Goal: Task Accomplishment & Management: Complete application form

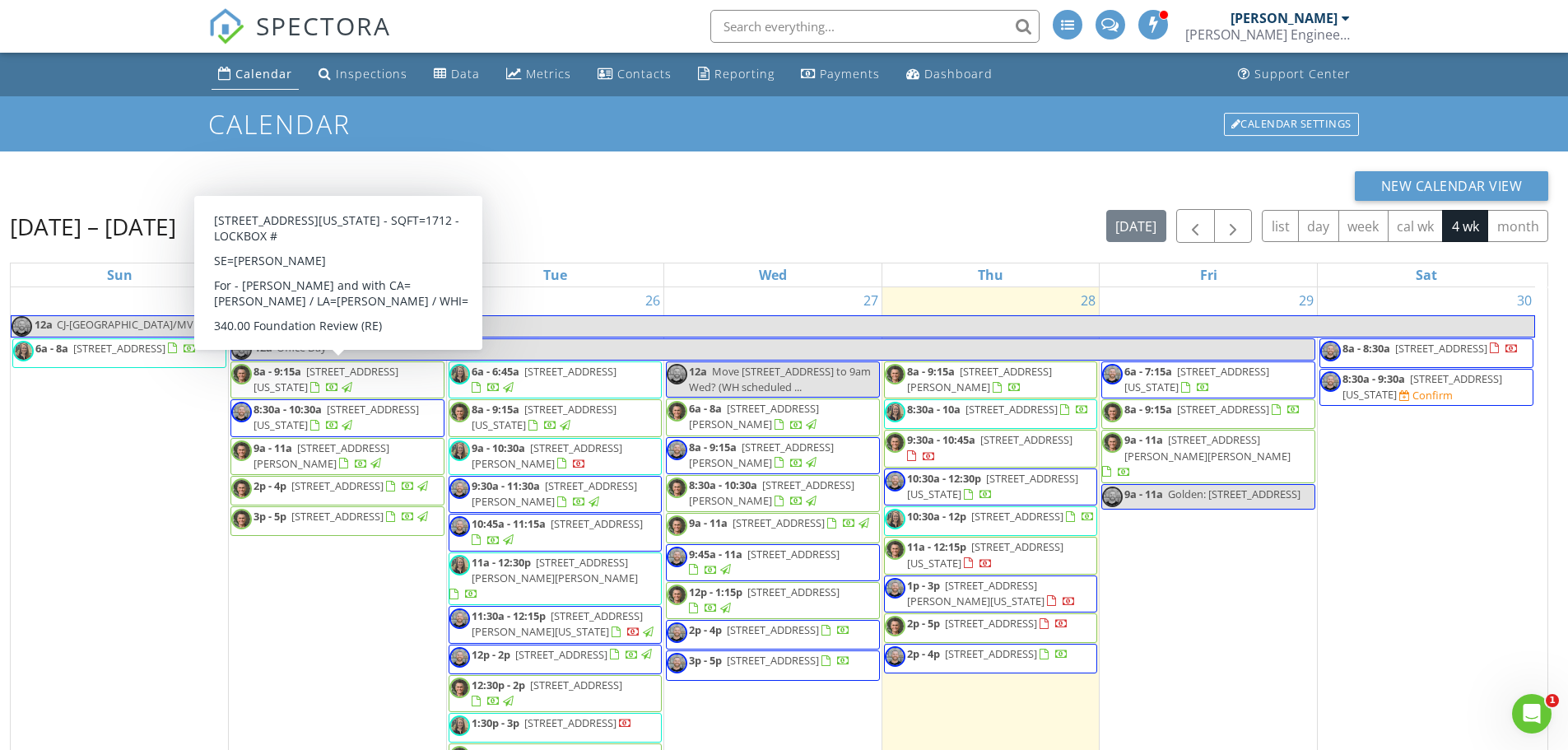
click at [1190, 306] on div "29 6a - 7:15a 416 West 67 Street, Kansas City 64113 8a - 9:15a 821 South Ridgev…" at bounding box center [1209, 573] width 217 height 572
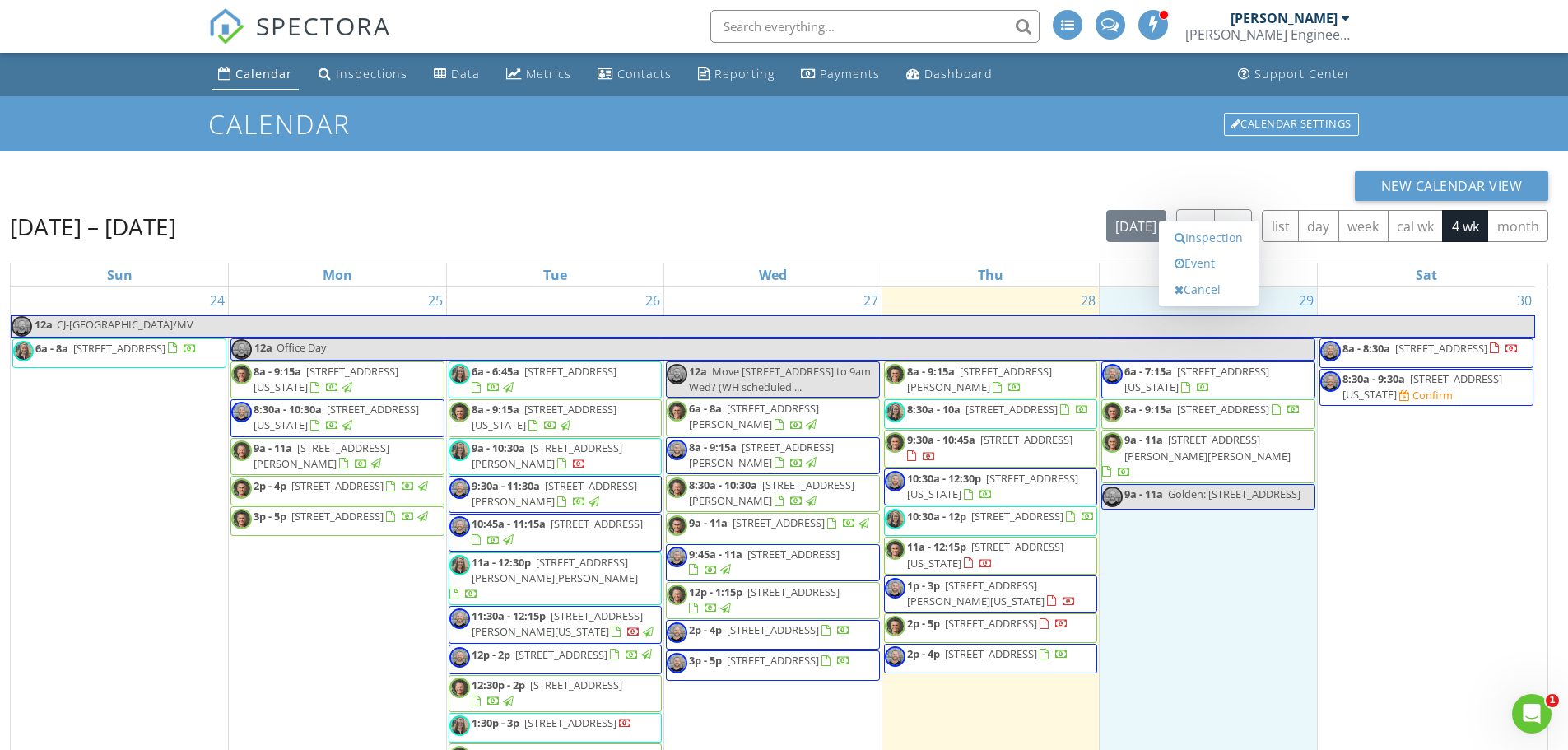
drag, startPoint x: 1110, startPoint y: 190, endPoint x: 1145, endPoint y: 182, distance: 35.9
click at [1110, 190] on div "New Calendar View" at bounding box center [779, 185] width 1539 height 29
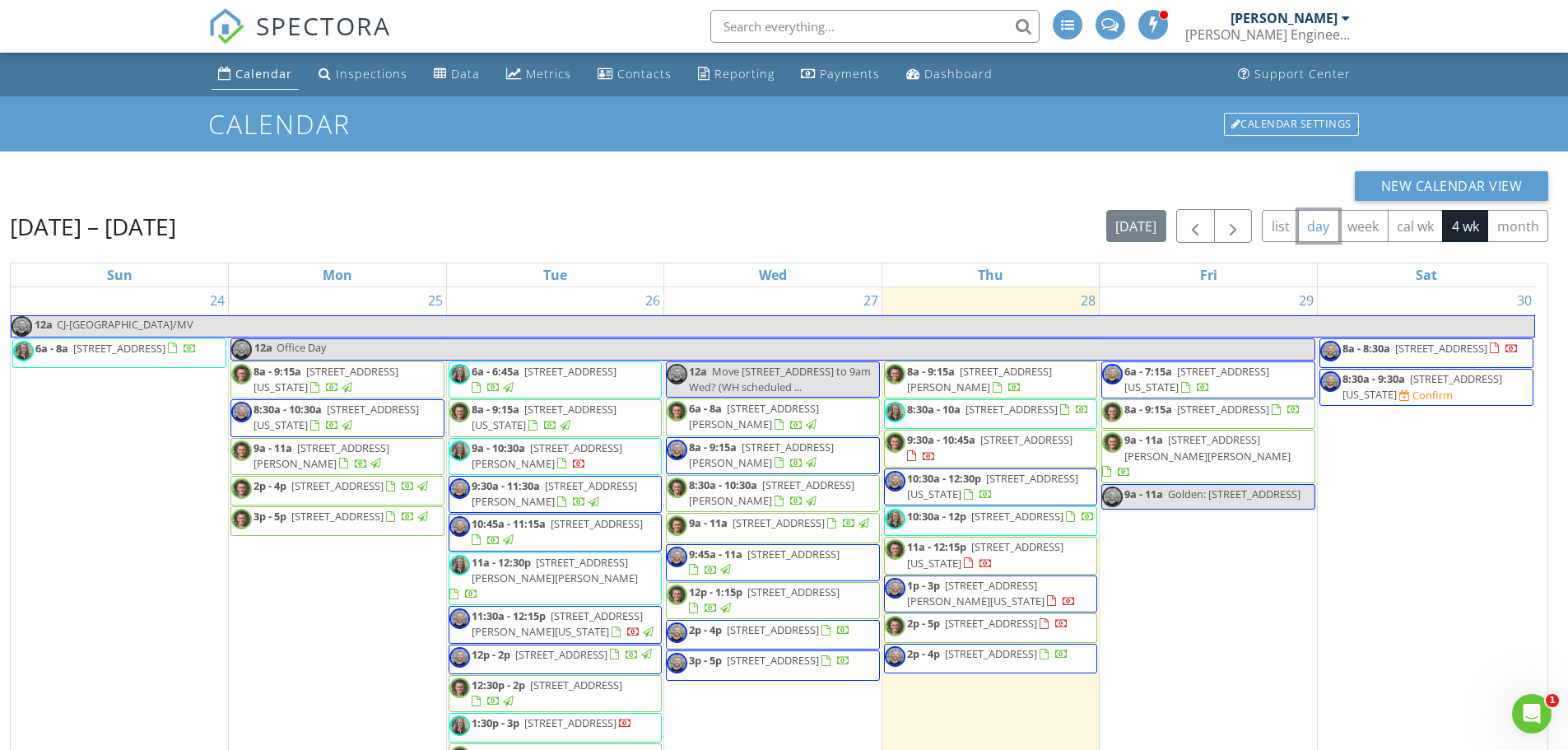
click at [1318, 225] on button "day" at bounding box center [1319, 226] width 41 height 32
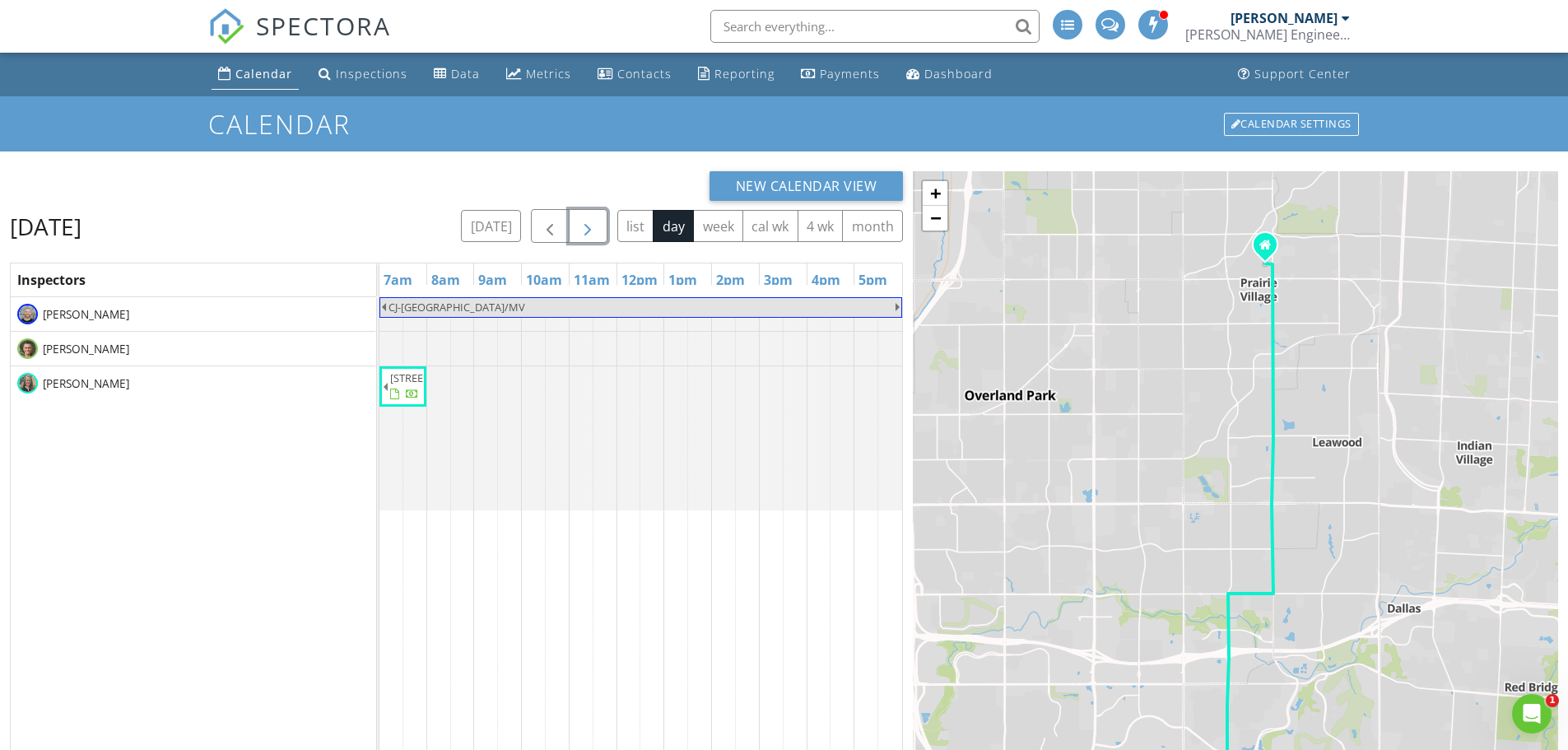
click at [582, 231] on span "button" at bounding box center [587, 226] width 19 height 19
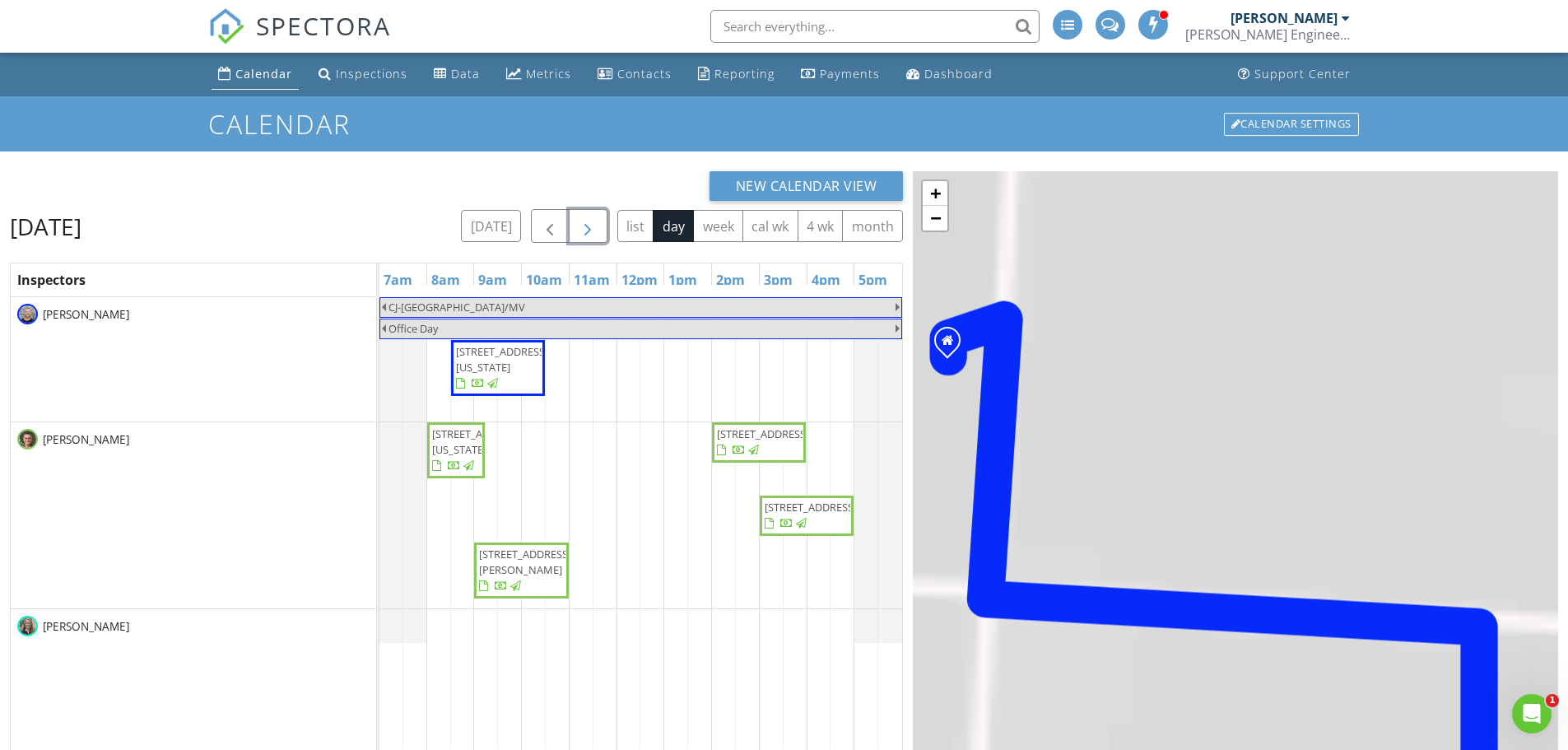
click at [582, 231] on span "button" at bounding box center [587, 226] width 19 height 19
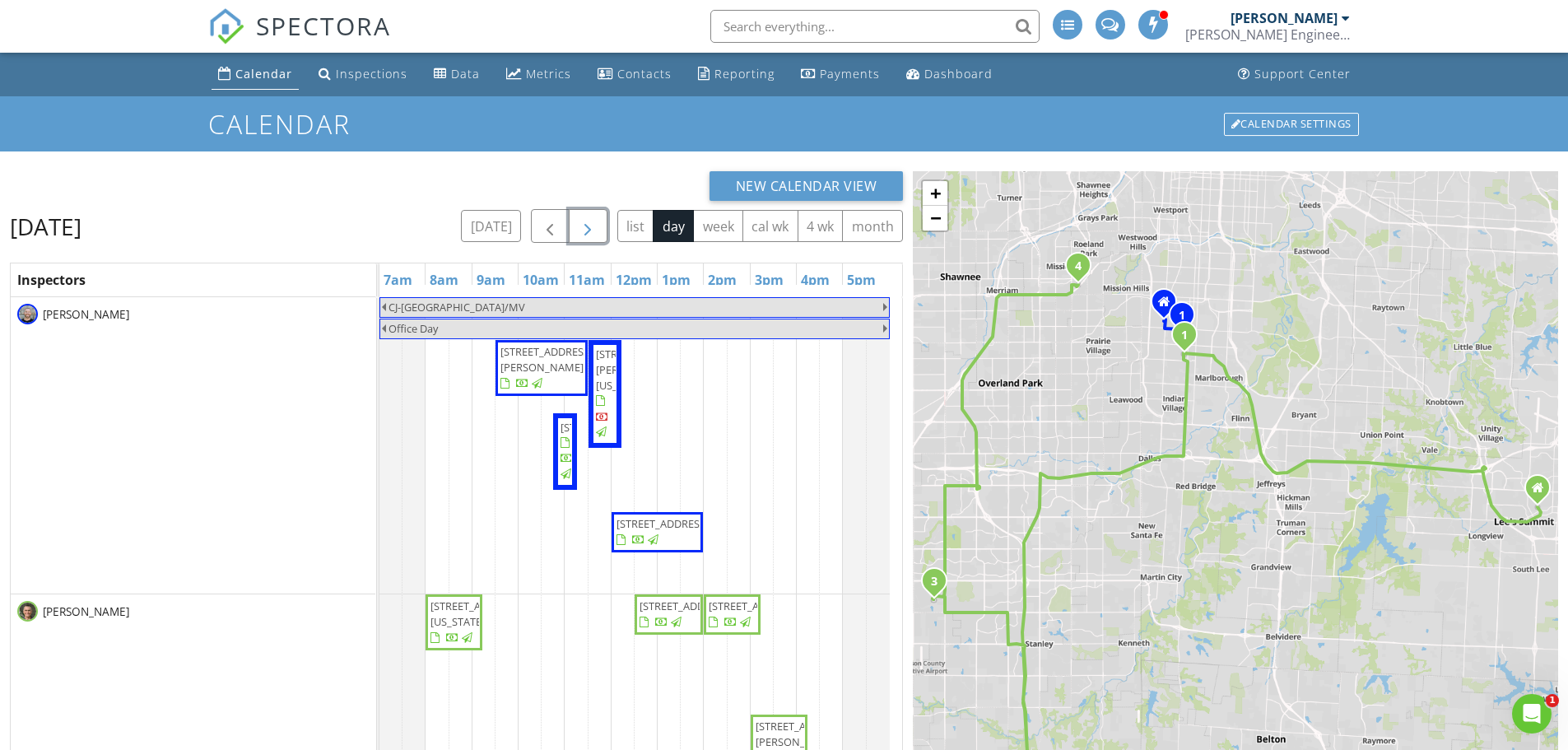
click at [582, 231] on span "button" at bounding box center [587, 226] width 19 height 19
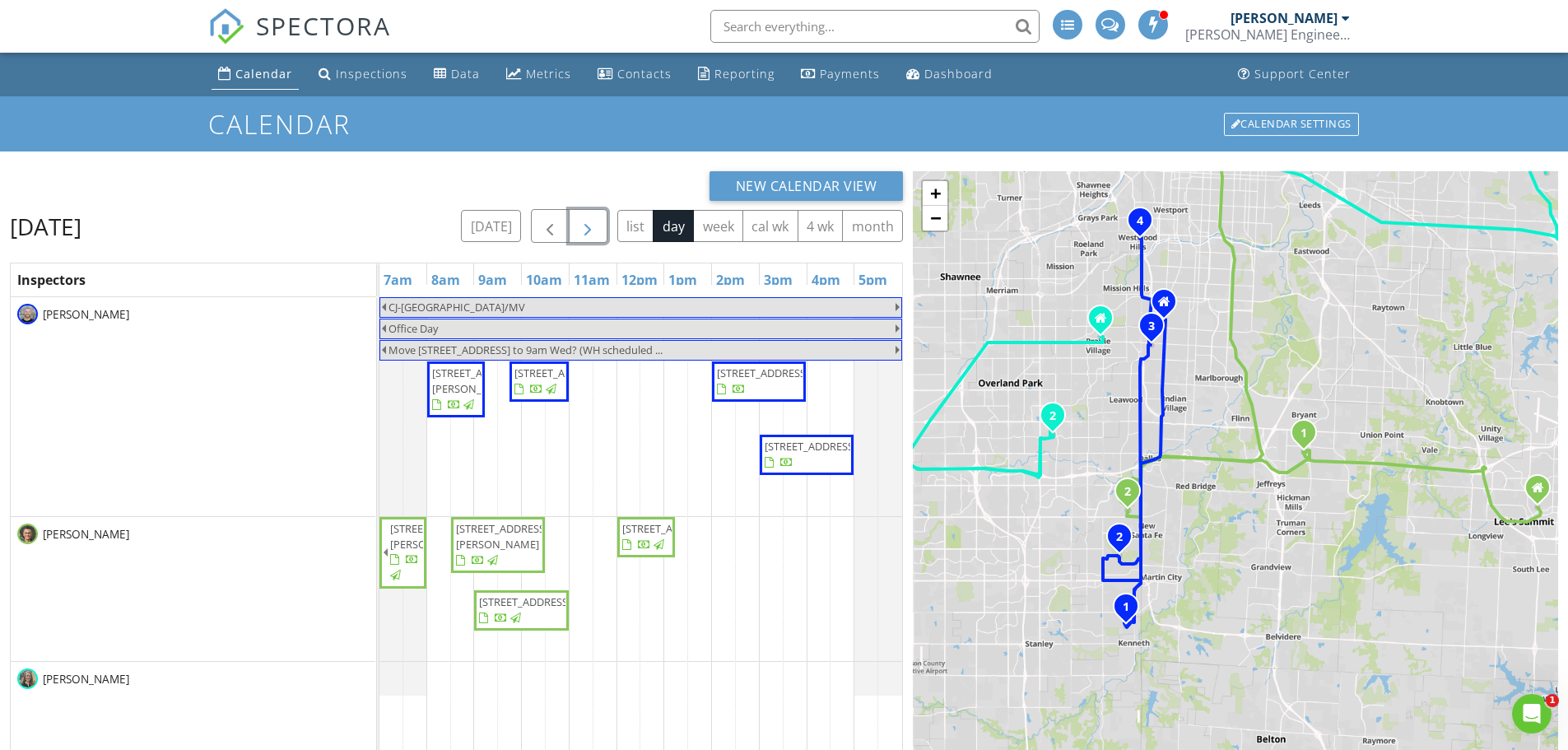
click at [582, 231] on span "button" at bounding box center [587, 226] width 19 height 19
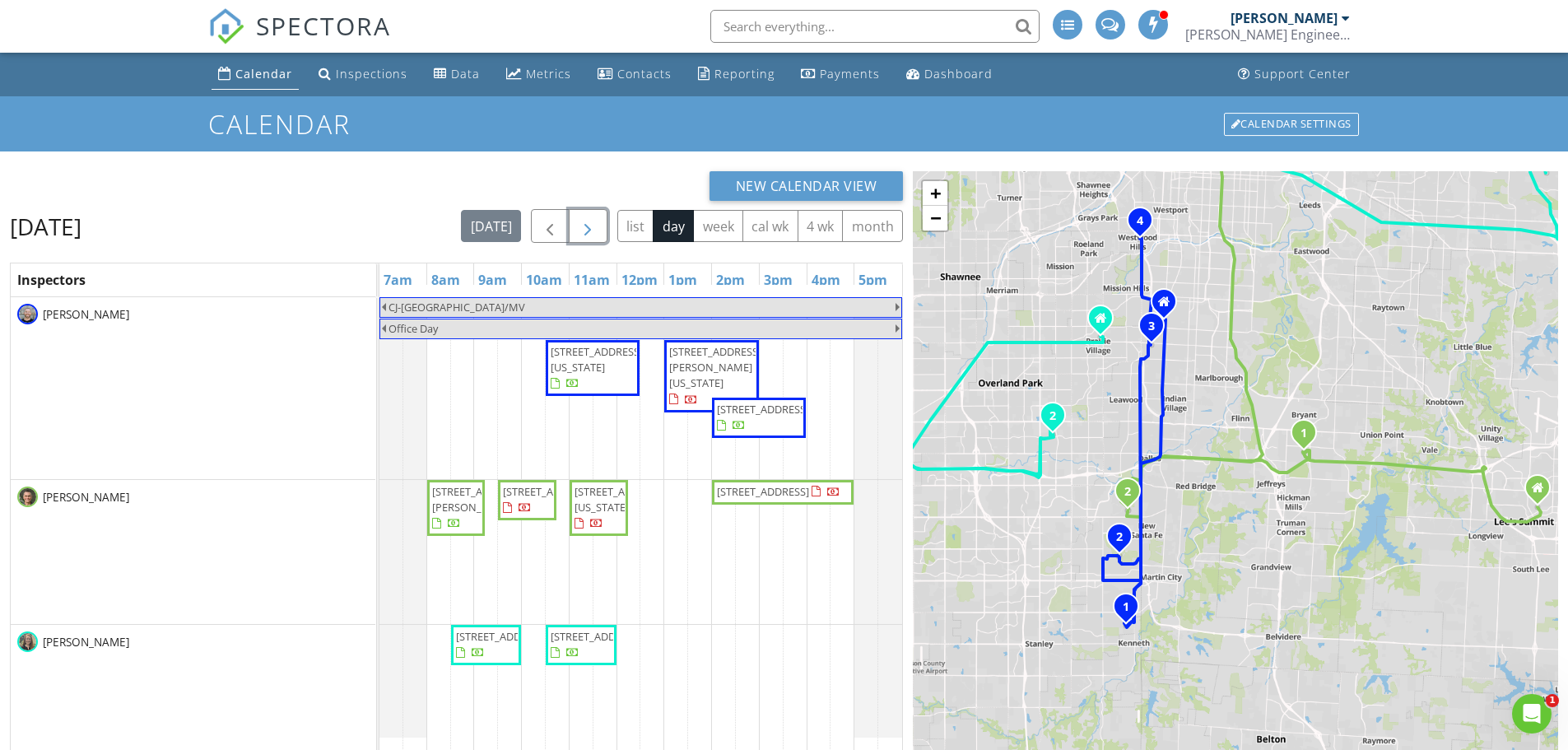
click at [582, 231] on span "button" at bounding box center [587, 226] width 19 height 19
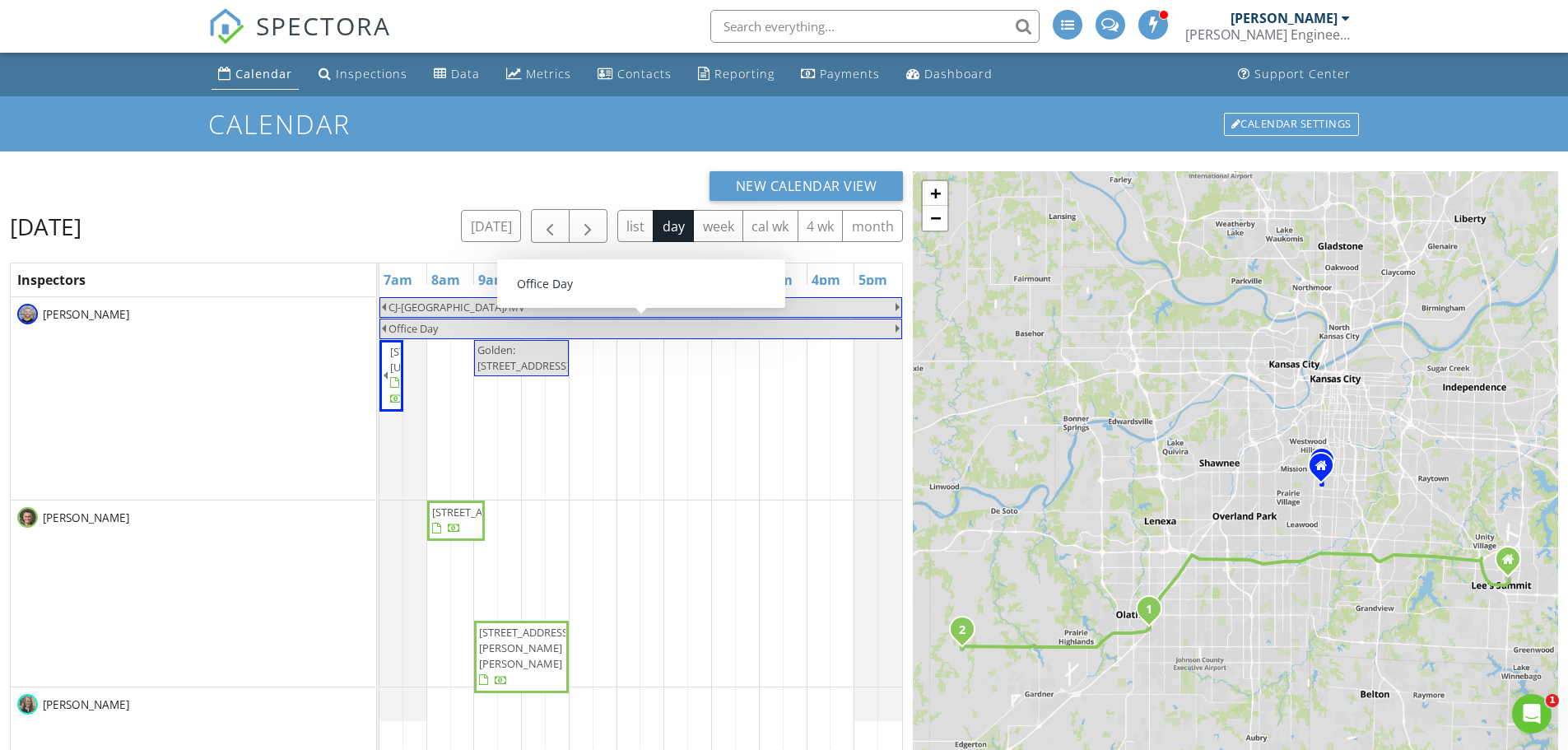
click at [1144, 609] on span "1" at bounding box center [1150, 609] width 37 height 37
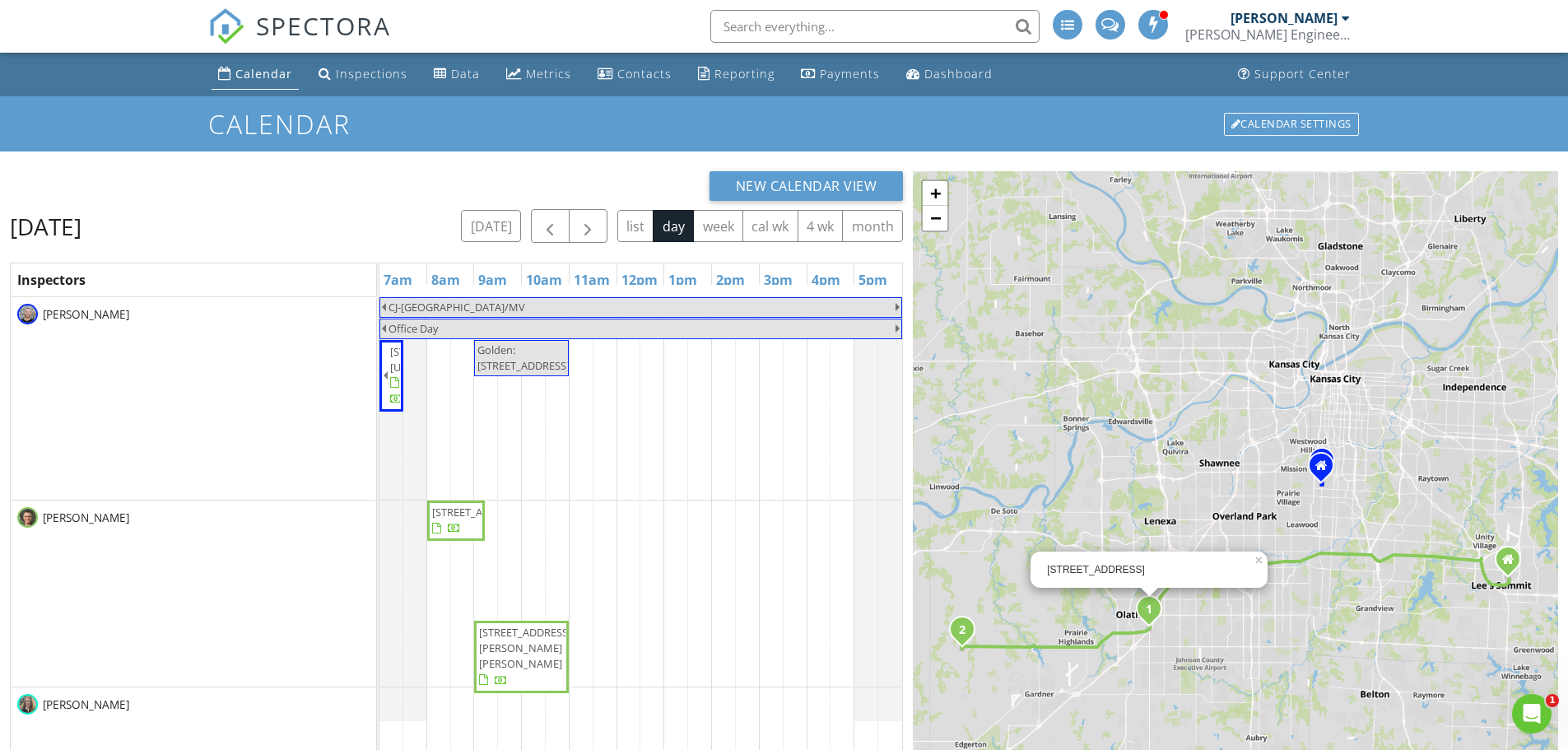
click at [963, 633] on icon "2" at bounding box center [963, 630] width 7 height 12
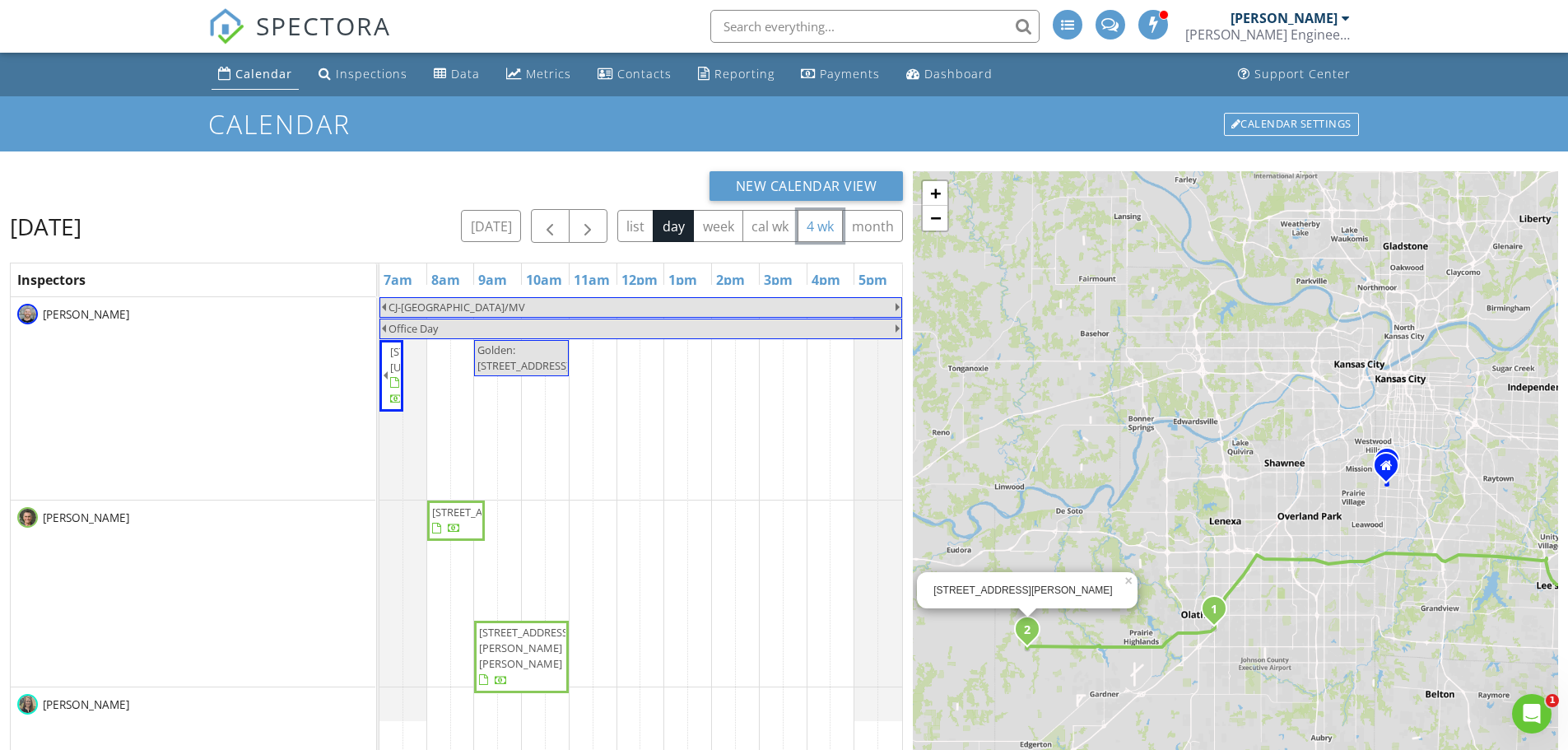
drag, startPoint x: 816, startPoint y: 226, endPoint x: 805, endPoint y: 226, distance: 11.0
click at [816, 226] on button "4 wk" at bounding box center [821, 226] width 46 height 32
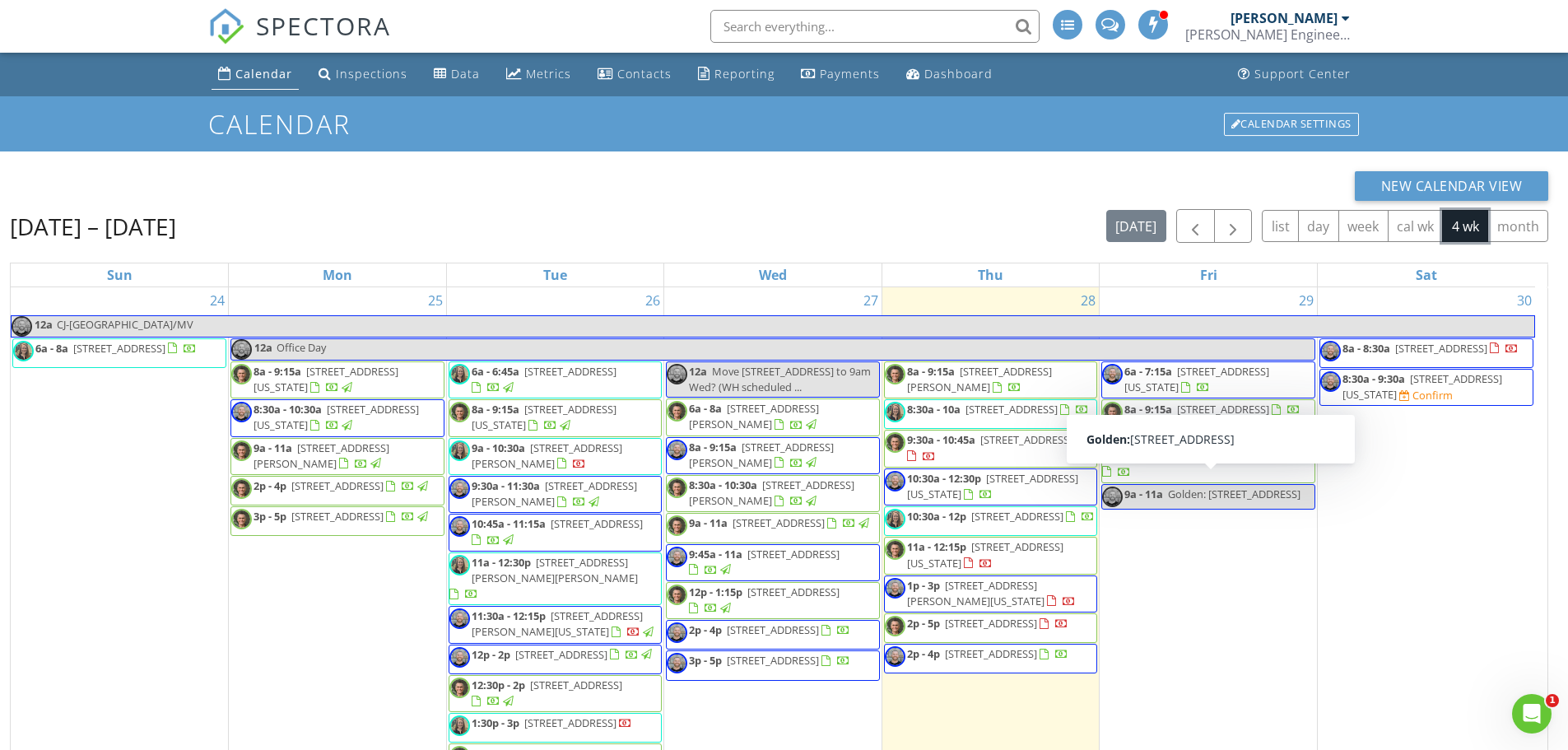
click at [1184, 494] on span "Golden: 7319 Earnshaw St , Shawnee, KS 66216" at bounding box center [1234, 494] width 132 height 15
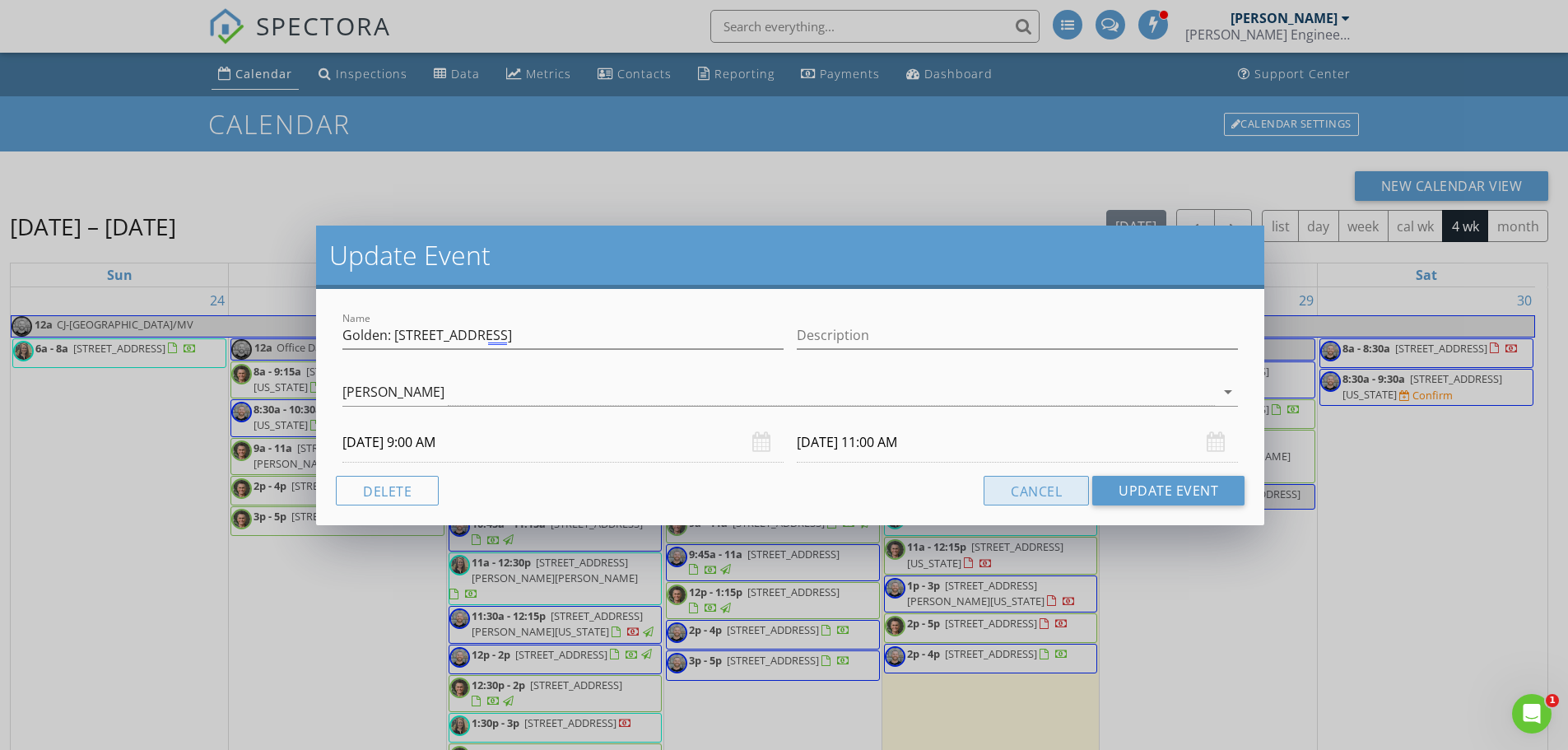
click at [1046, 489] on button "Cancel" at bounding box center [1036, 490] width 105 height 29
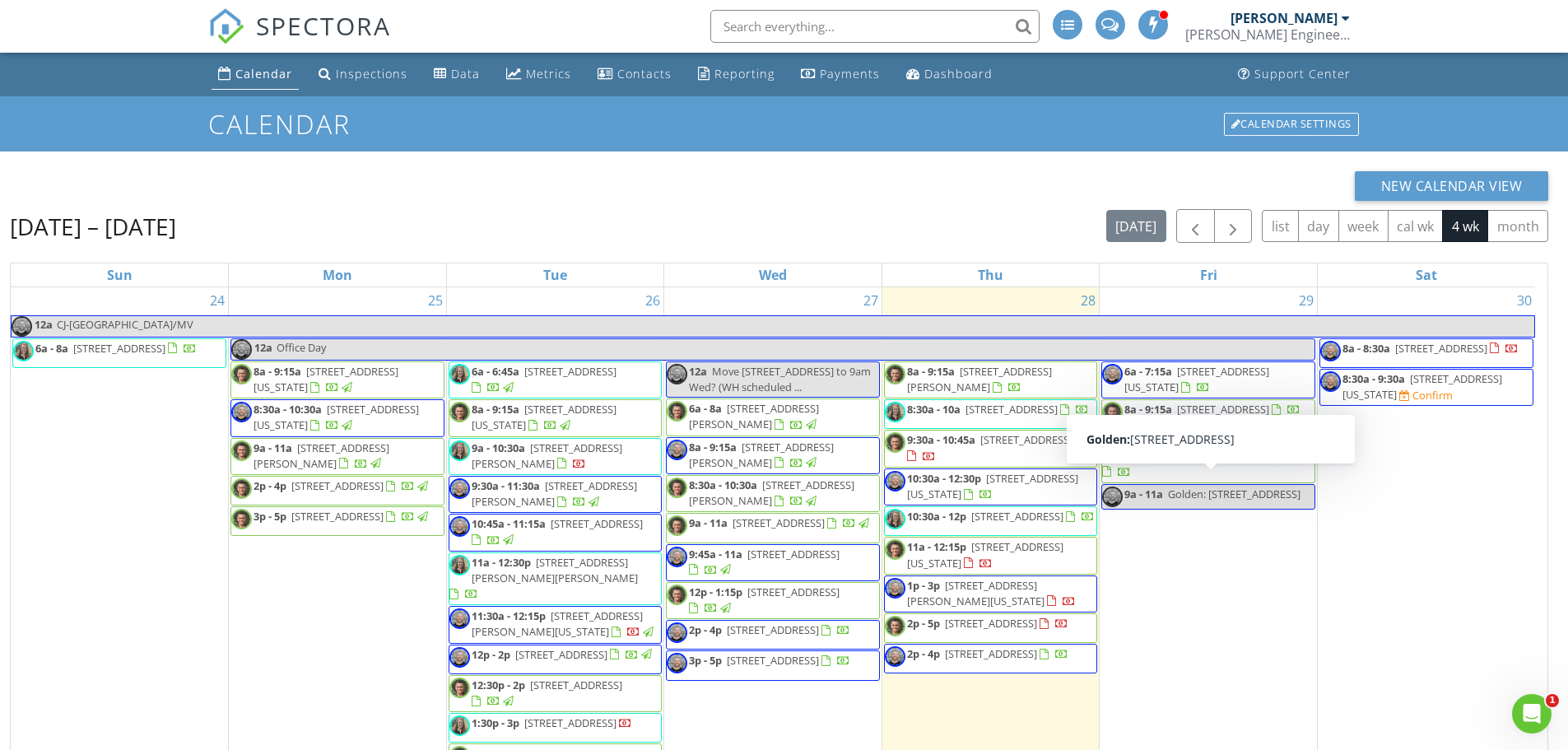
click at [1161, 560] on div "29 6a - 7:15a 416 West 67 Street, Kansas City 64113 8a - 9:15a 821 South Ridgev…" at bounding box center [1209, 573] width 217 height 572
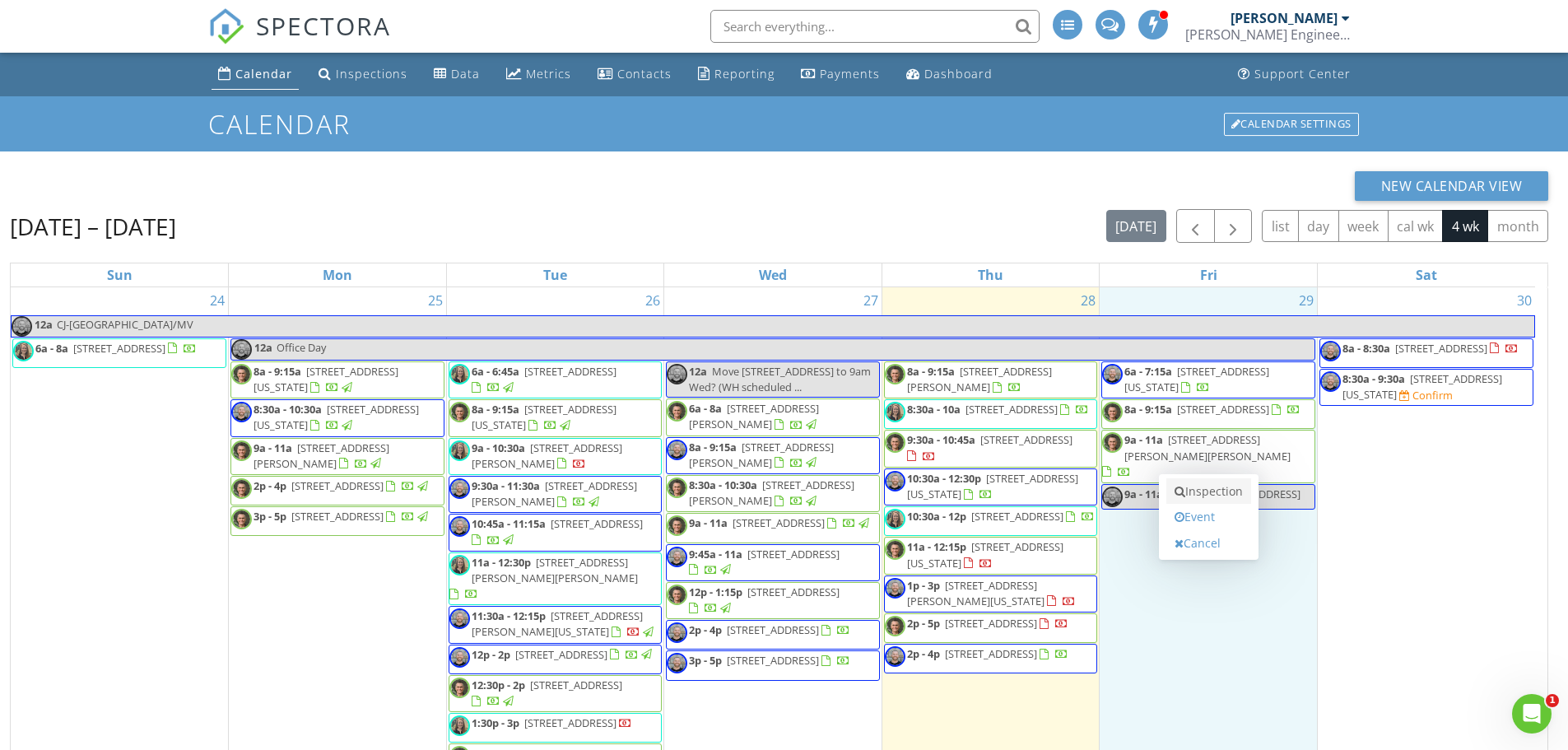
click at [1206, 497] on link "Inspection" at bounding box center [1209, 491] width 85 height 26
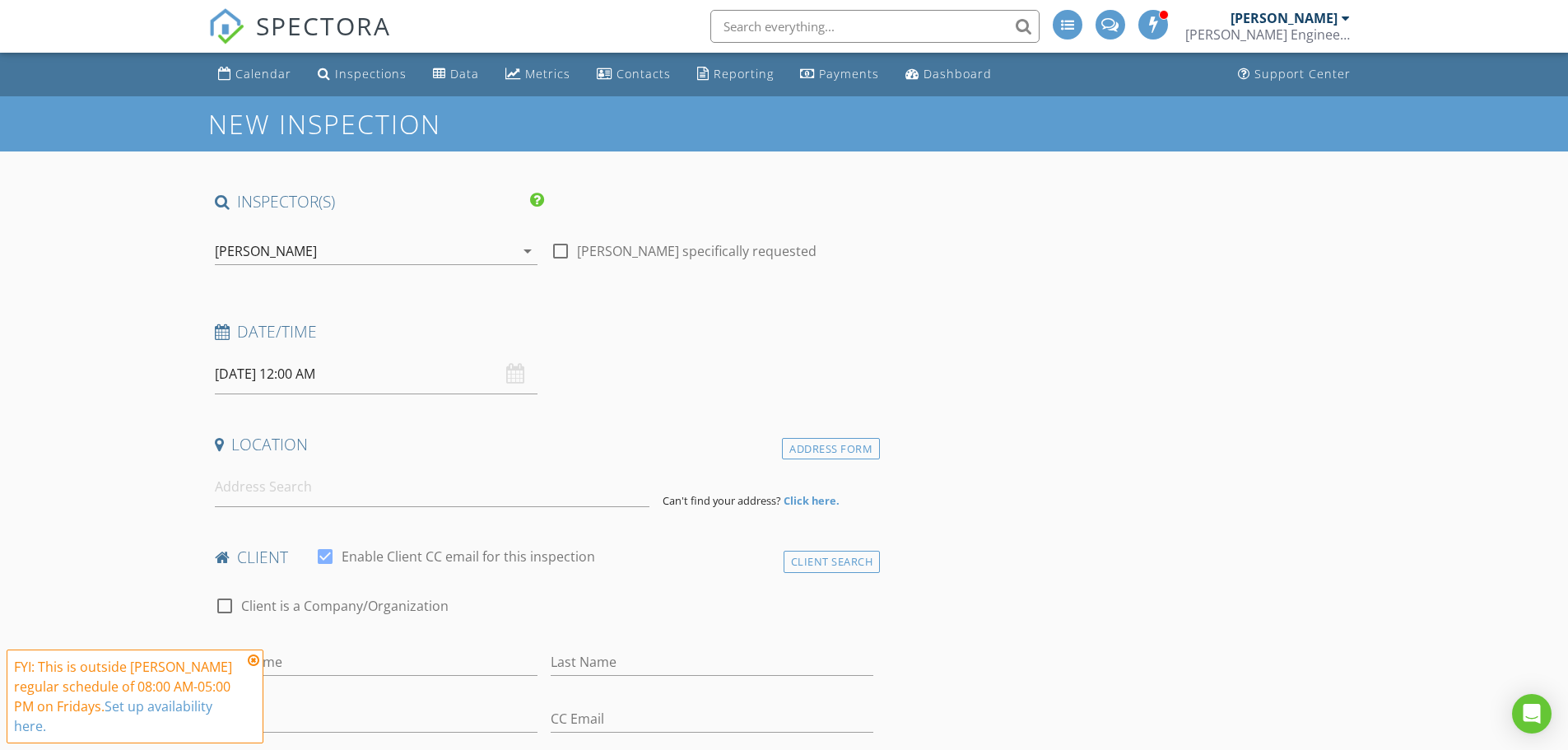
click at [528, 247] on icon "arrow_drop_down" at bounding box center [527, 251] width 19 height 19
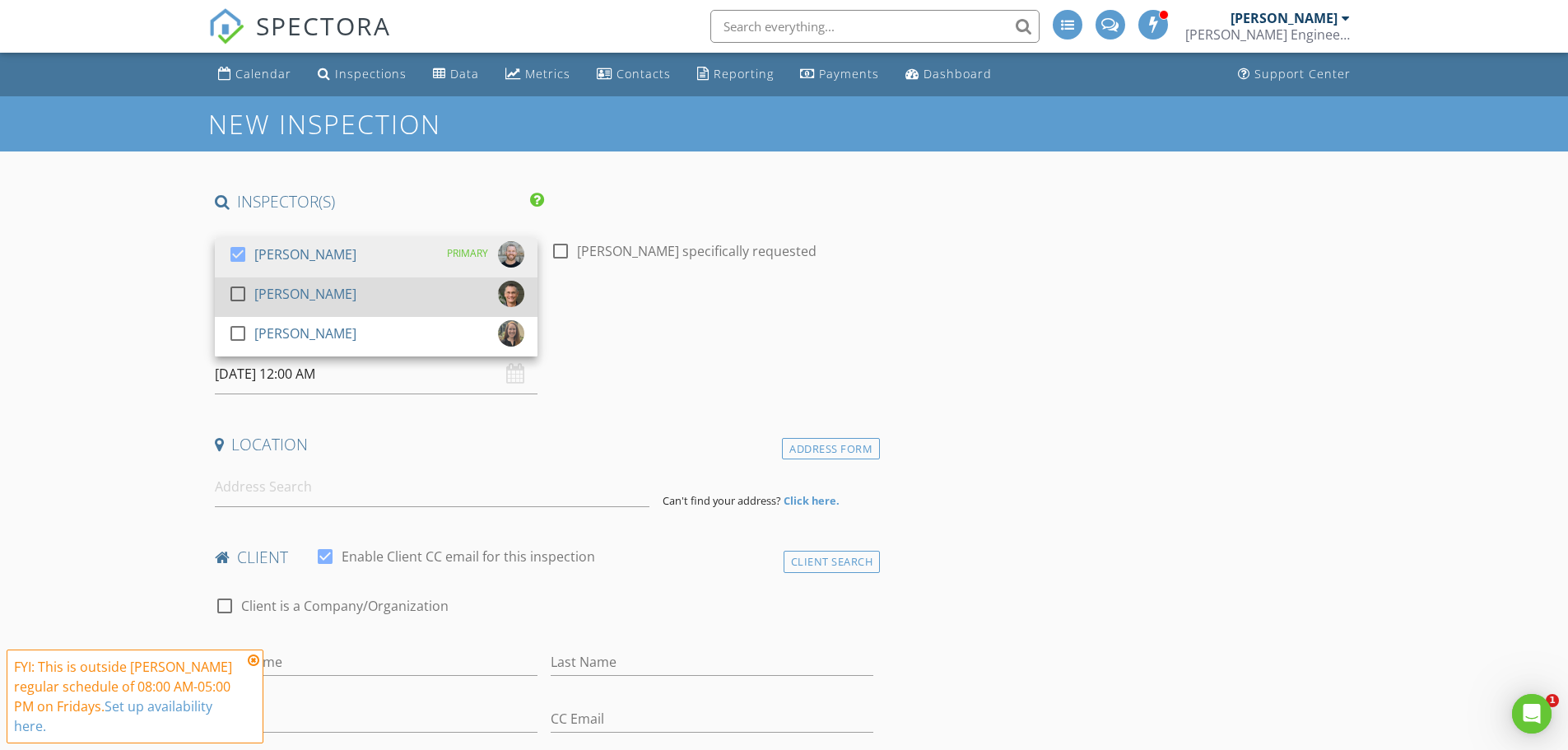
click at [323, 298] on div "[PERSON_NAME]" at bounding box center [305, 294] width 102 height 26
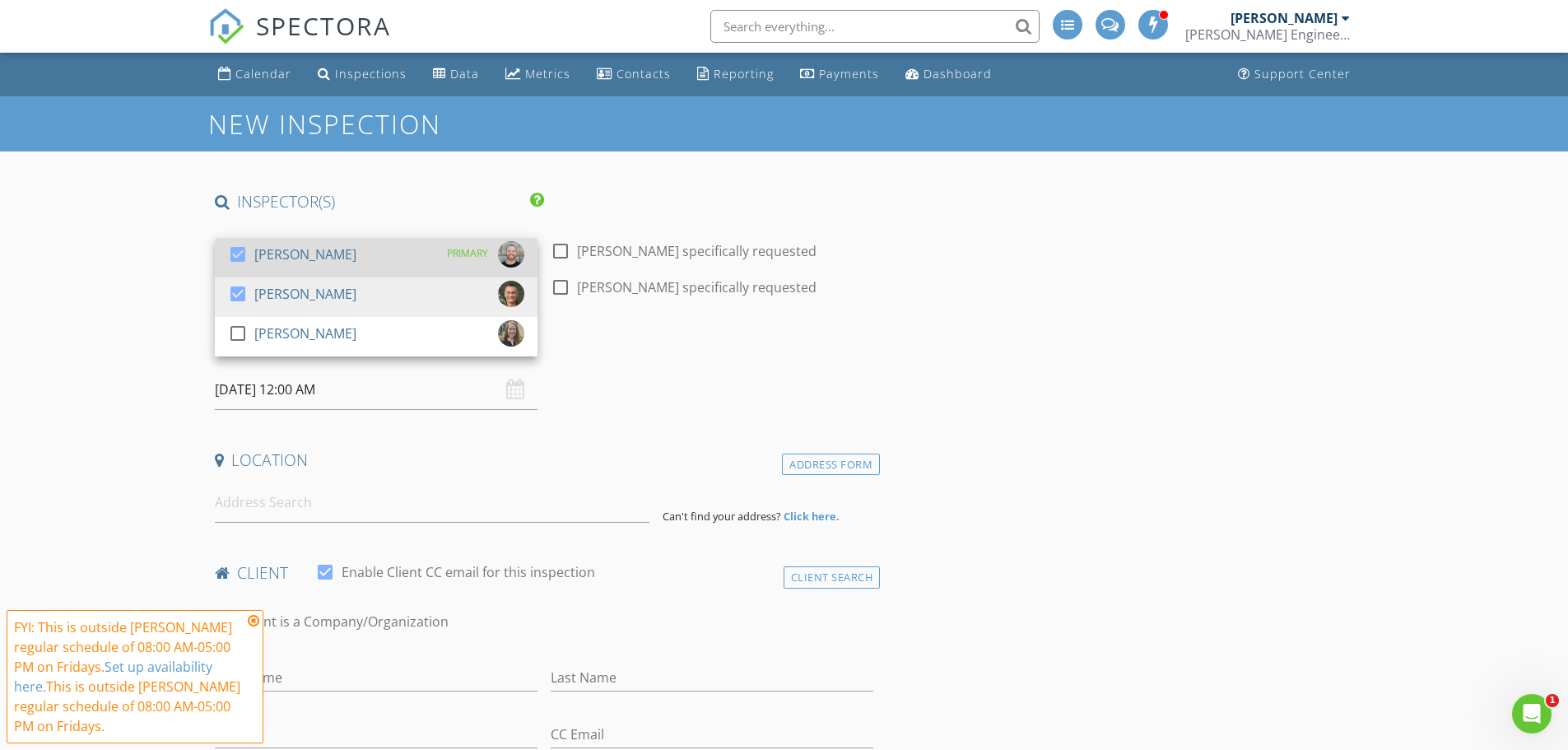
click at [316, 251] on div "[PERSON_NAME]" at bounding box center [305, 254] width 102 height 26
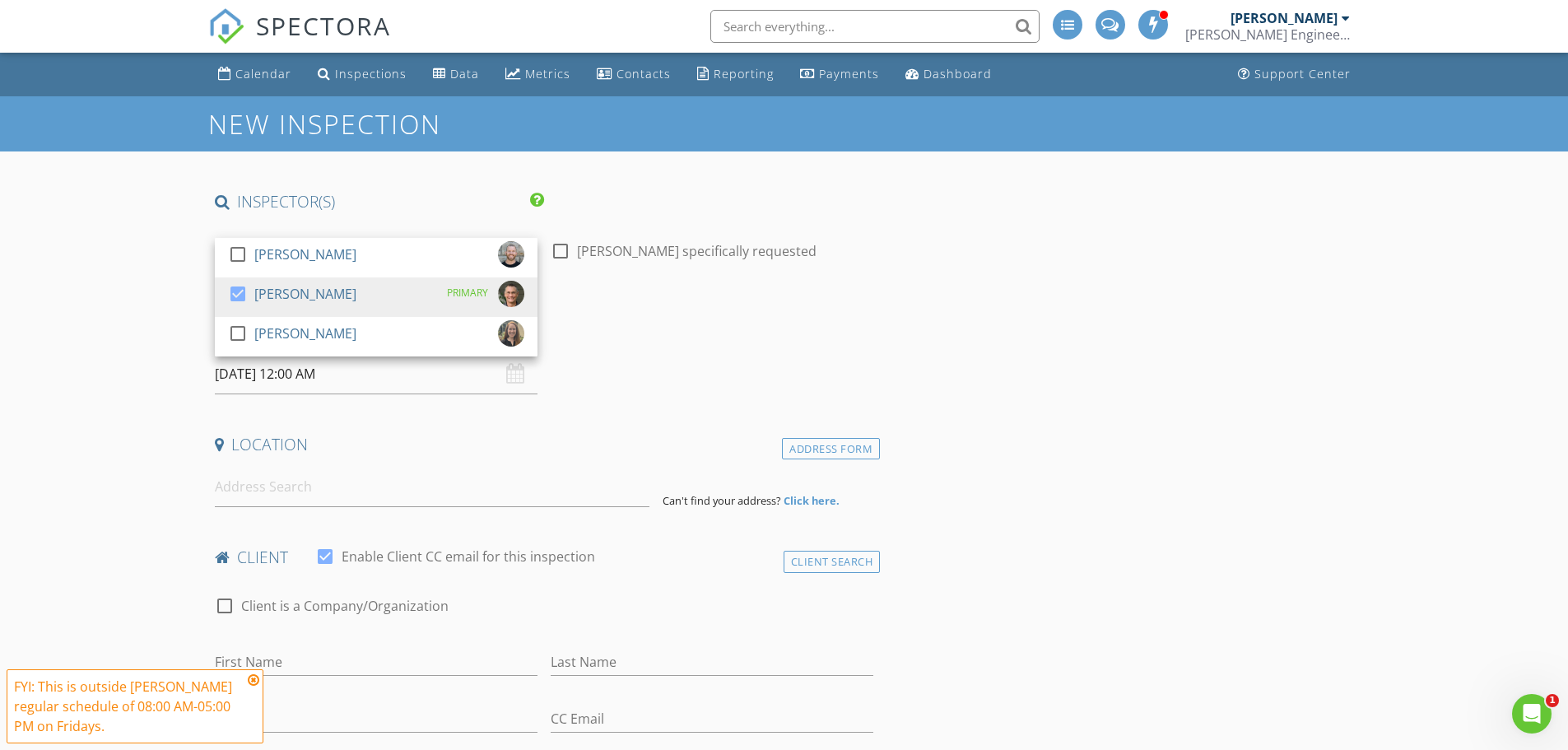
click at [348, 373] on input "[DATE] 12:00 AM" at bounding box center [375, 375] width 322 height 40
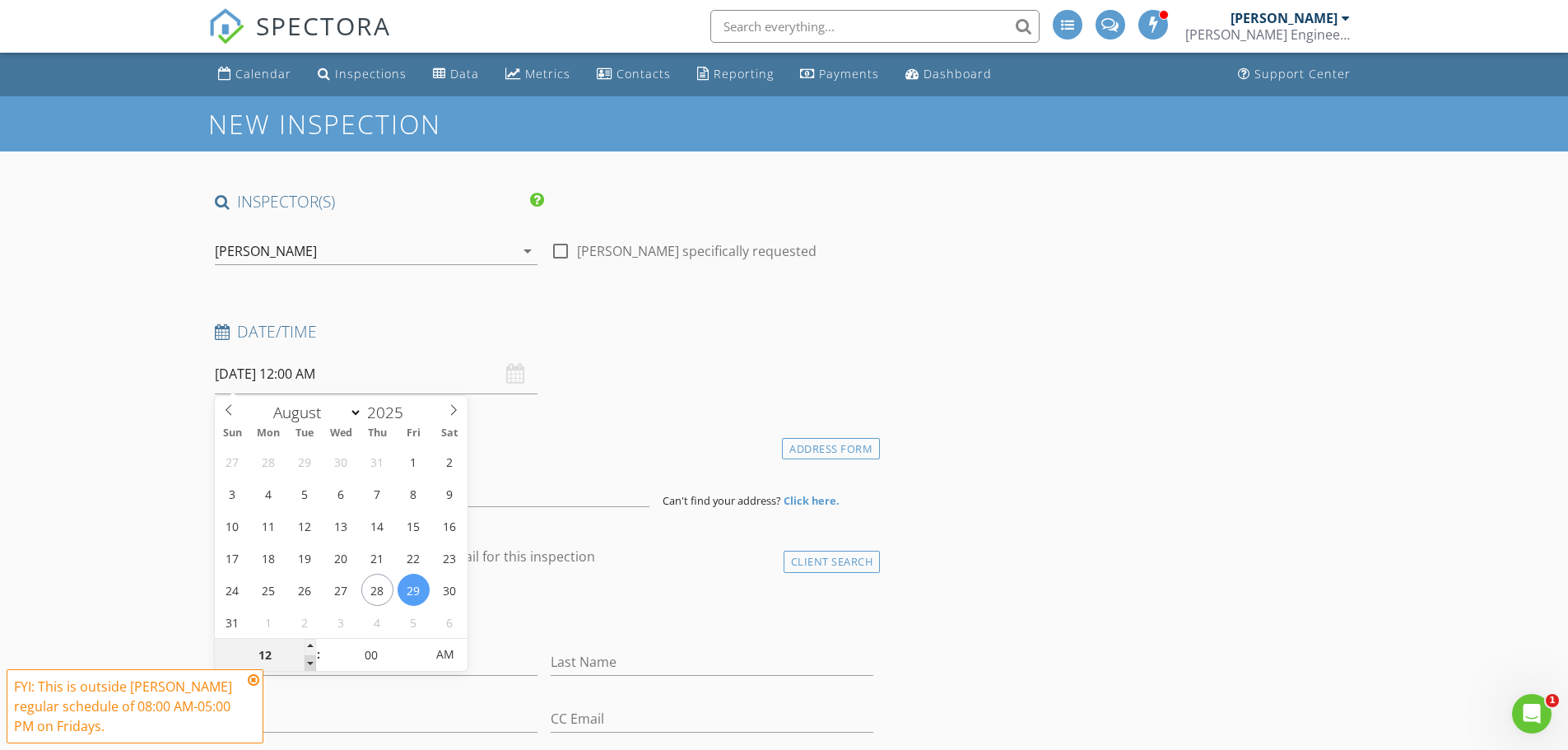
type input "11"
click at [311, 659] on span at bounding box center [311, 664] width 12 height 17
type input "[DATE] 11:00 AM"
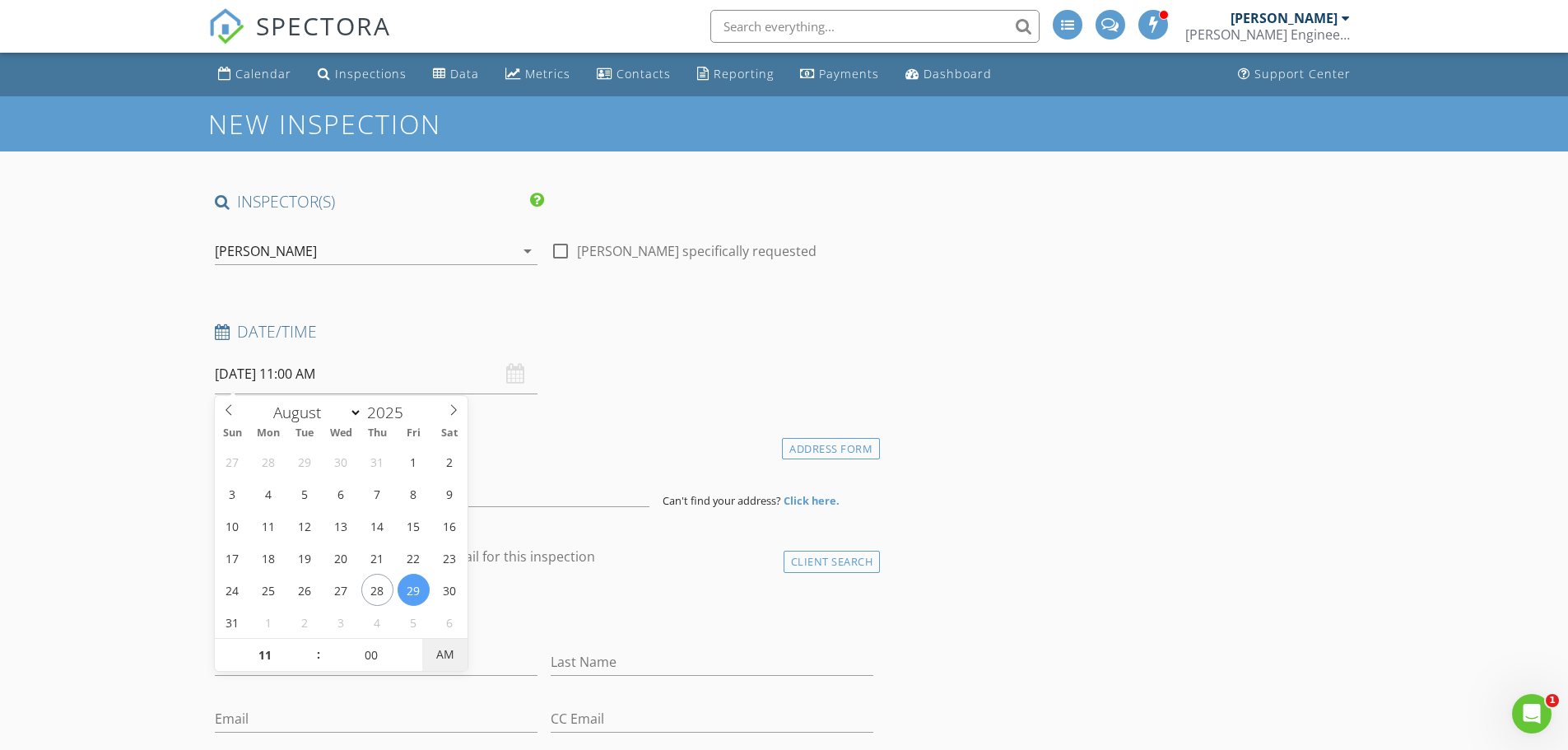
click at [443, 652] on span "AM" at bounding box center [445, 654] width 45 height 33
click at [614, 565] on h4 "client" at bounding box center [545, 556] width 660 height 21
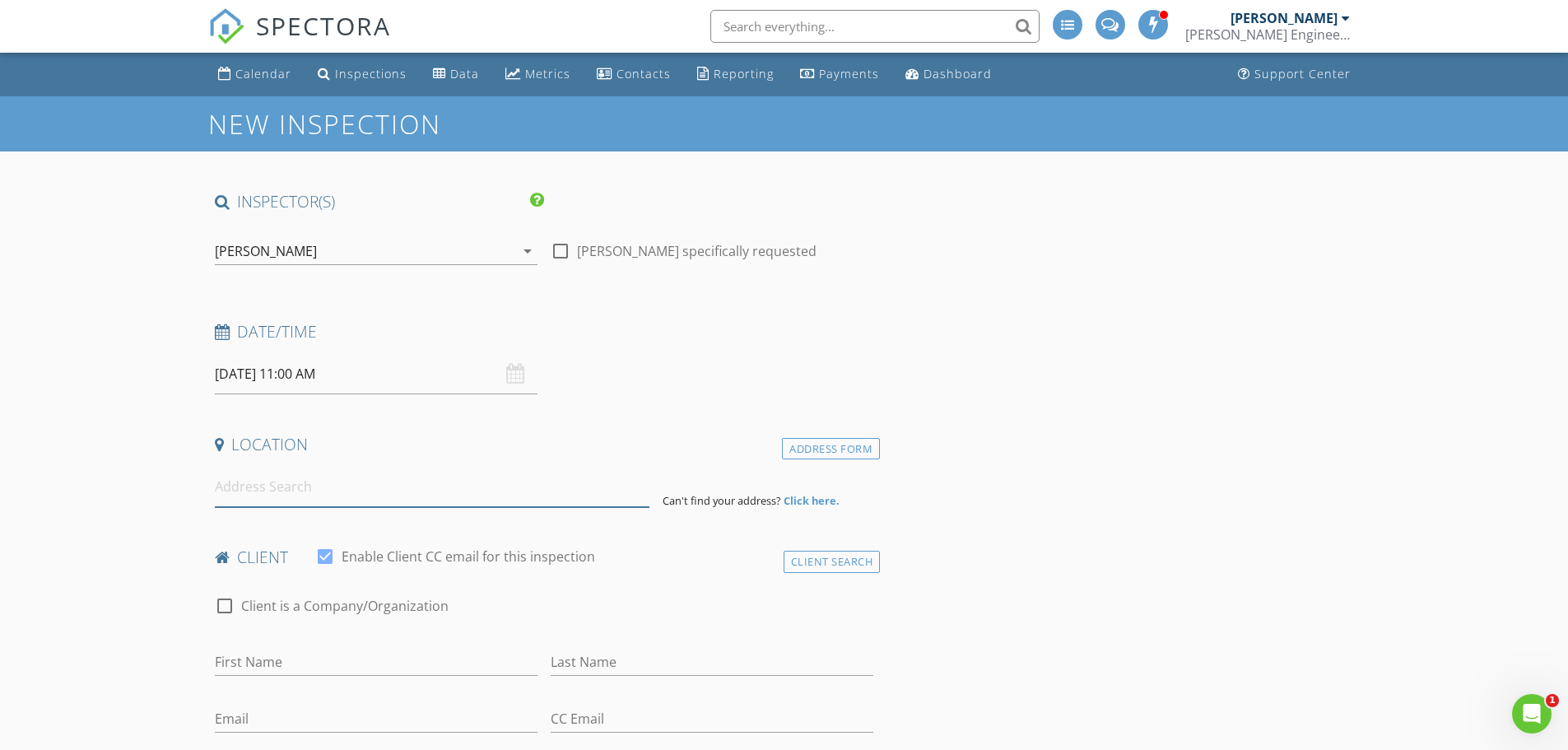
click at [376, 491] on input at bounding box center [432, 487] width 434 height 40
paste input "14841 W 124th Terr , Olathe, KS 66062"
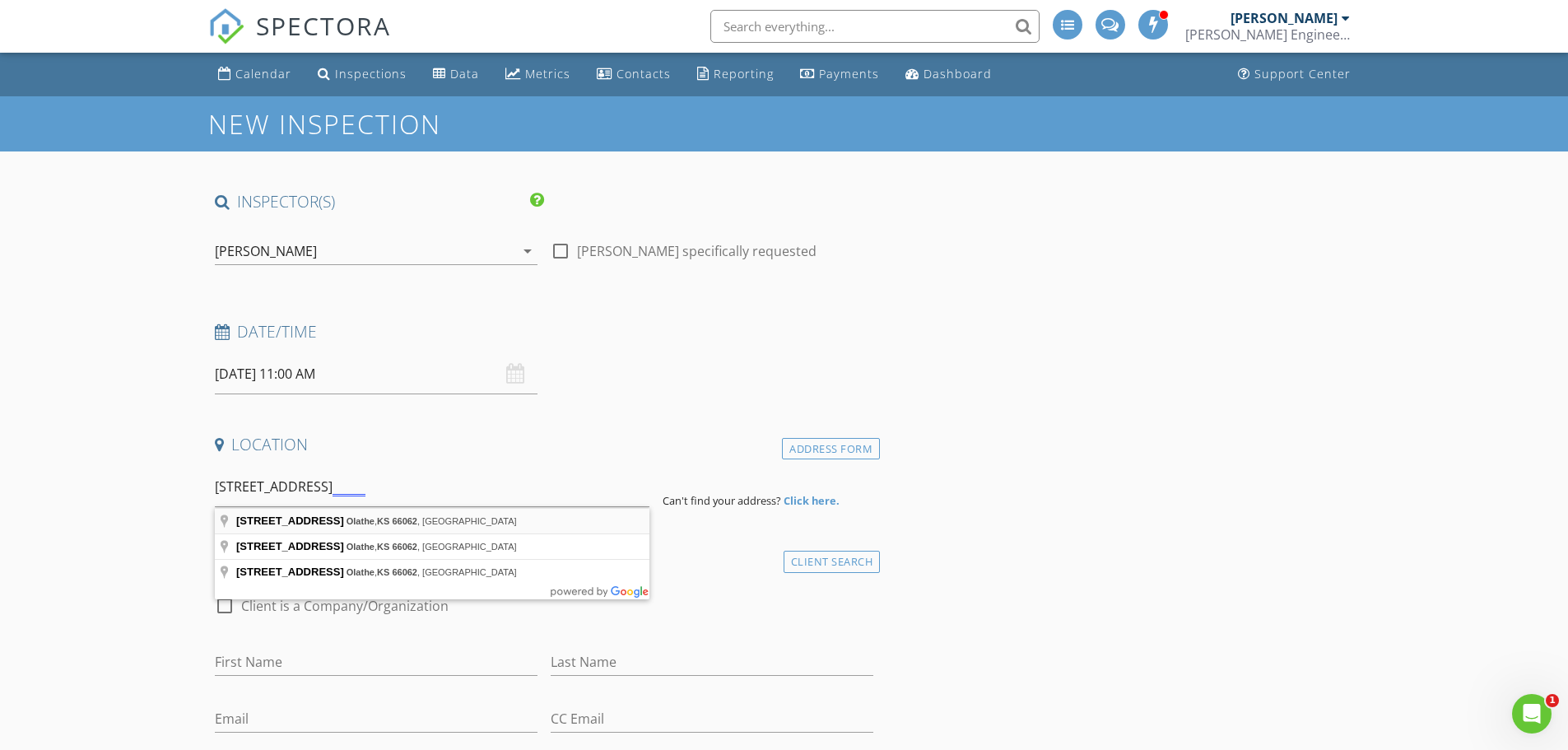
type input "14841 West 124th Terrace, Olathe, KS 66062, USA"
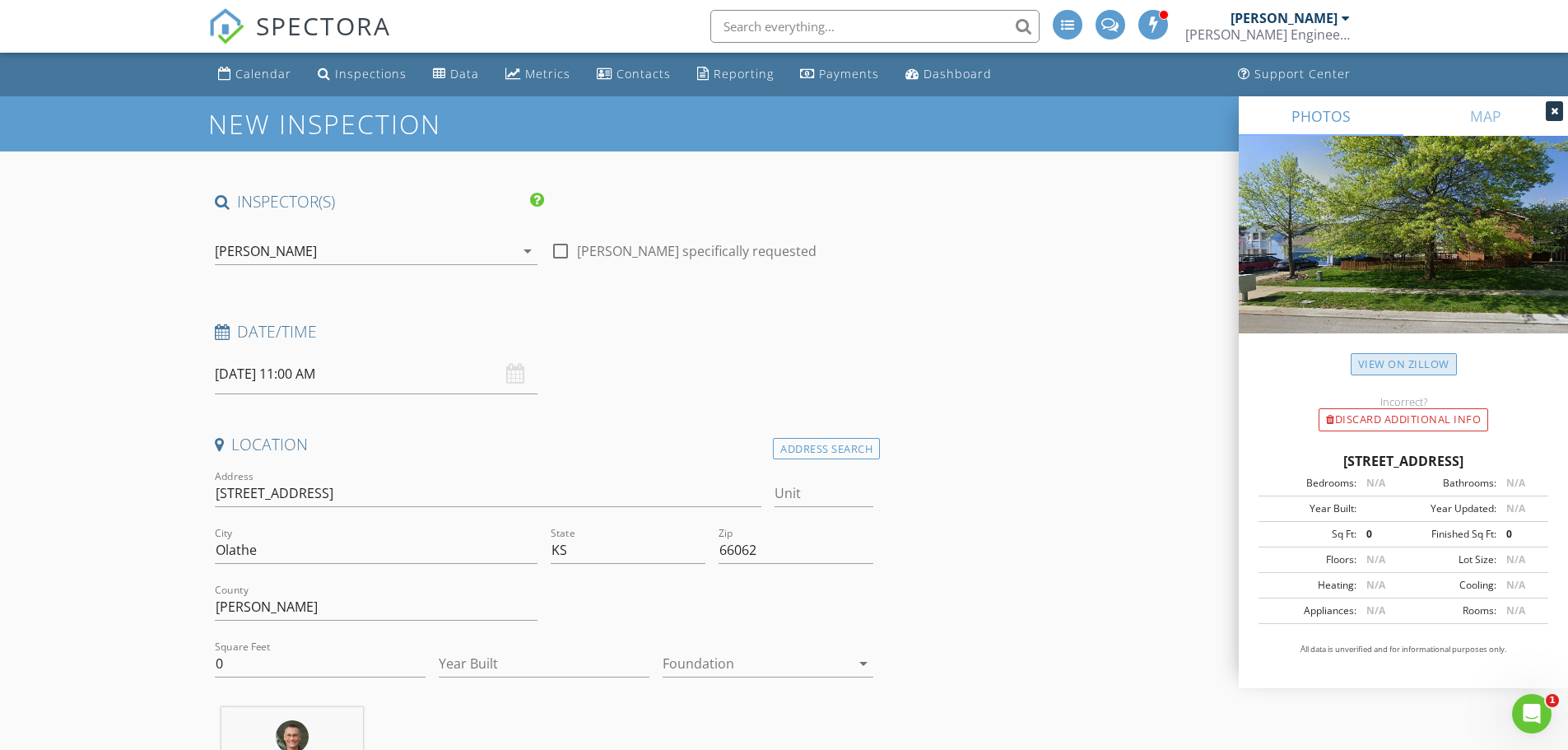
click at [1383, 360] on link "View on Zillow" at bounding box center [1404, 364] width 106 height 22
drag, startPoint x: 365, startPoint y: 496, endPoint x: 202, endPoint y: 492, distance: 163.0
paste input "941 W 124th Terrace, Olathe, KS 66062"
type input "14941 W 124th Terrace, Olathe, KS 66062"
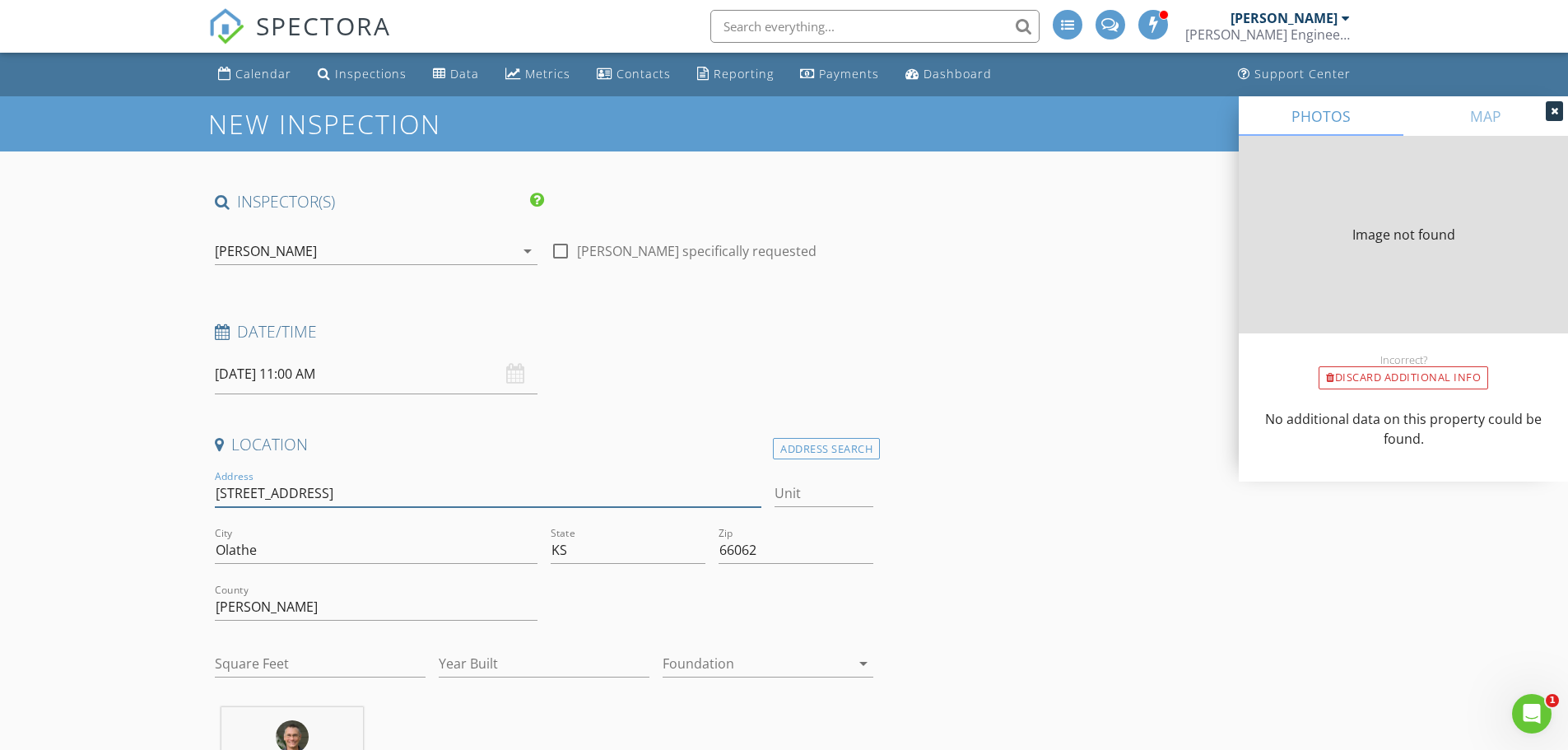
click at [466, 491] on input "14941 W 124th Terrace, Olathe, KS 66062" at bounding box center [488, 493] width 547 height 27
type input "2247"
type input "1995"
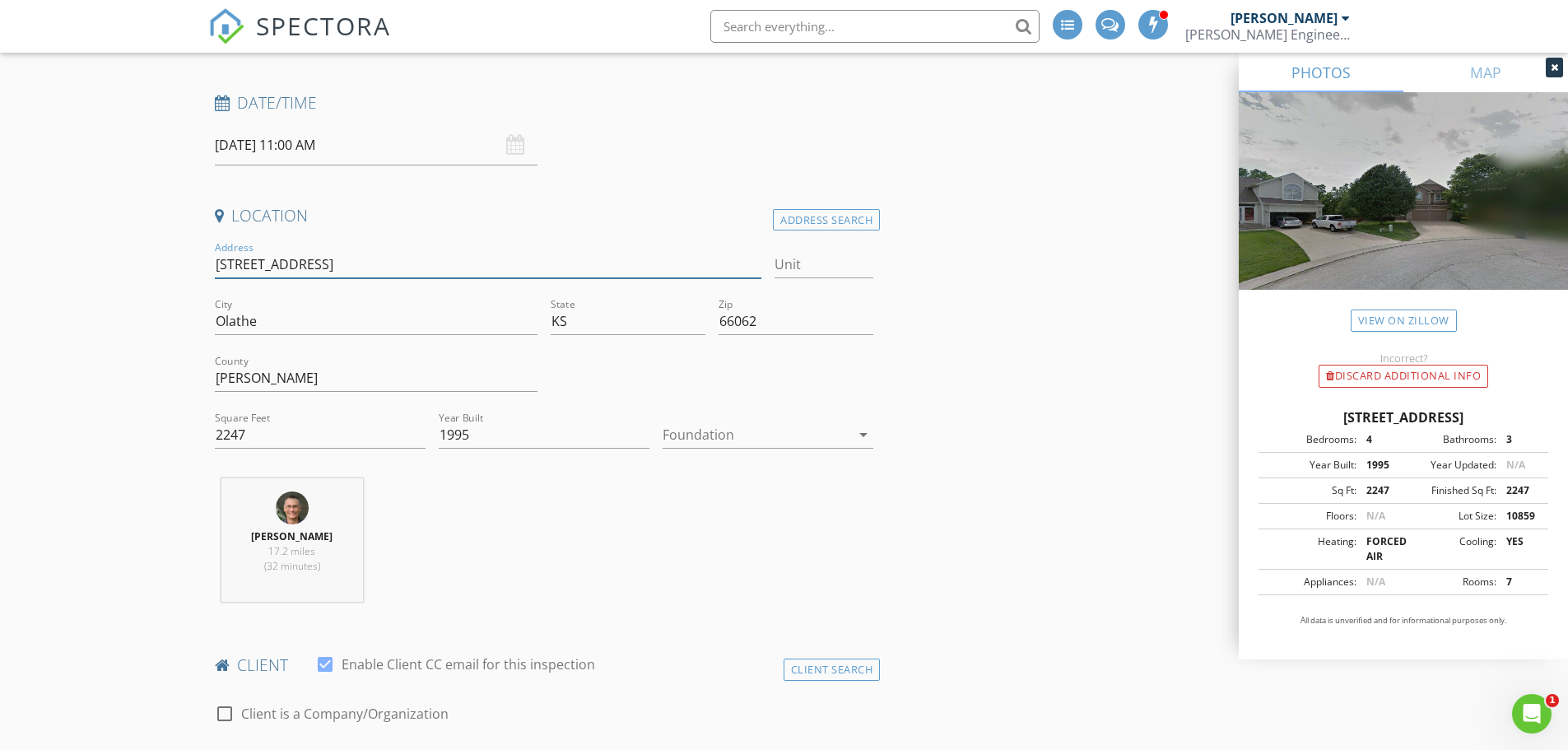
scroll to position [247, 0]
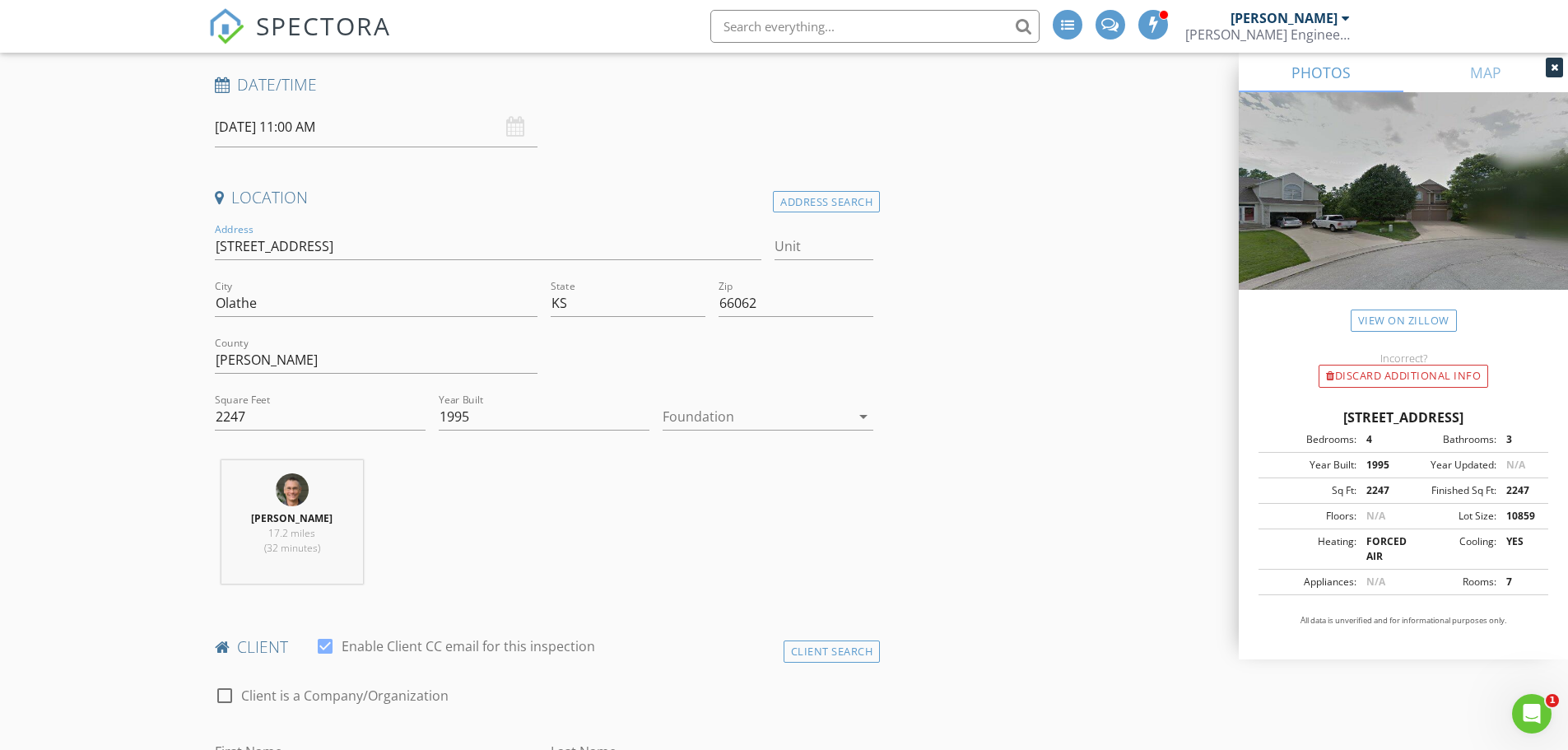
click at [272, 247] on input "14941 W 124th Terrace, Olathe, KS 66062" at bounding box center [488, 247] width 547 height 27
click at [268, 246] on input "14941 W 124th Terrace, Olathe, KS 66062" at bounding box center [488, 247] width 547 height 27
type input "14941 West 124th Terrace, Olathe, KS 66062"
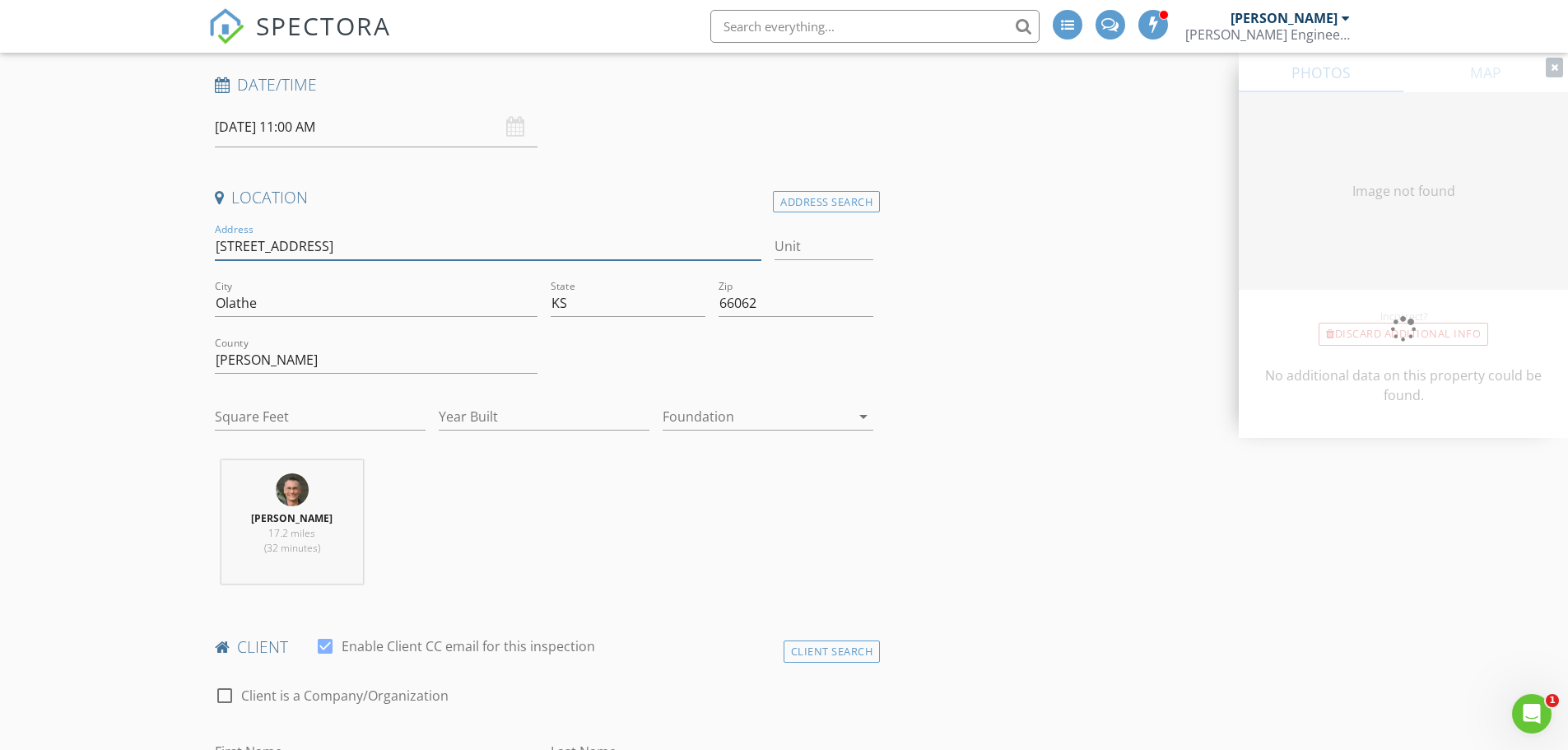
type input "2247"
type input "1995"
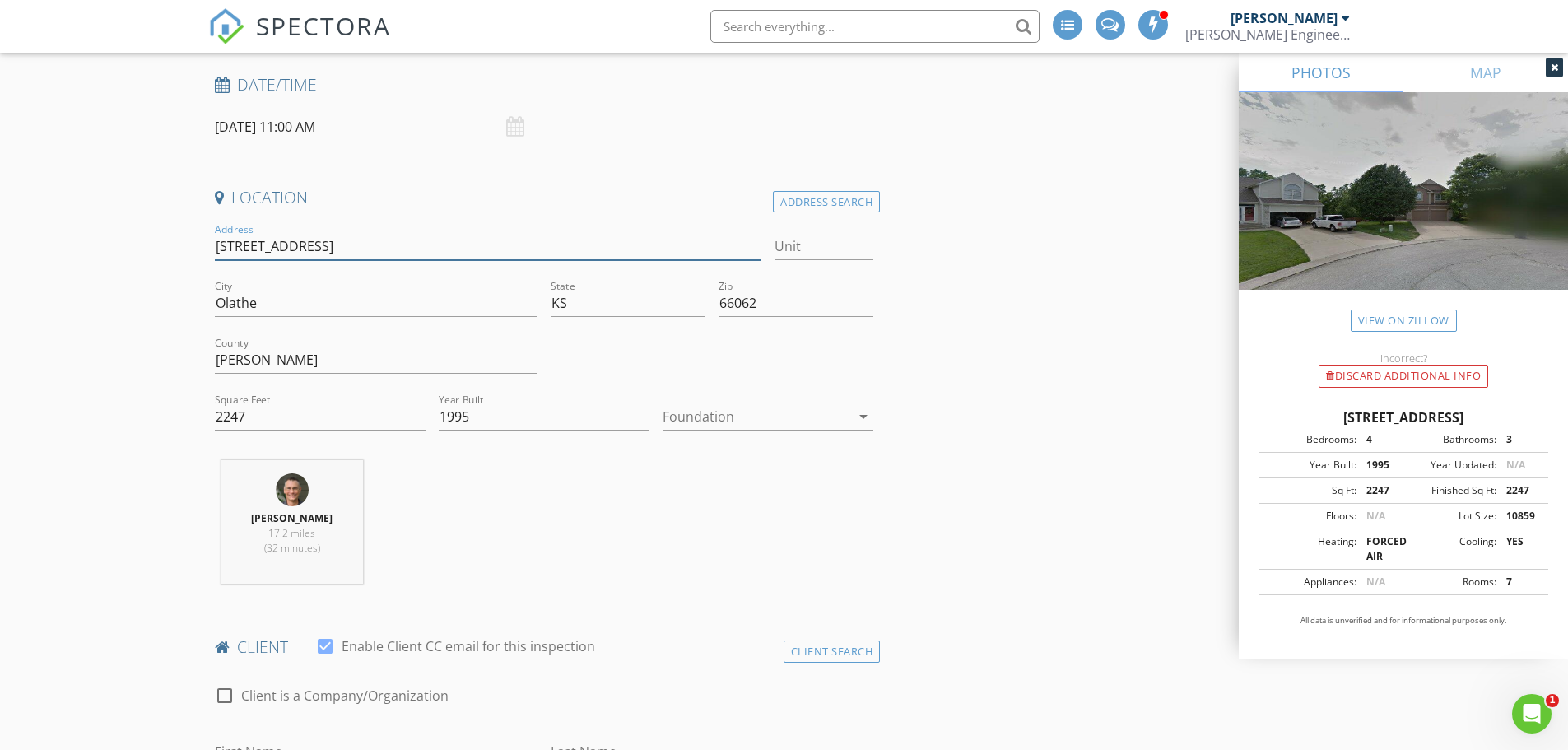
type input "14941 West 124th Terrace, Olathe, KS 66062"
click at [743, 411] on div at bounding box center [756, 416] width 188 height 26
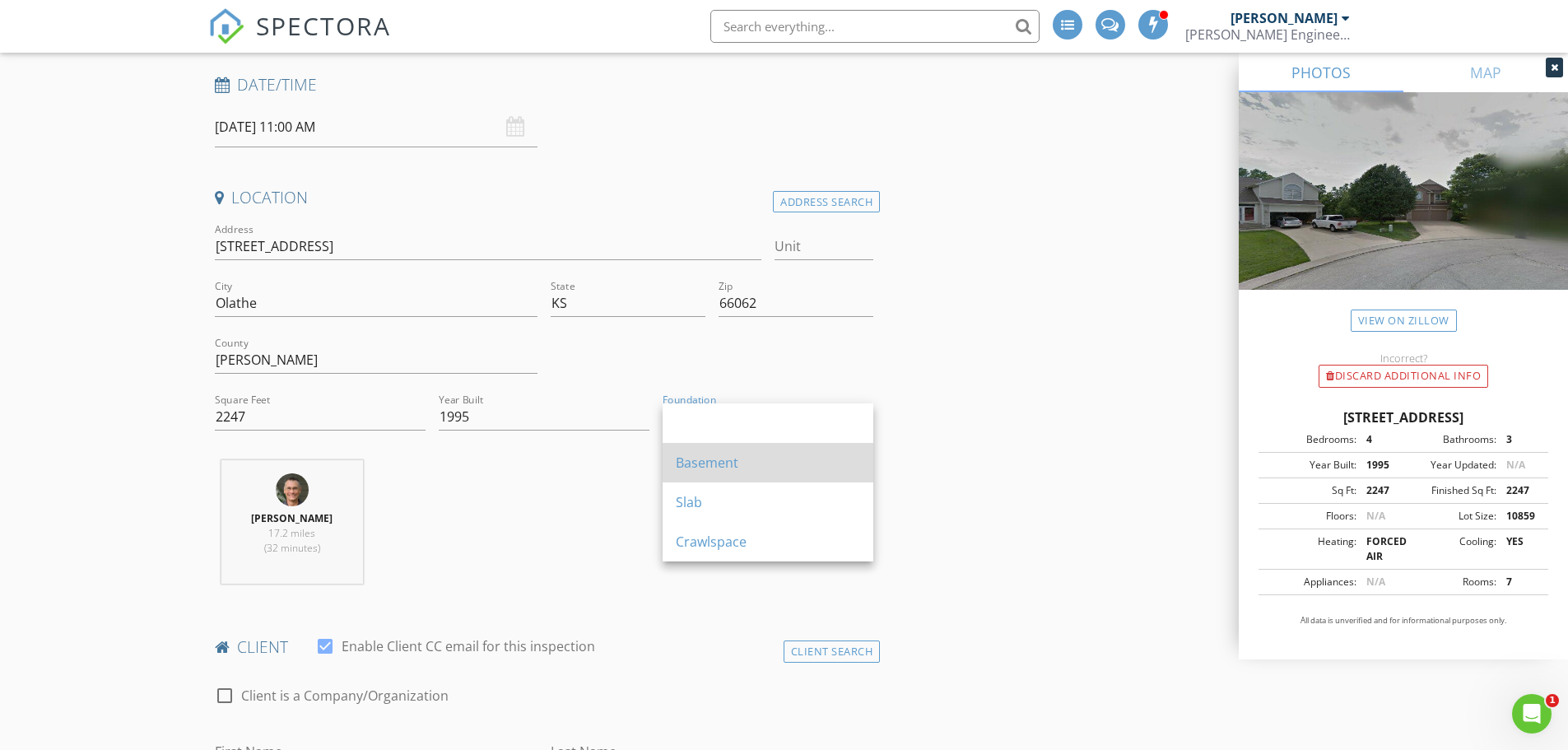
click at [709, 460] on div "Basement" at bounding box center [768, 462] width 184 height 19
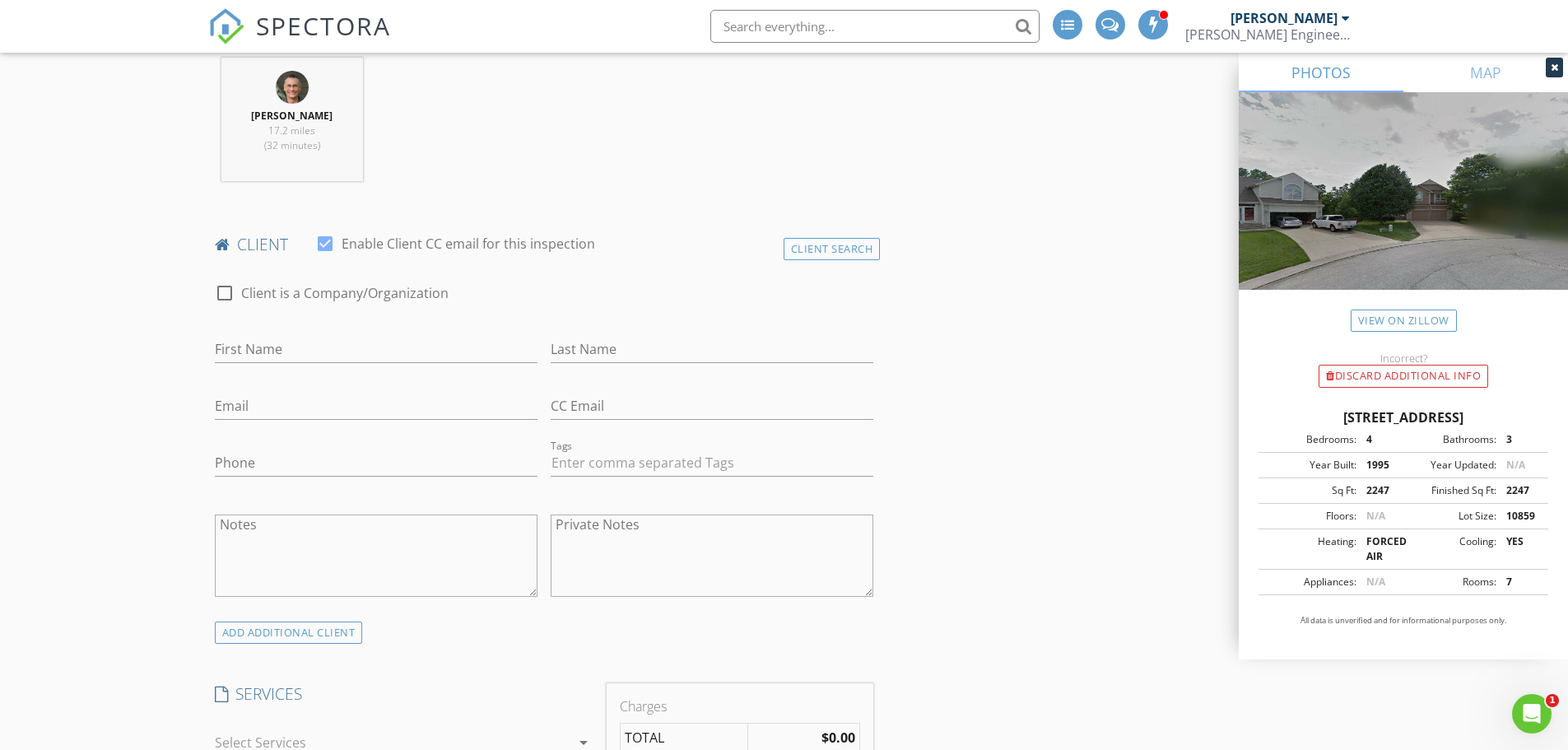
scroll to position [741, 0]
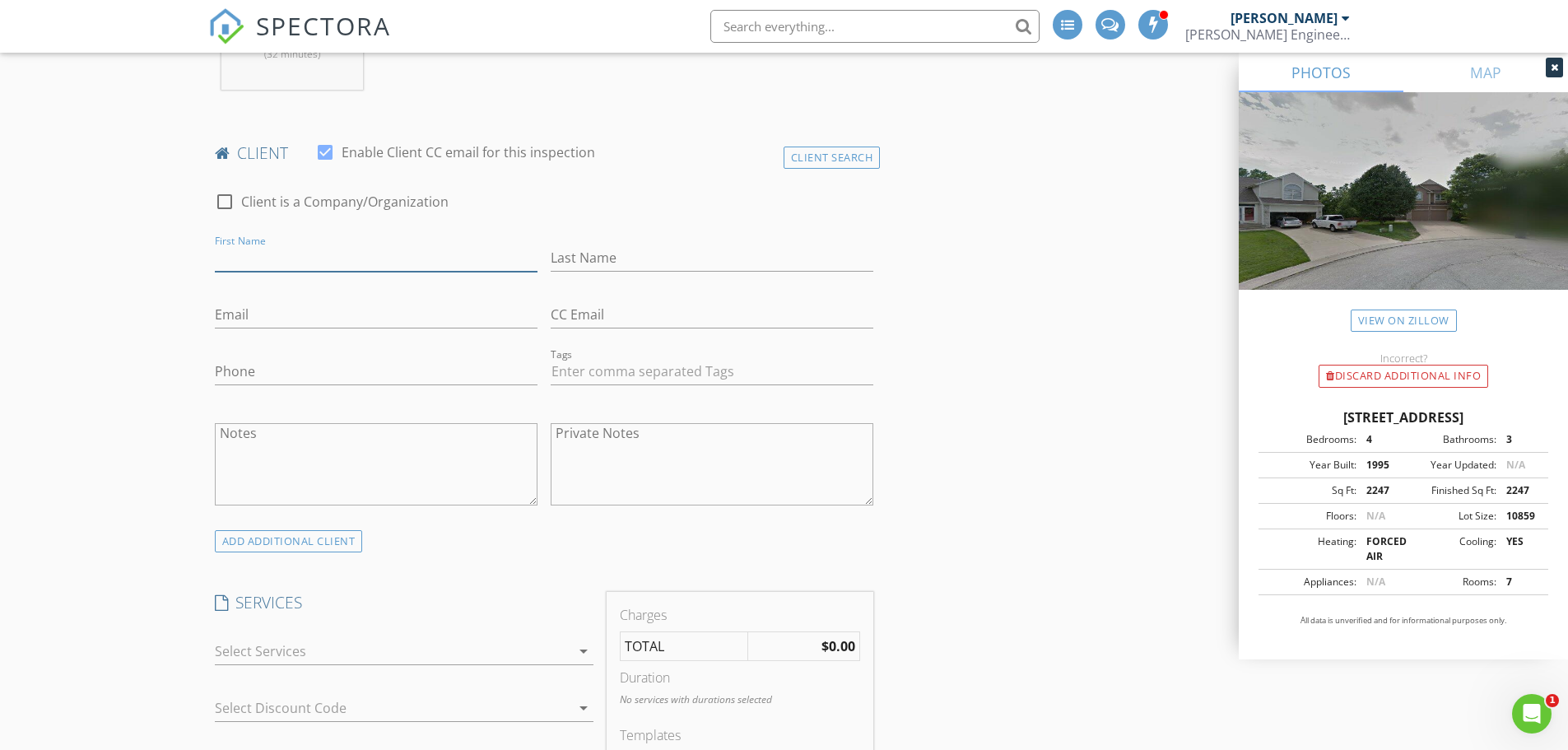
click at [280, 255] on input "First Name" at bounding box center [375, 258] width 322 height 27
paste input "Jesus Alvarez"
drag, startPoint x: 252, startPoint y: 255, endPoint x: 296, endPoint y: 258, distance: 44.1
click at [296, 258] on input "Jesus Alvarez" at bounding box center [375, 258] width 322 height 27
type input "Jesus"
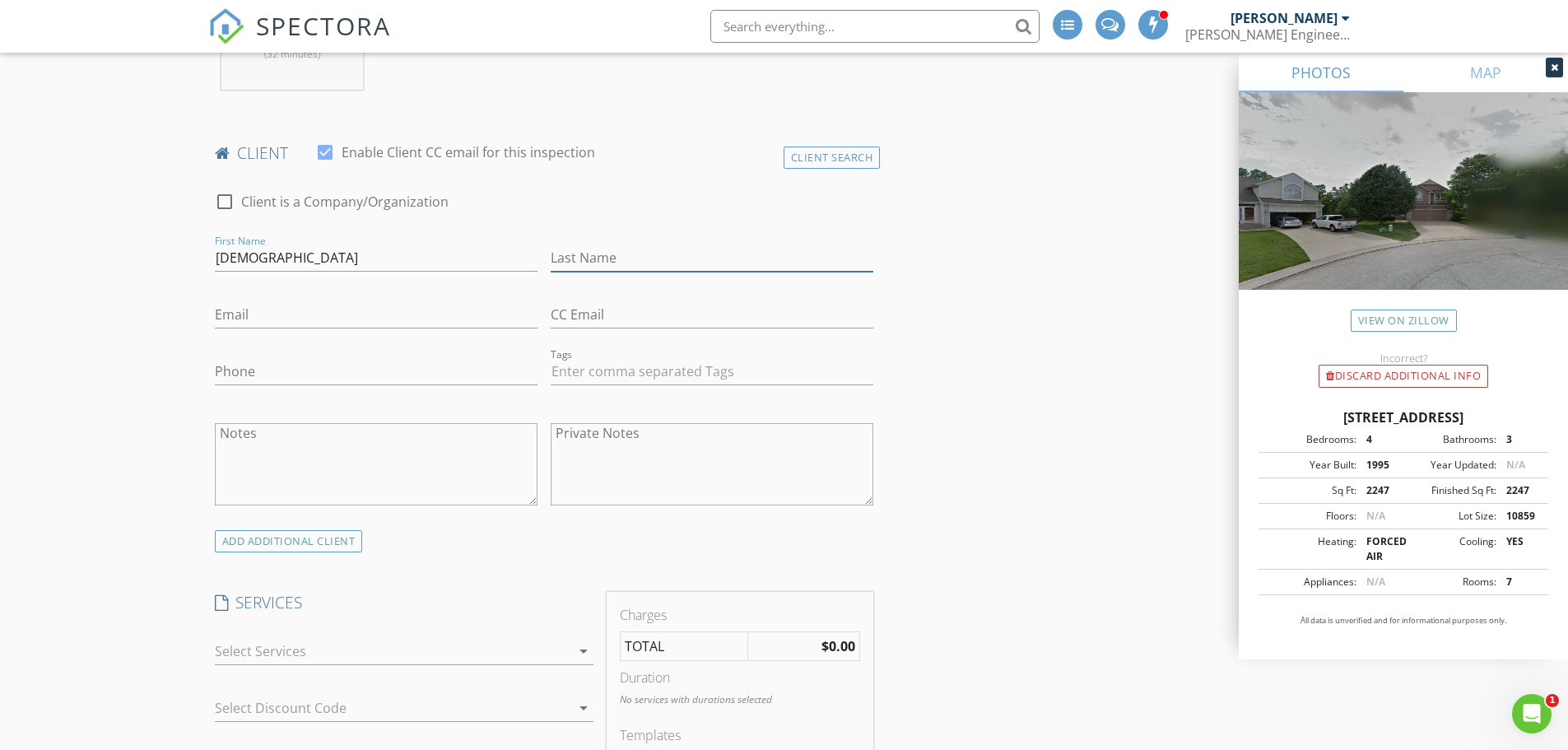
click at [568, 262] on input "Last Name" at bounding box center [711, 258] width 322 height 27
paste input "Alvarez"
type input "Alvarez"
click at [274, 309] on input "Email" at bounding box center [375, 315] width 322 height 27
paste input "Jesus1985Alvarez@gmail.com"
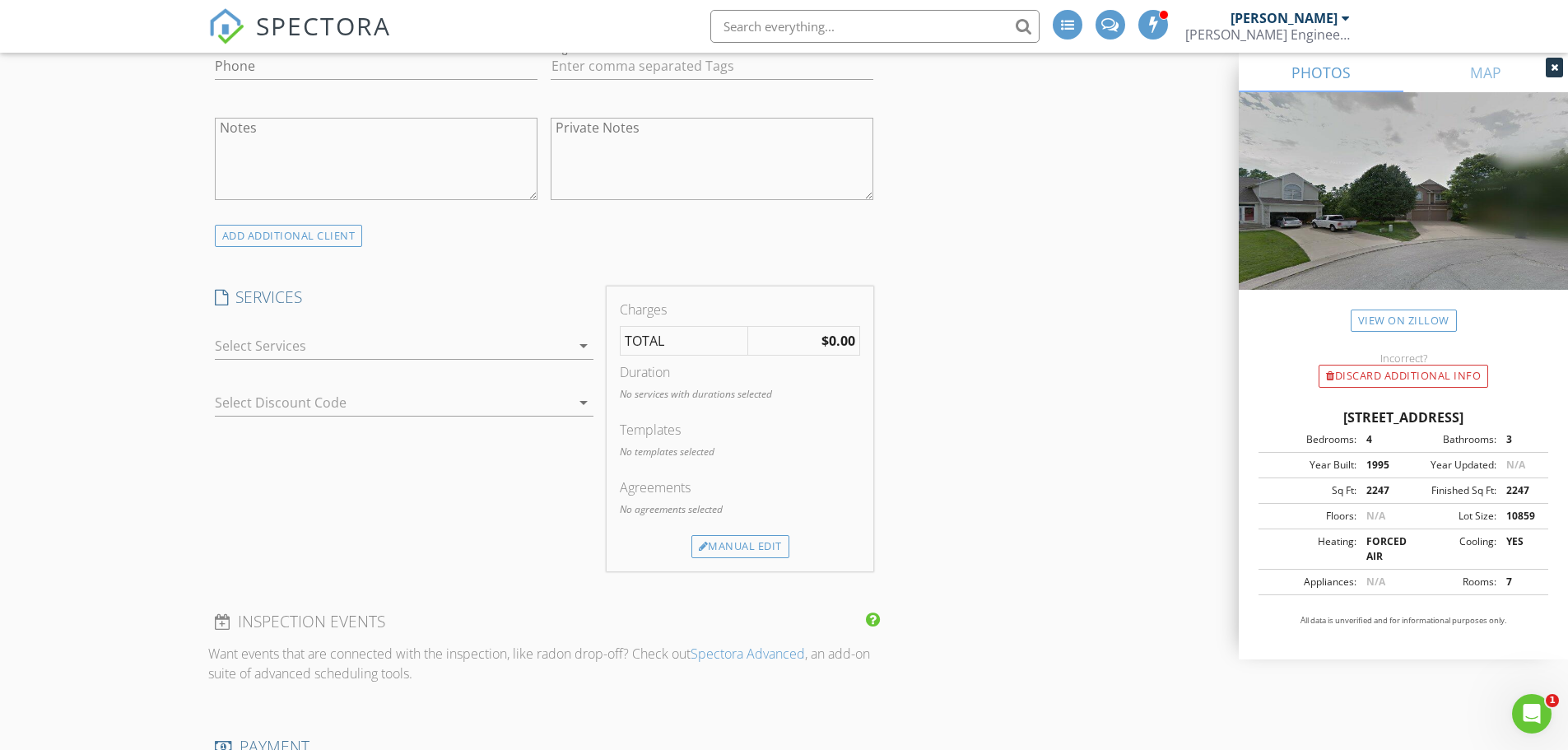
scroll to position [1071, 0]
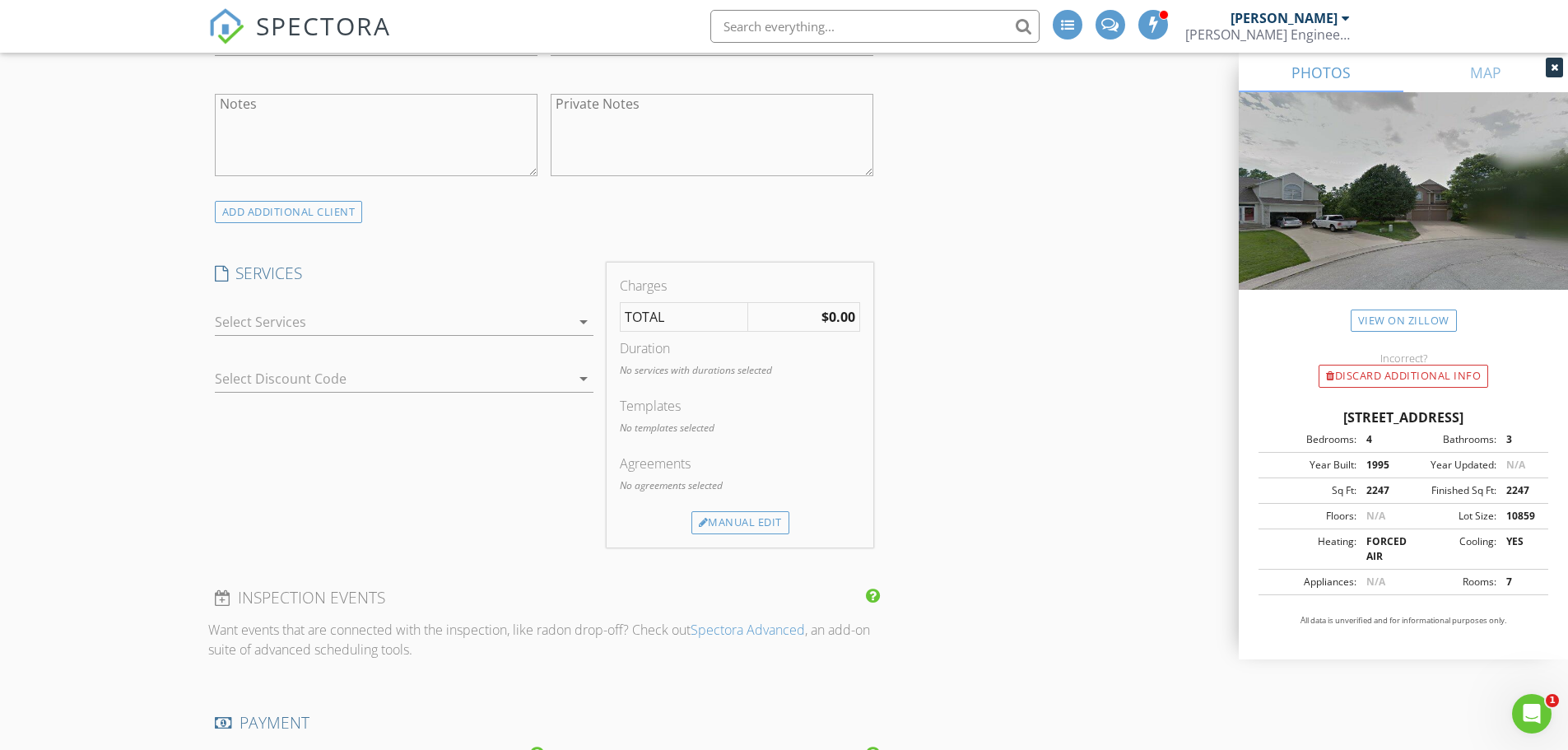
type input "Jesus1985Alvarez@gmail.com"
click at [251, 332] on div at bounding box center [392, 322] width 356 height 26
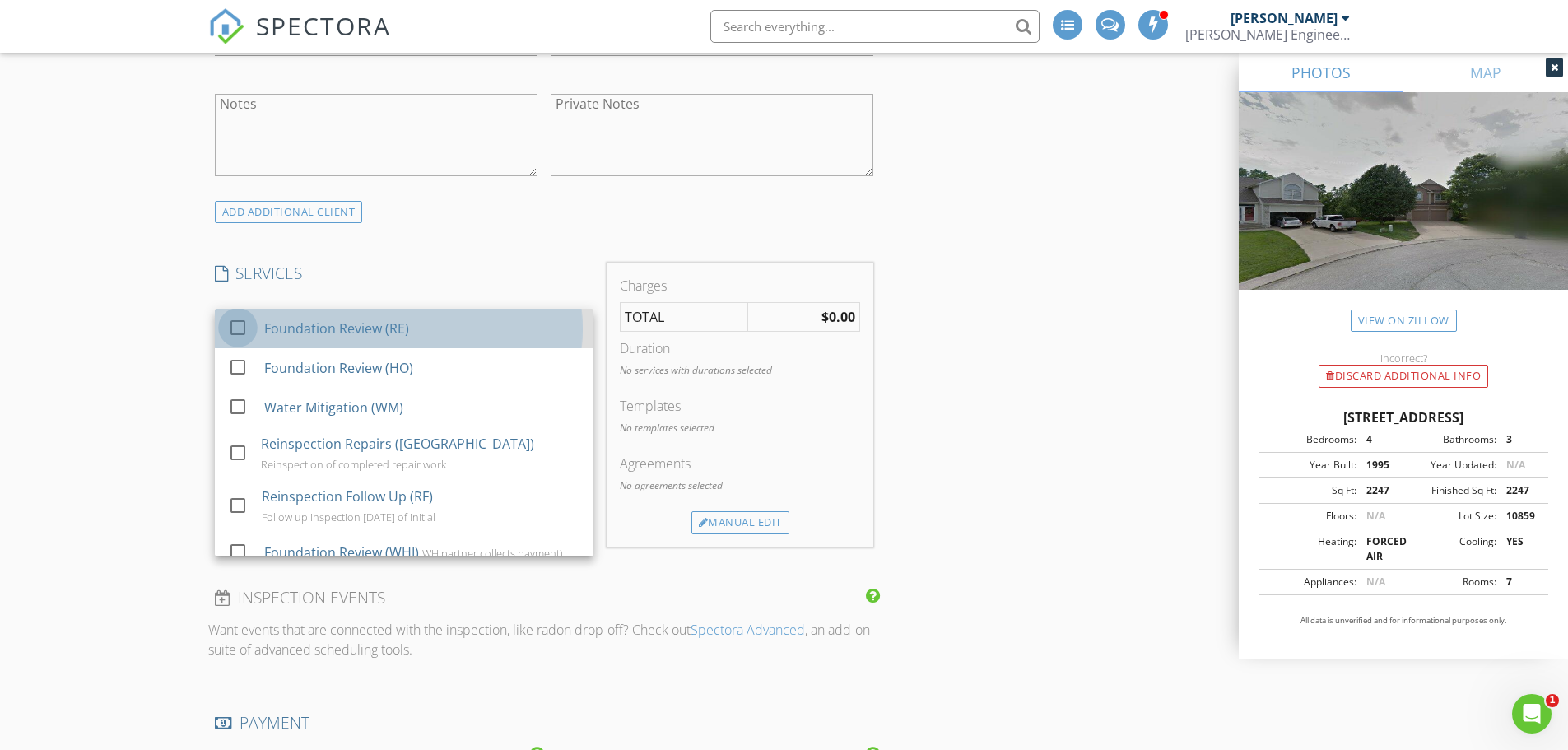
click at [238, 332] on div at bounding box center [237, 327] width 28 height 28
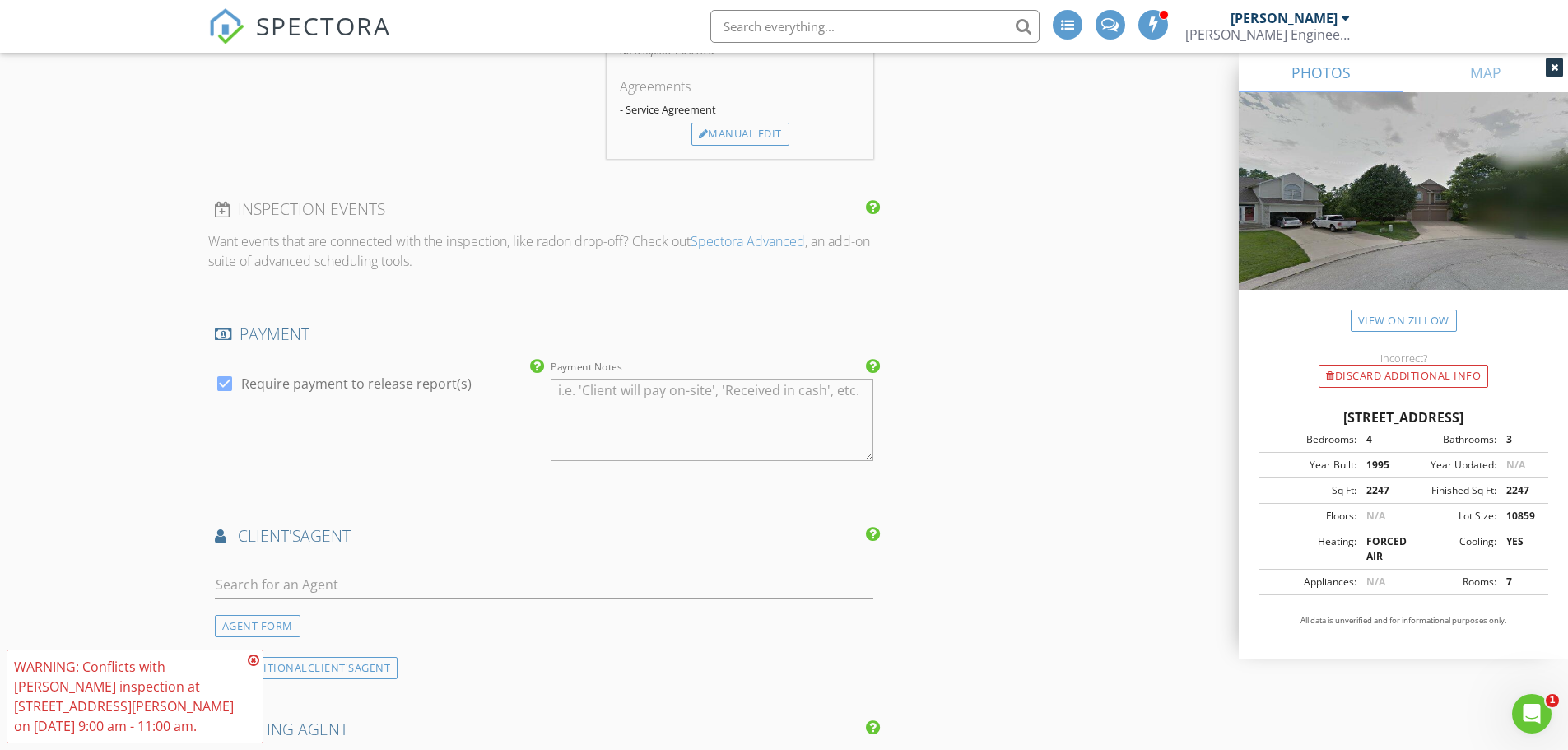
scroll to position [1646, 0]
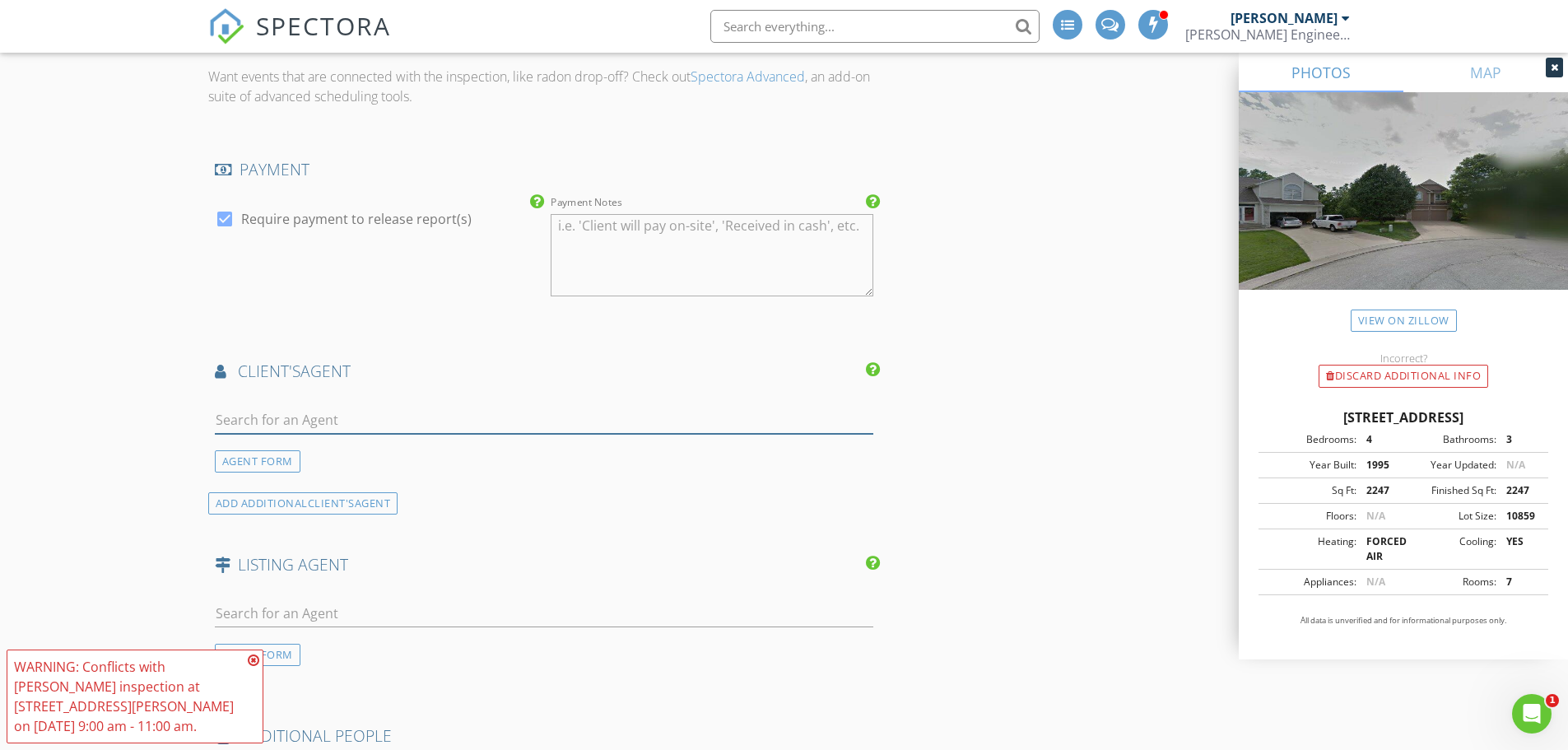
click at [275, 417] on input "text" at bounding box center [545, 420] width 660 height 27
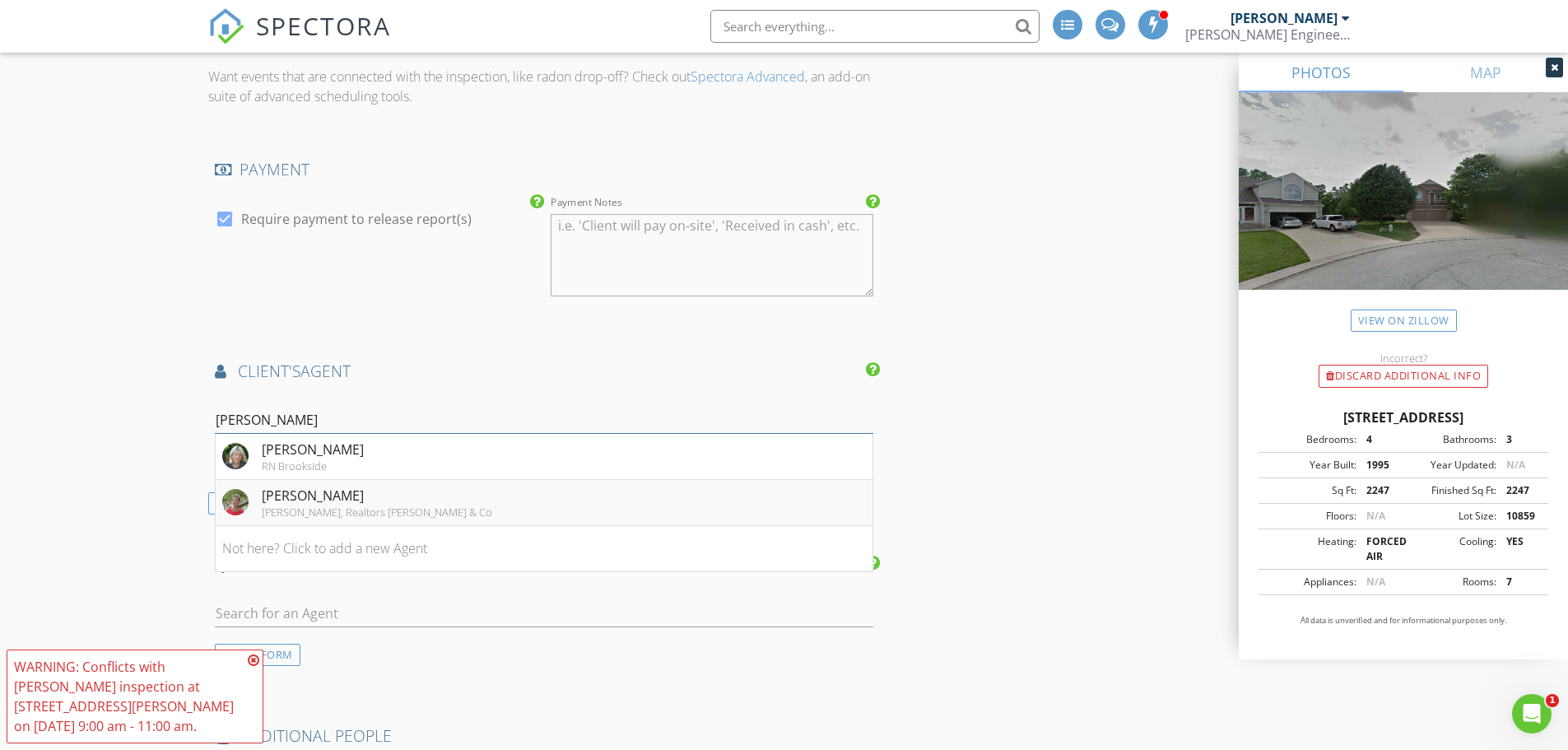
type input "lori tho"
click at [288, 495] on div "Lori Thomas" at bounding box center [377, 495] width 231 height 19
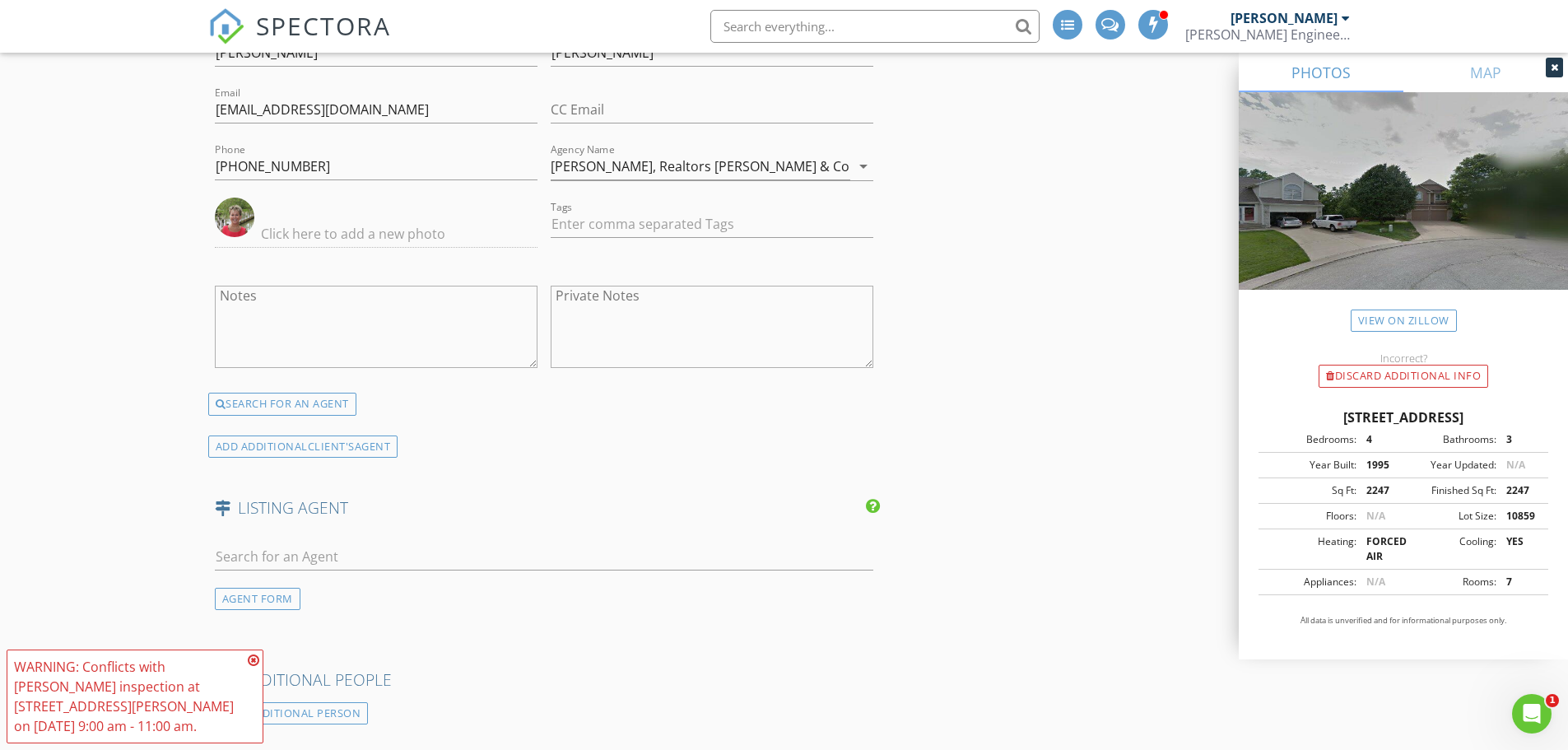
scroll to position [2058, 0]
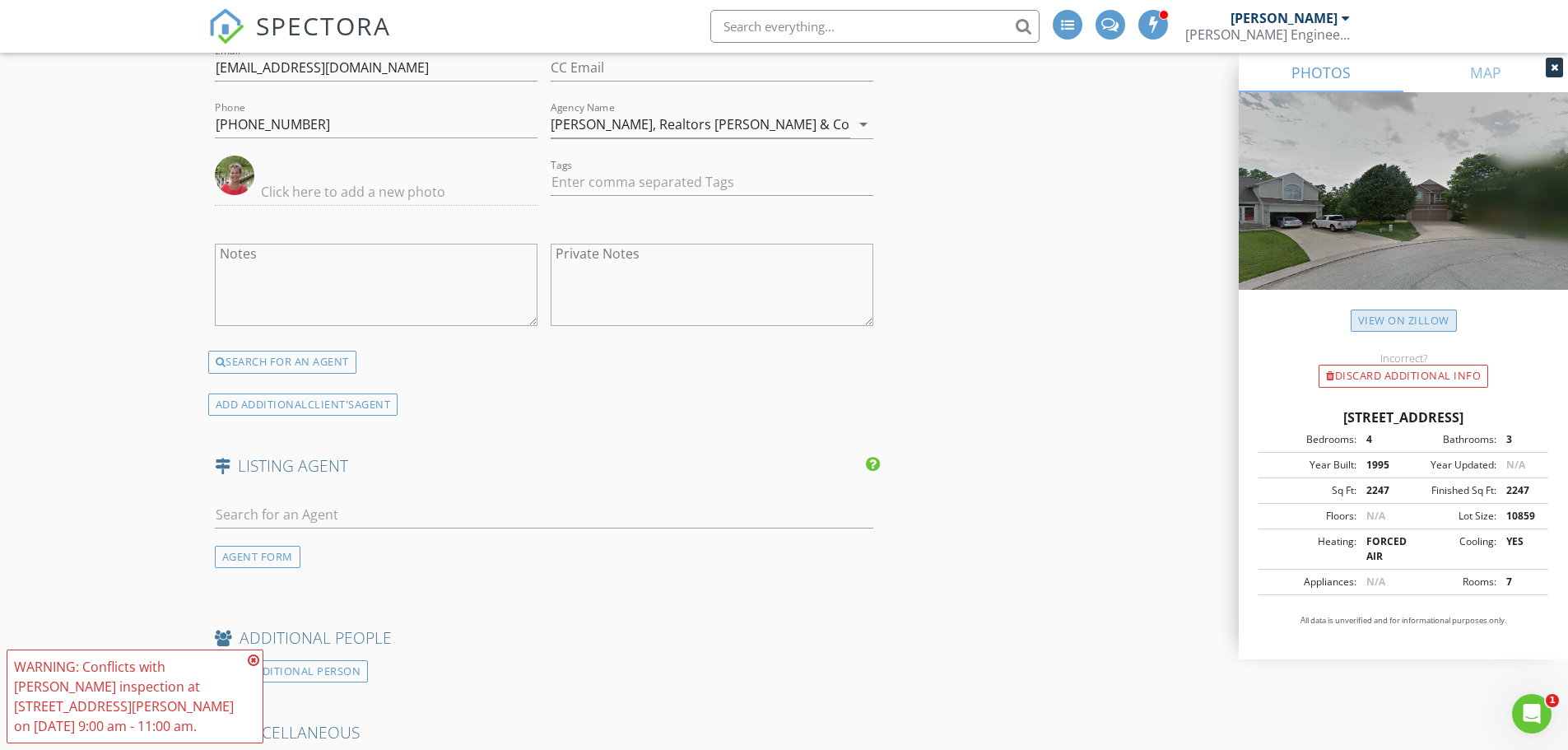
click at [1408, 318] on link "View on Zillow" at bounding box center [1404, 321] width 106 height 22
click at [257, 518] on input "text" at bounding box center [545, 515] width 660 height 27
paste input "Jennifer Butler"
type input "Jennifer Butler"
click at [303, 547] on div "Jennifer Butler" at bounding box center [312, 545] width 102 height 19
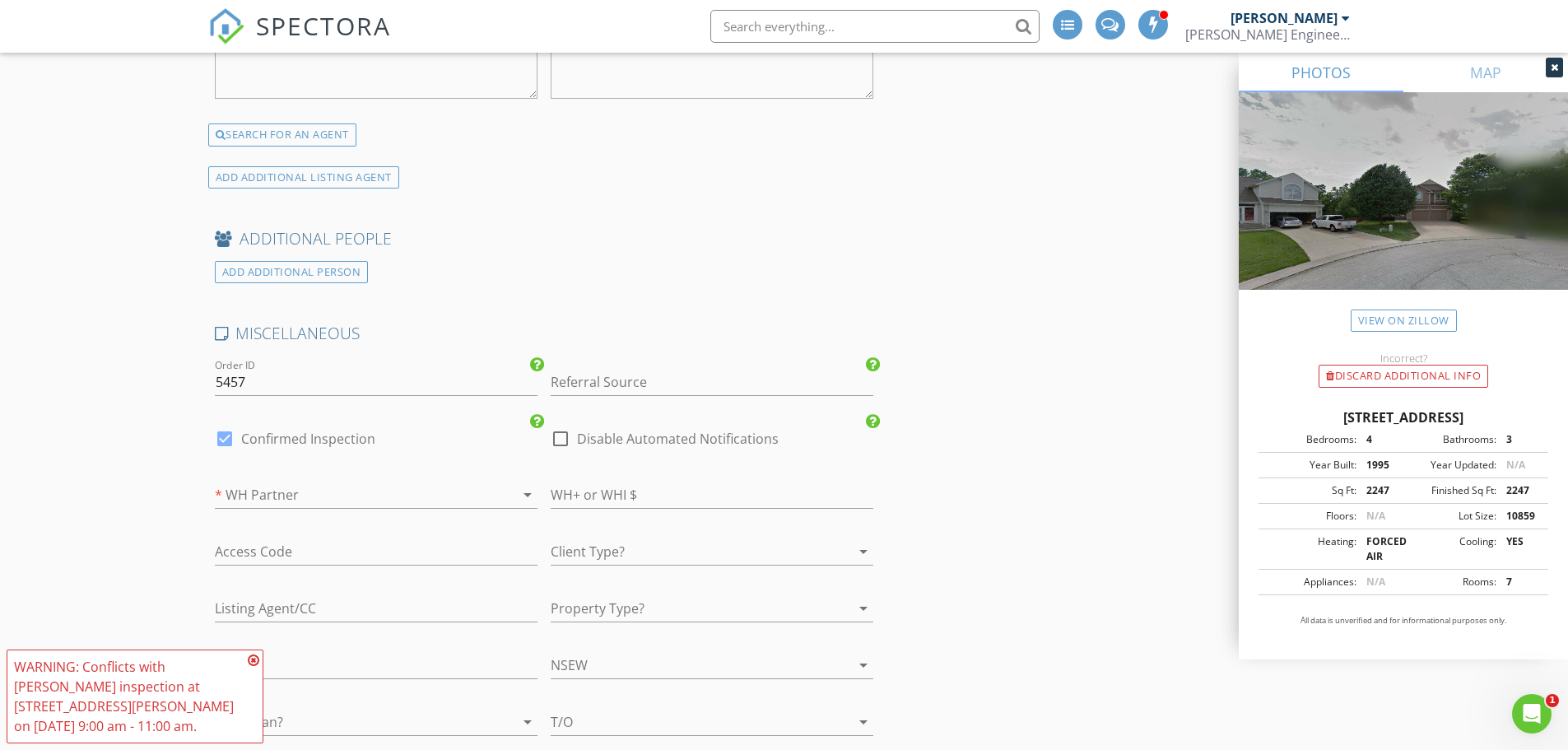
scroll to position [2800, 0]
click at [595, 547] on div at bounding box center [688, 545] width 277 height 26
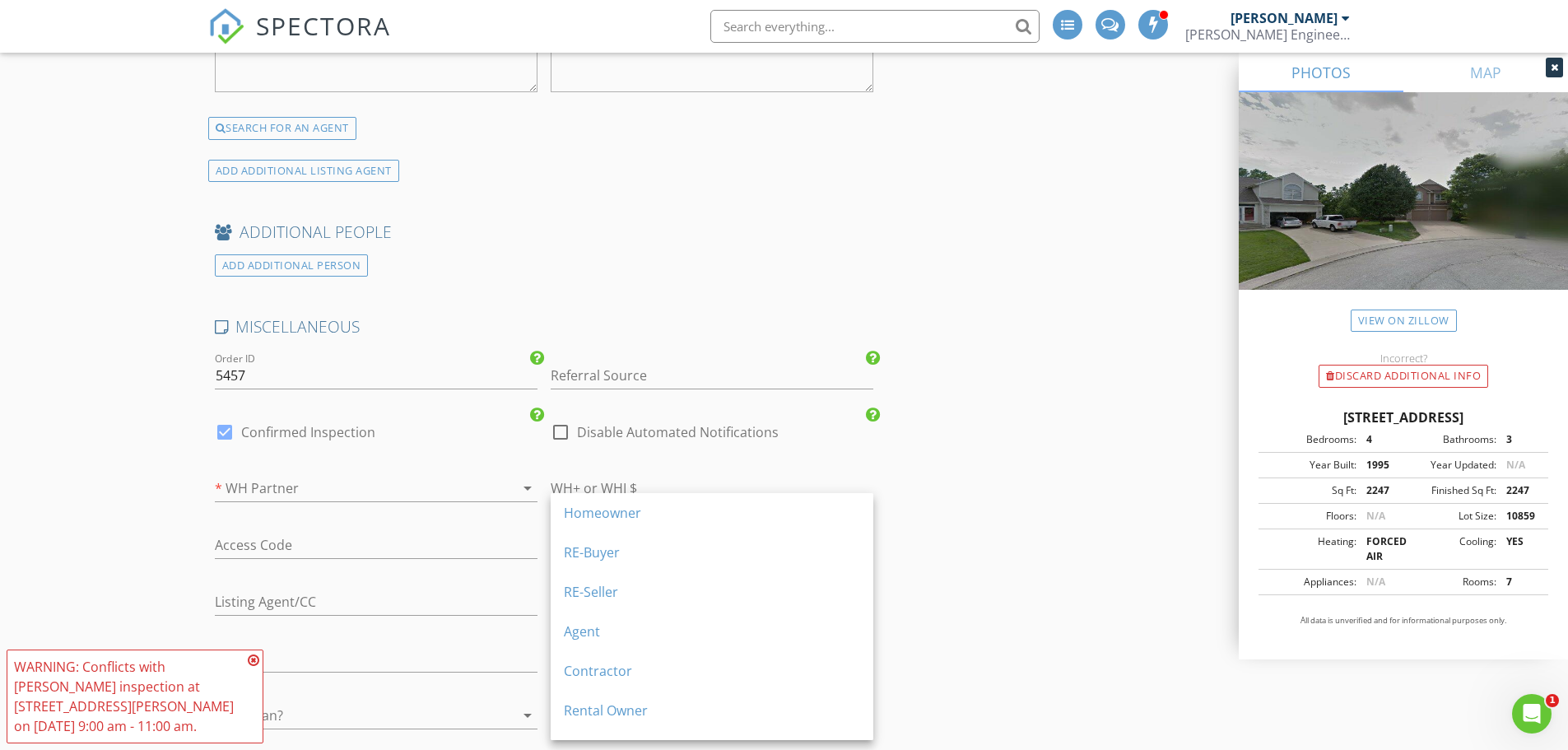
click at [595, 547] on div "RE-Buyer" at bounding box center [712, 552] width 296 height 19
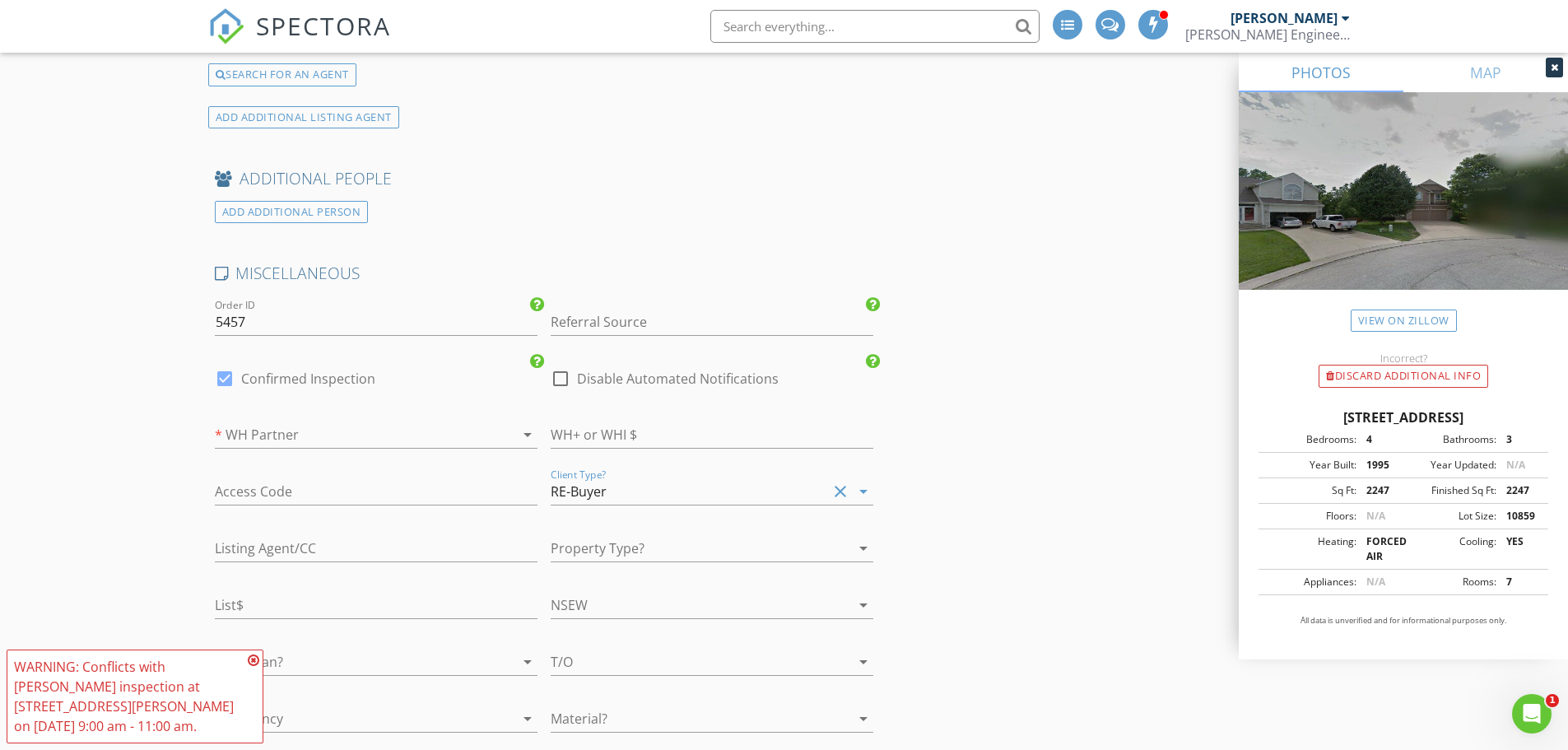
scroll to position [2882, 0]
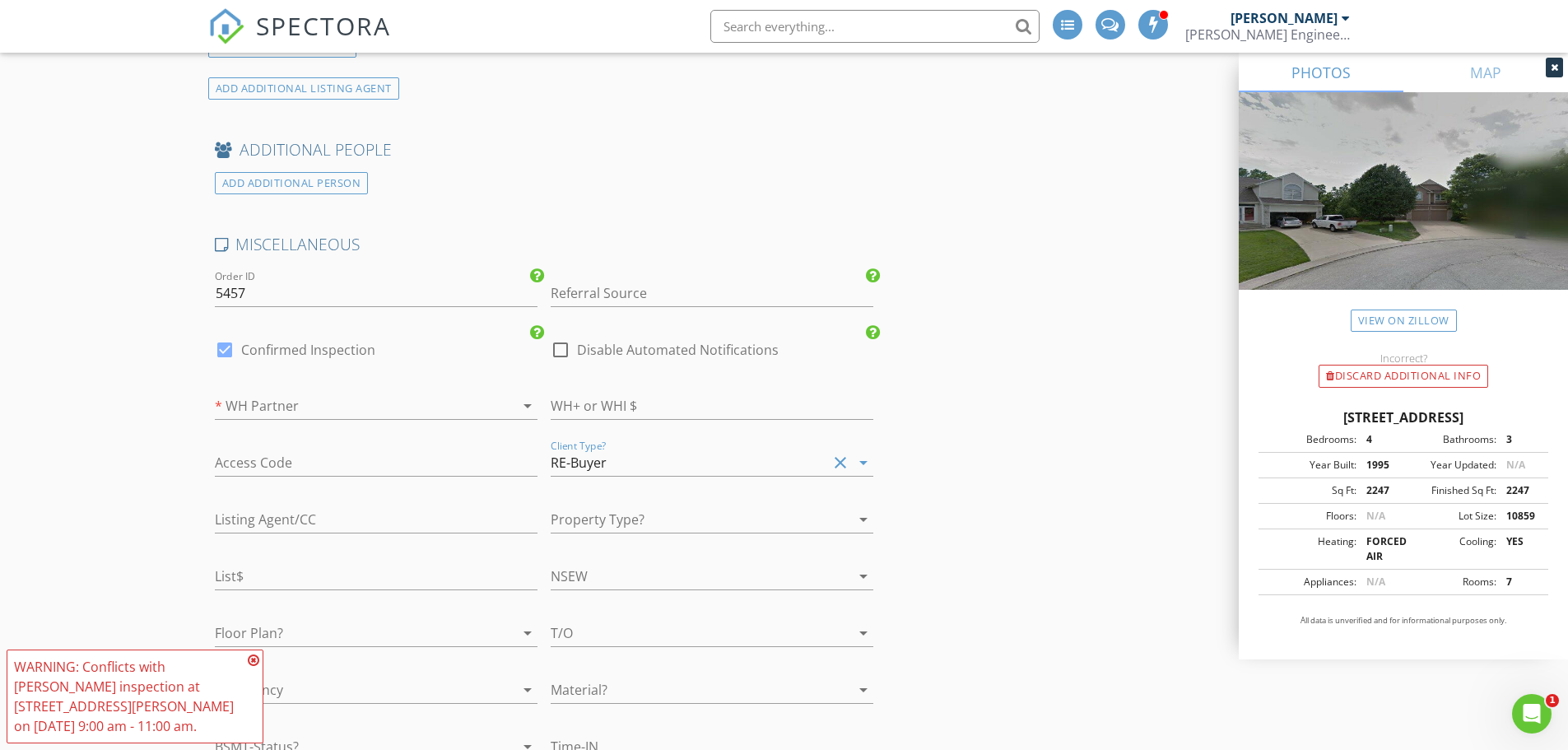
click at [611, 520] on div at bounding box center [688, 519] width 277 height 26
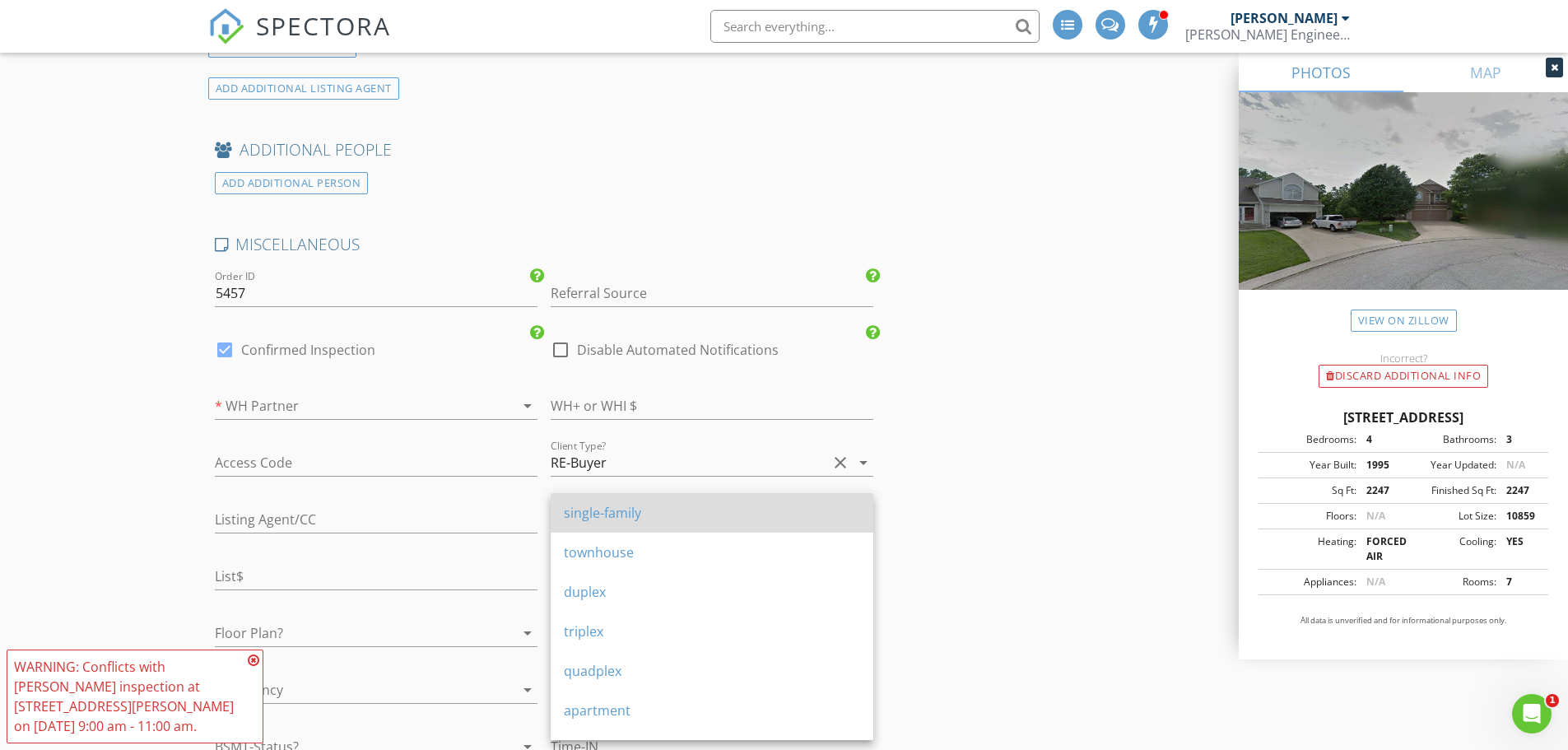
click at [607, 519] on div "single-family" at bounding box center [712, 513] width 296 height 19
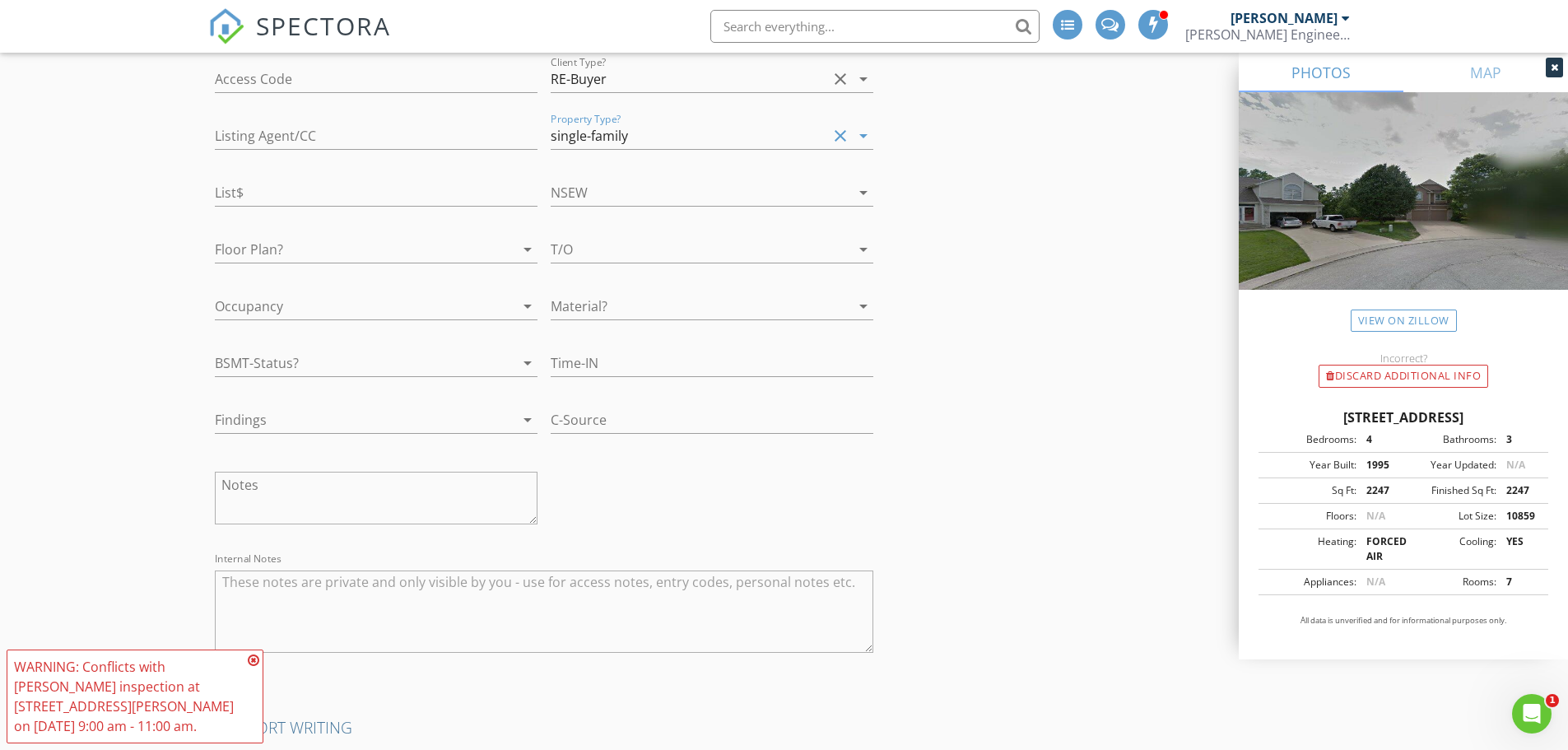
scroll to position [3294, 0]
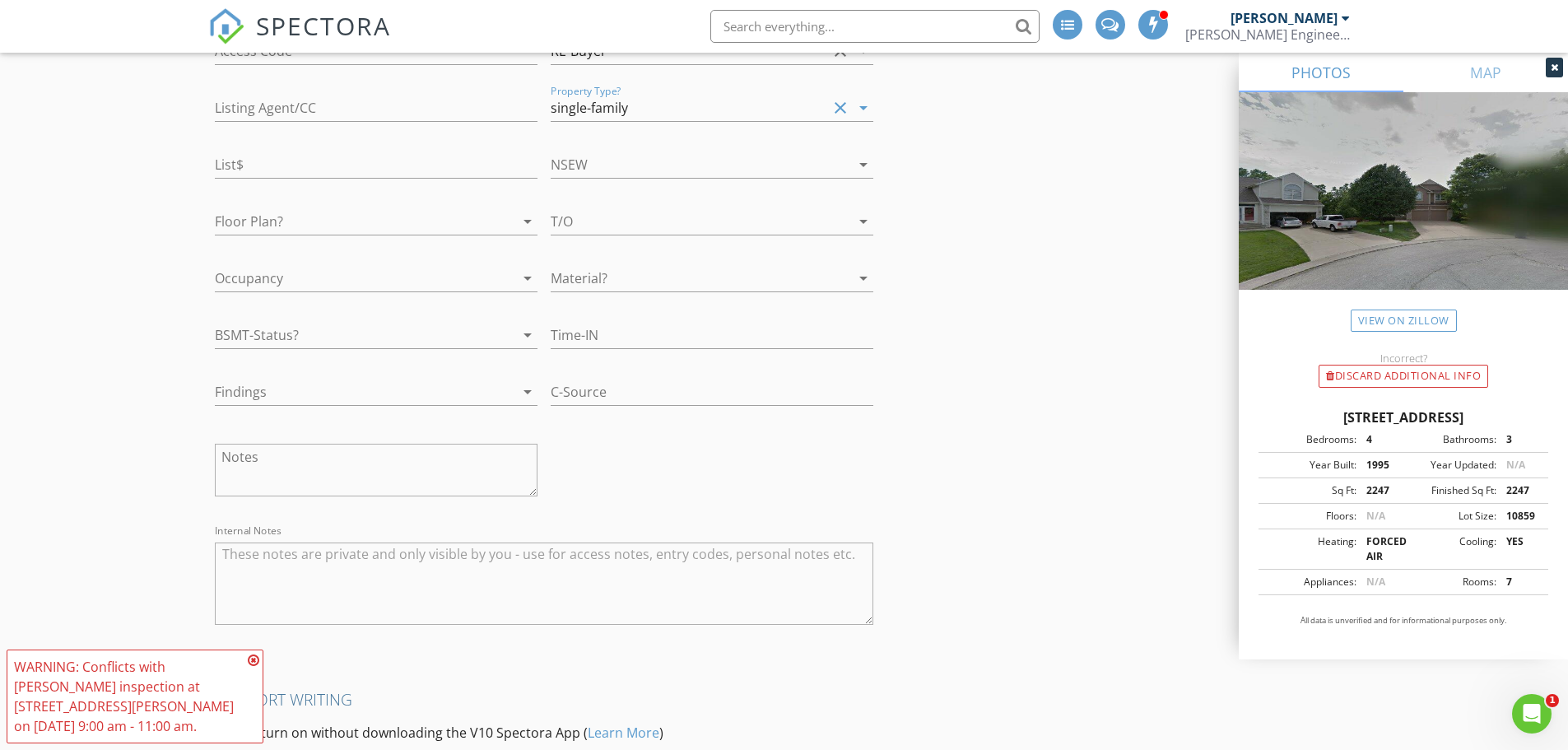
click at [271, 462] on textarea at bounding box center [375, 470] width 322 height 53
type textarea "Buyers will not be present. House is vacant. Lori lives 10 minutes away. Text/ …"
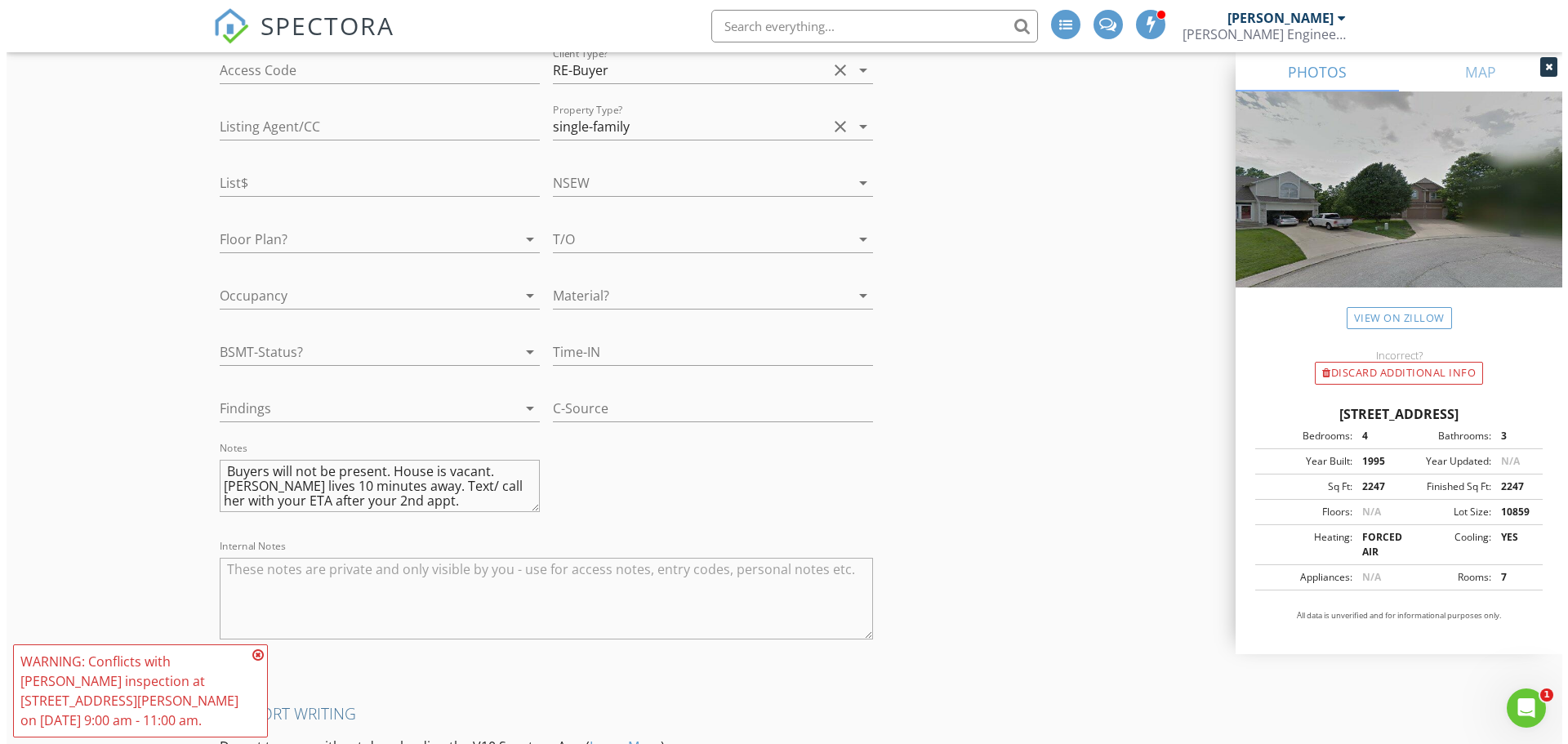
scroll to position [3557, 0]
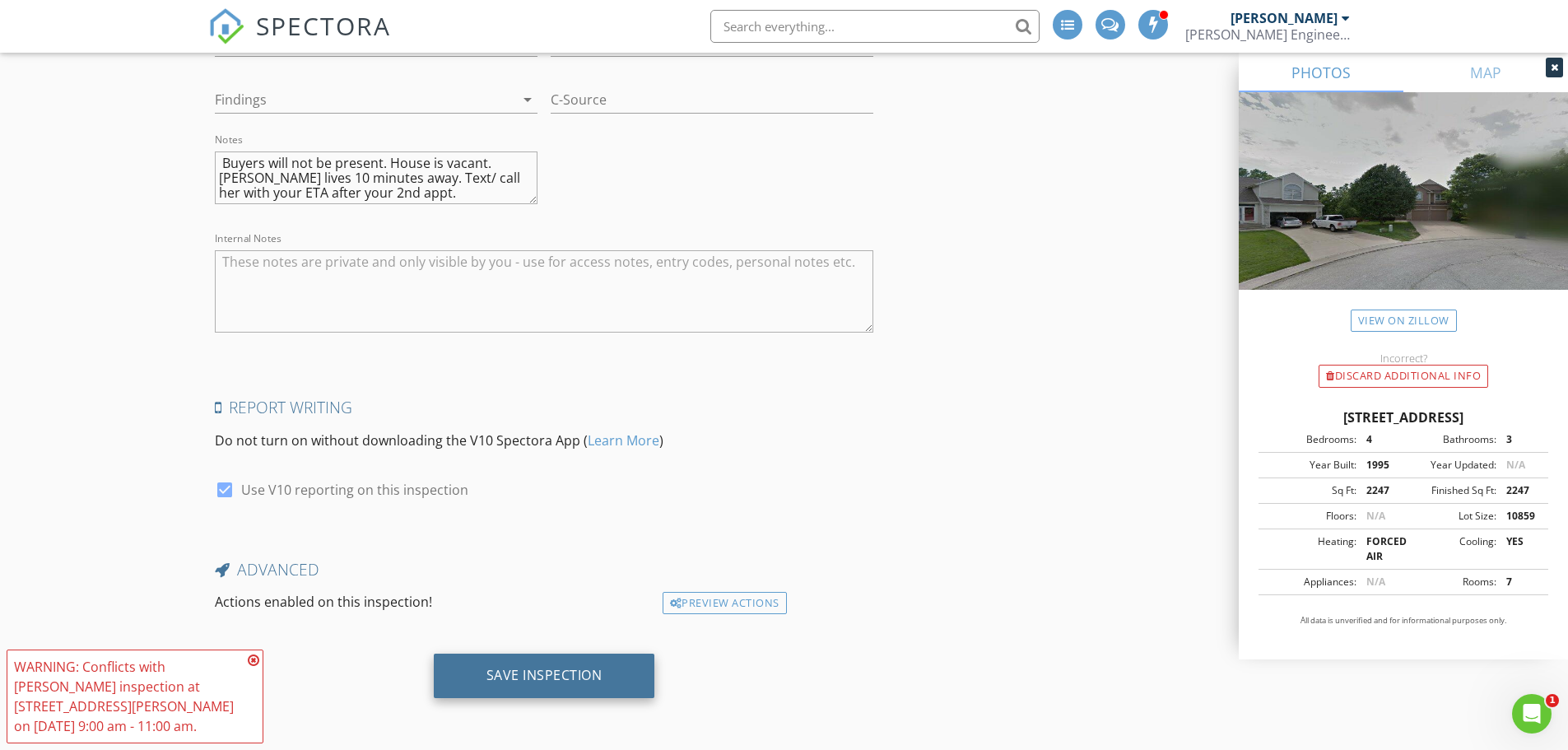
click at [530, 678] on div "Save Inspection" at bounding box center [545, 675] width 116 height 17
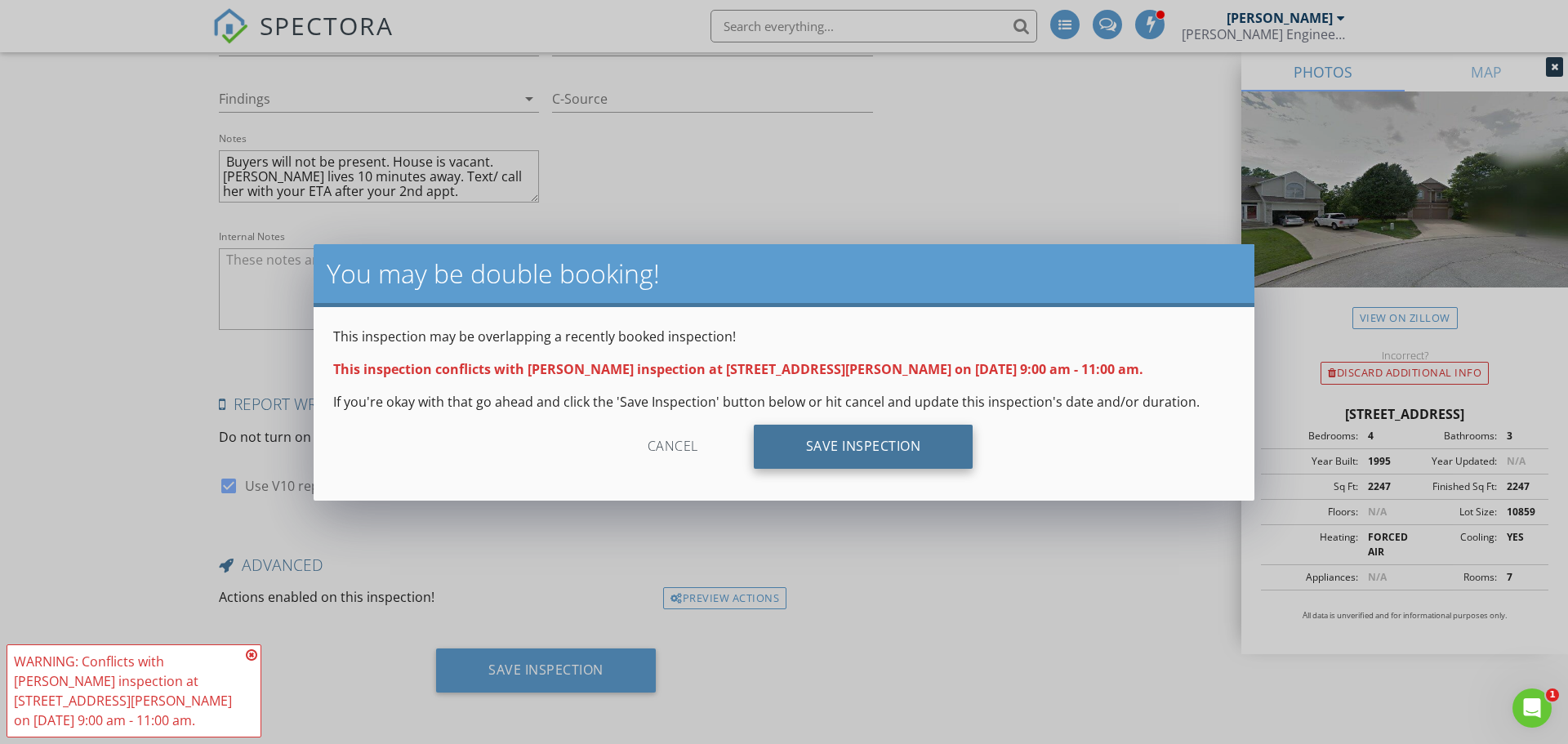
click at [772, 445] on div "Save Inspection" at bounding box center [863, 447] width 220 height 44
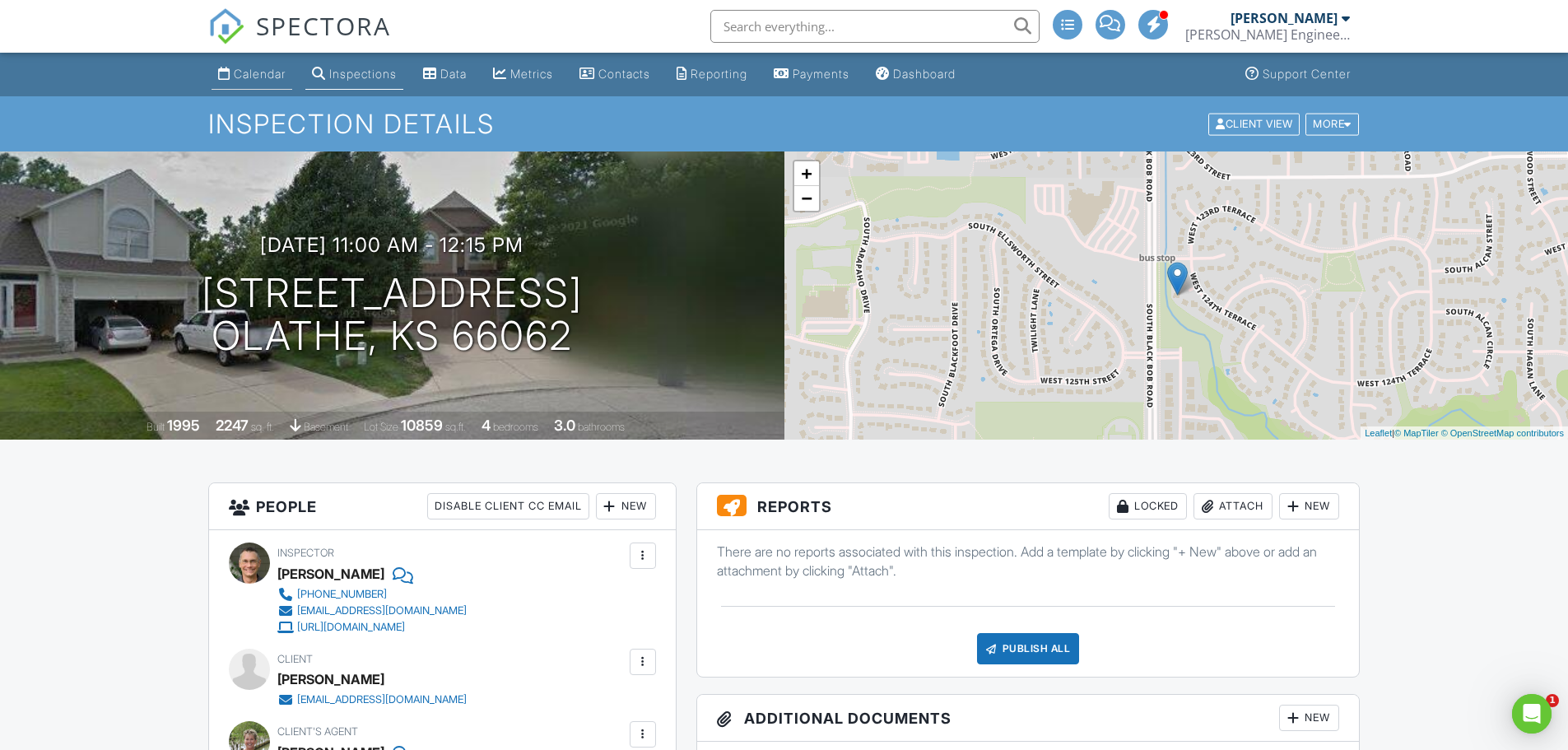
click at [245, 70] on div "Calendar" at bounding box center [260, 73] width 52 height 14
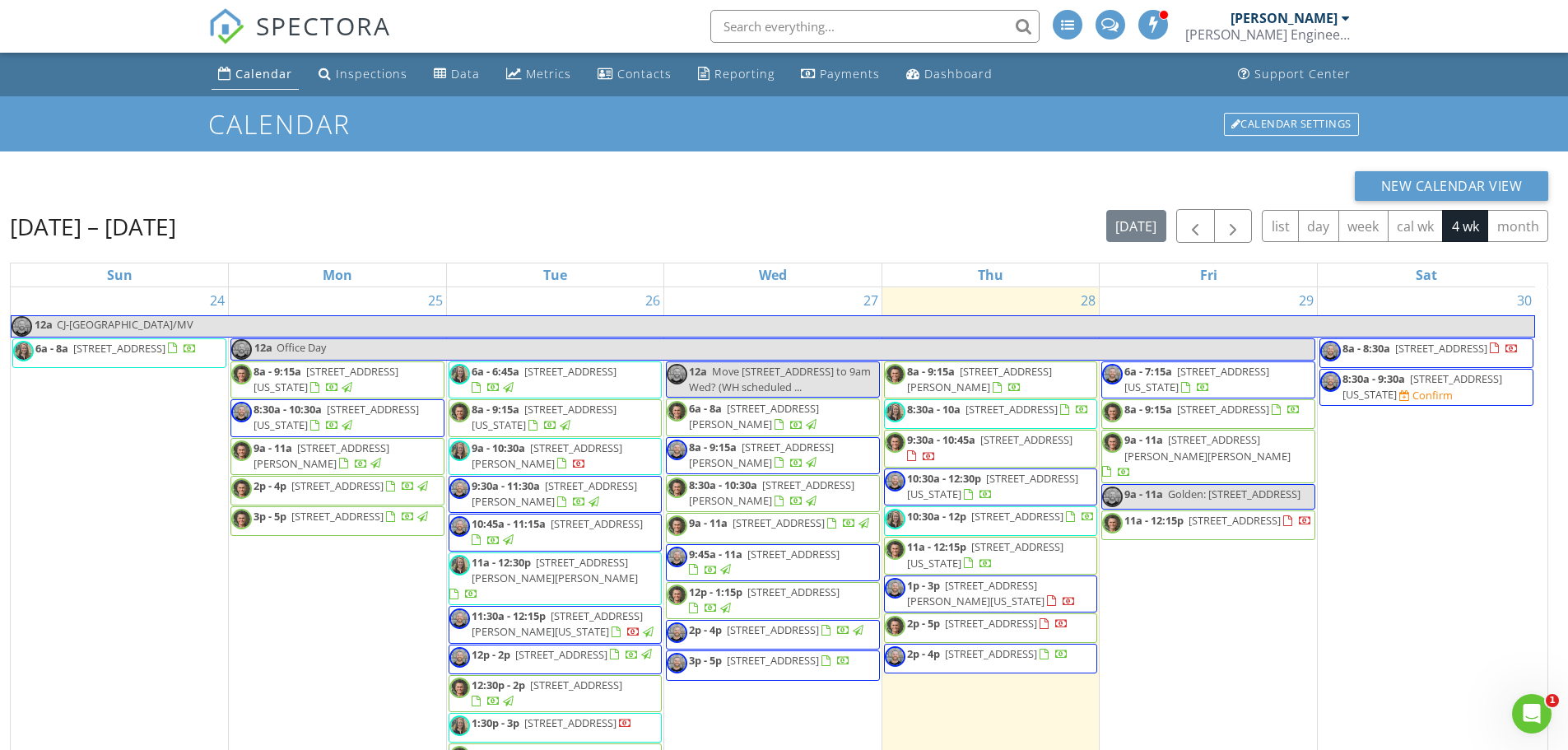
click at [1176, 303] on div "29 6a - 7:15a 416 West 67 Street, Kansas City 64113 8a - 9:15a 821 South Ridgev…" at bounding box center [1209, 573] width 217 height 572
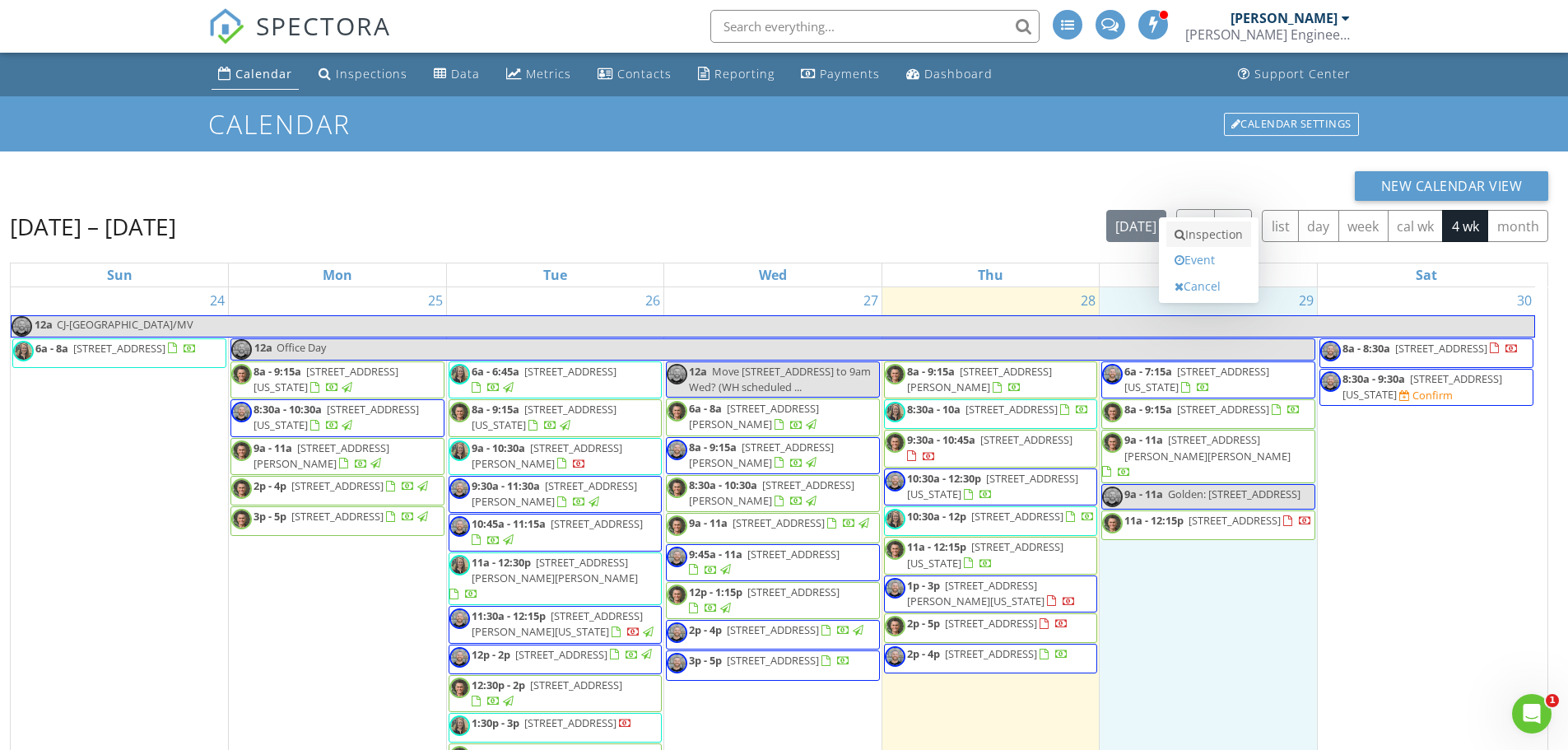
click at [1198, 234] on link "Inspection" at bounding box center [1209, 234] width 85 height 26
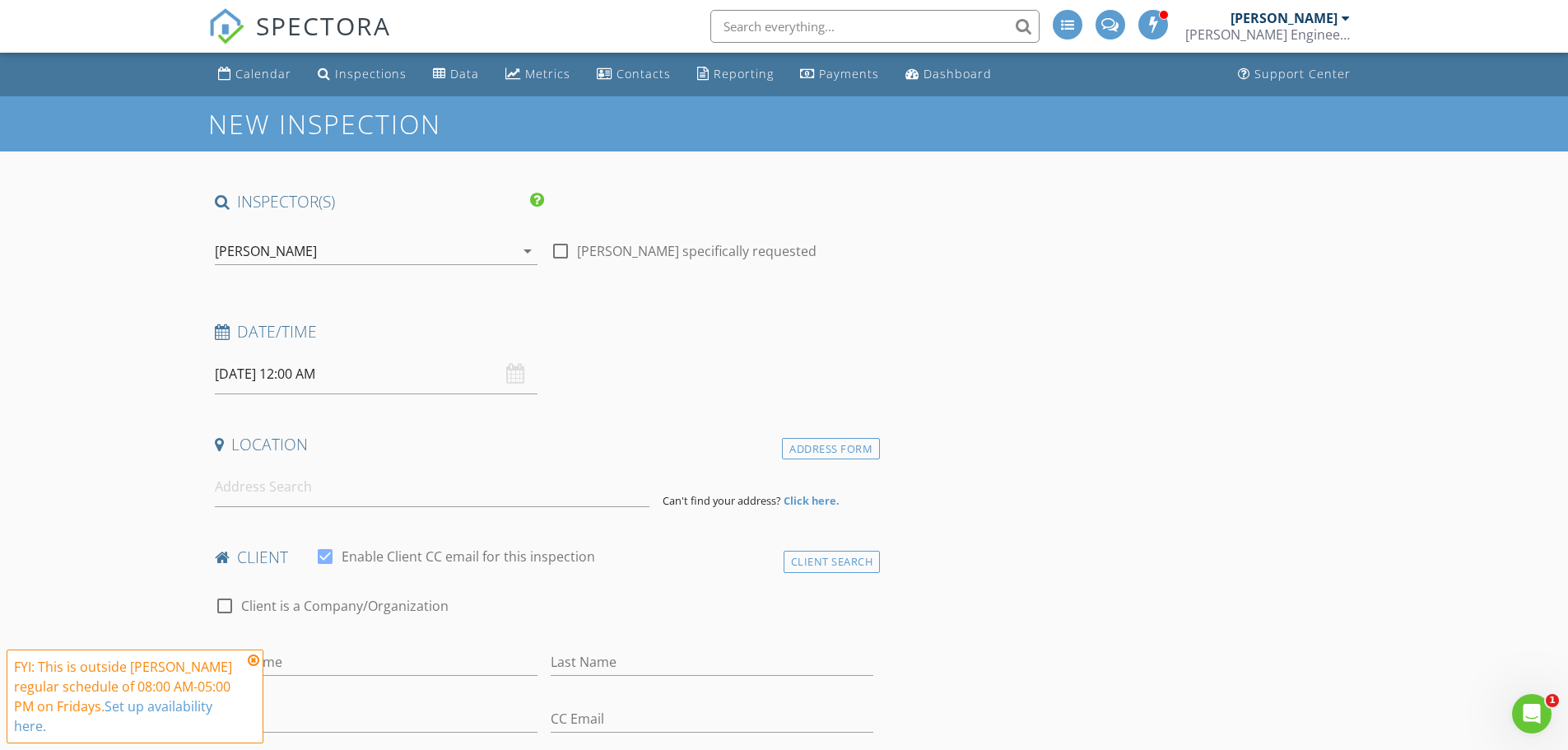
click at [353, 373] on input "[DATE] 12:00 AM" at bounding box center [375, 375] width 322 height 40
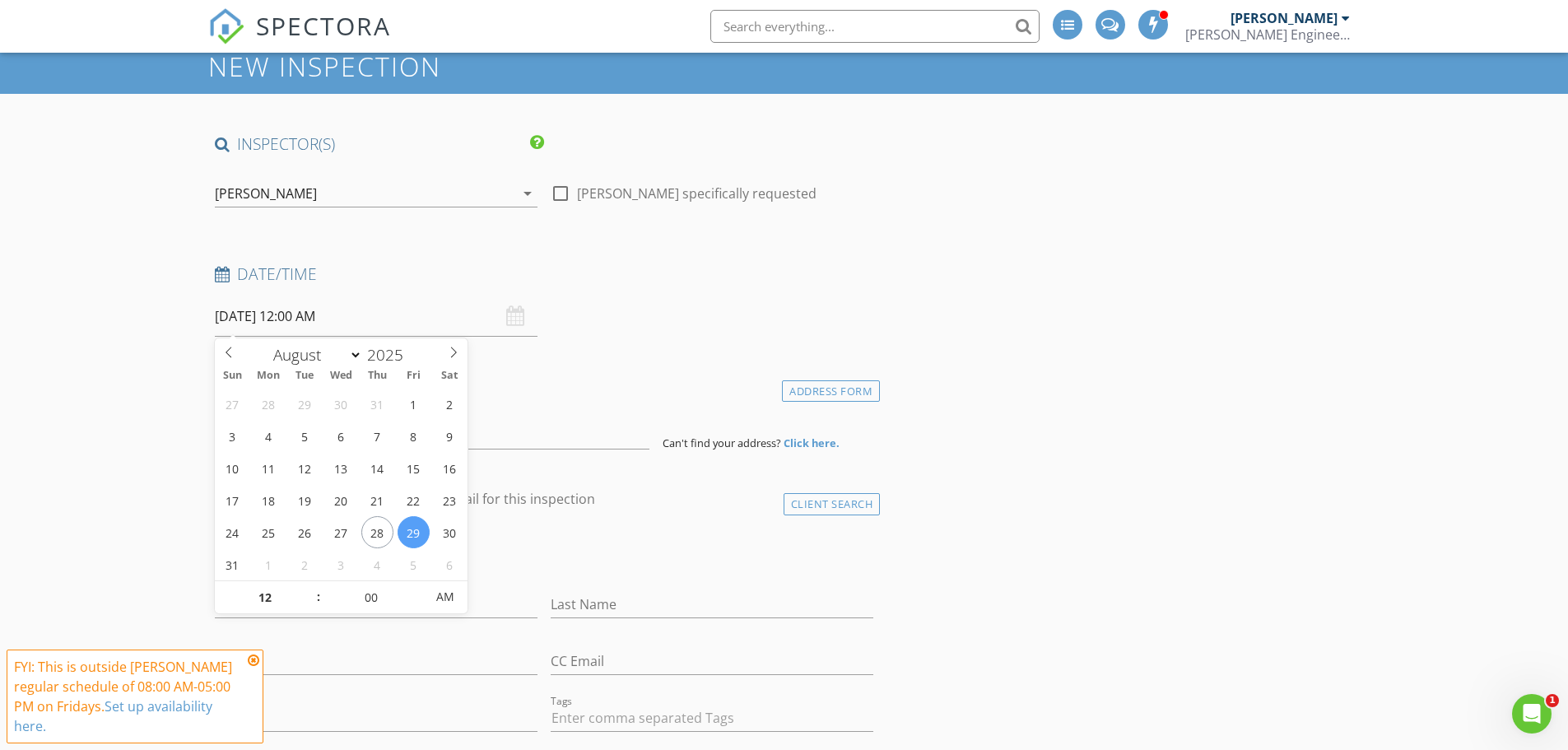
scroll to position [82, 0]
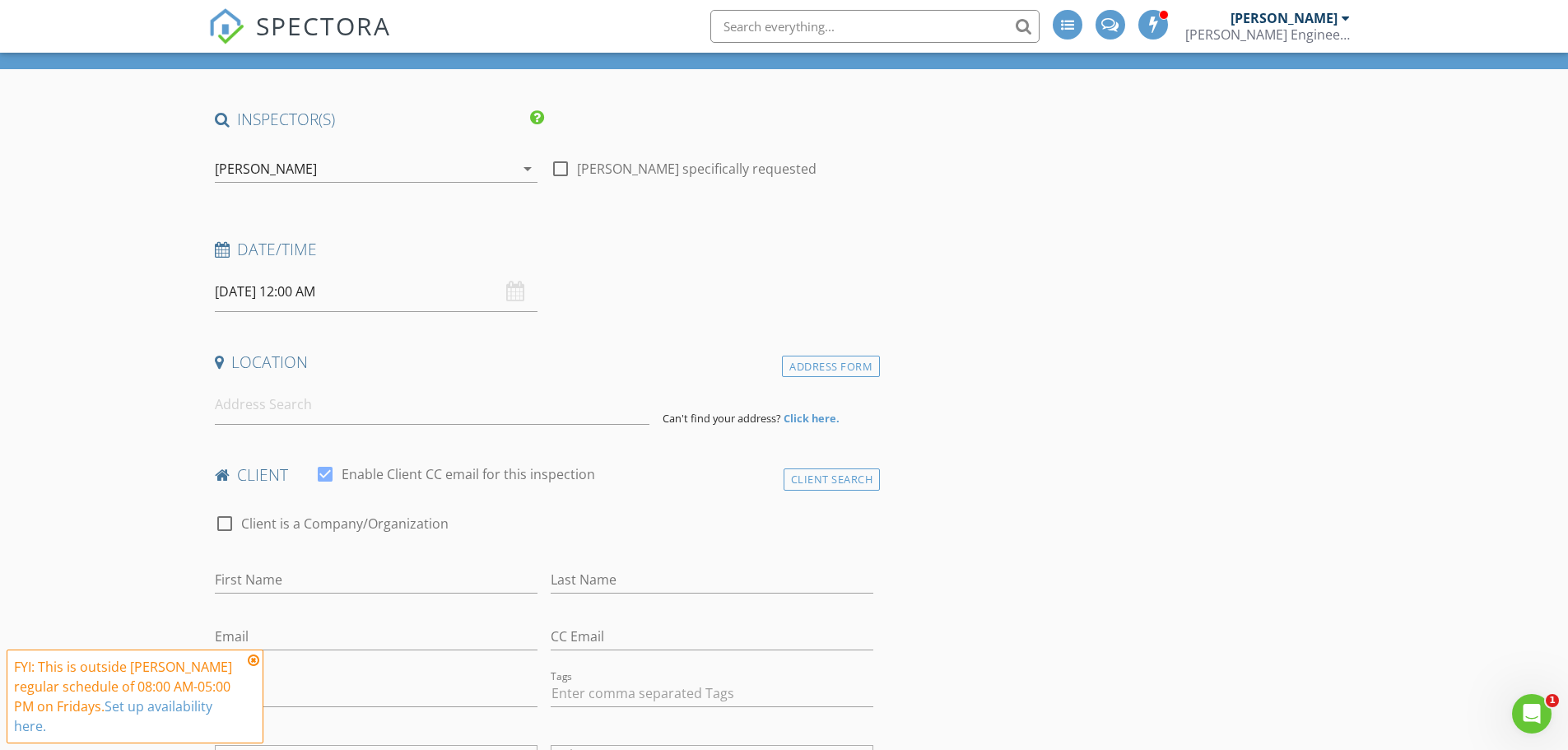
click at [251, 658] on icon at bounding box center [253, 661] width 12 height 13
click at [309, 300] on input "08/29/2025 12:00 AM" at bounding box center [375, 292] width 322 height 40
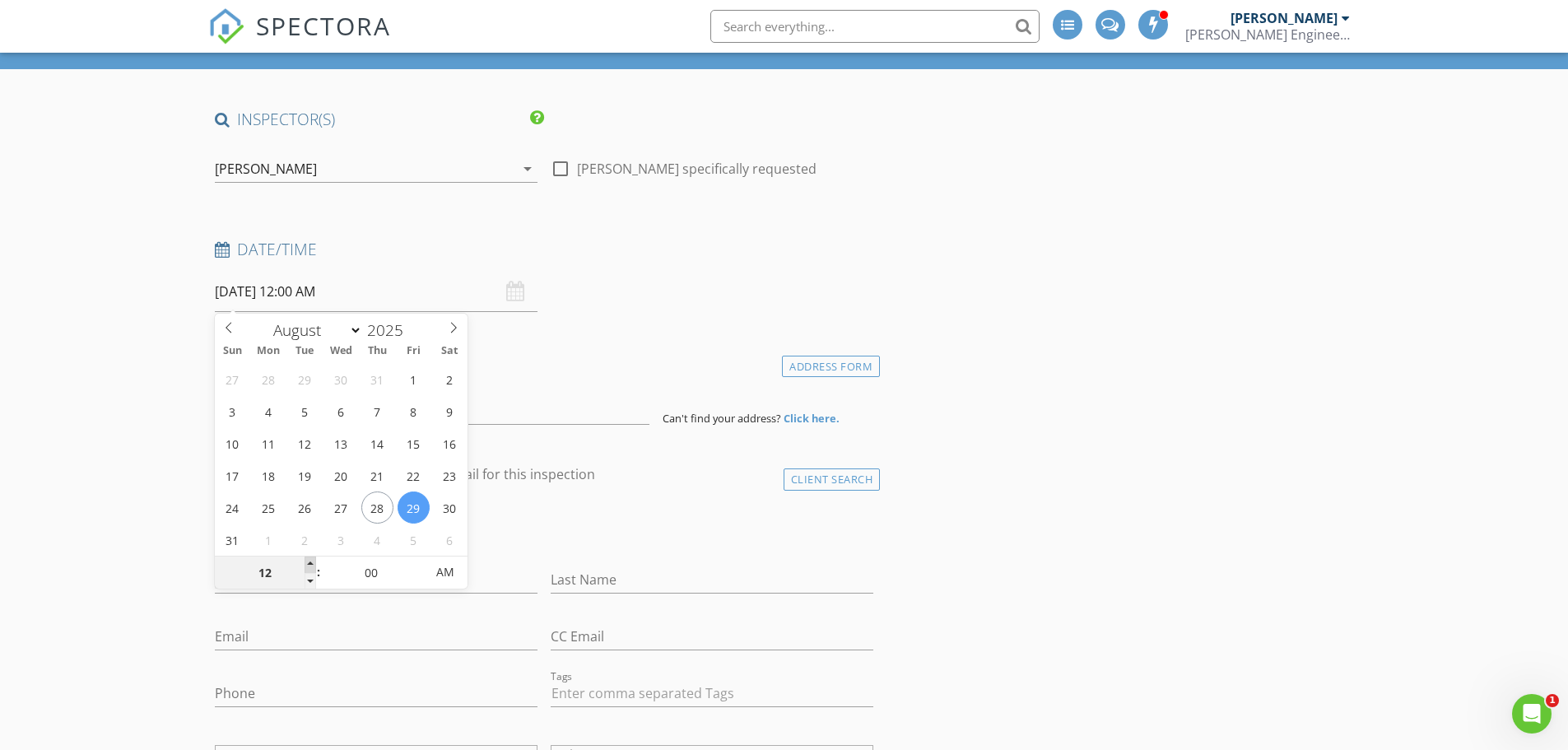
type input "01"
type input "08/29/2025 1:00 AM"
click at [315, 565] on span at bounding box center [311, 565] width 12 height 17
type input "02"
type input "08/29/2025 2:00 AM"
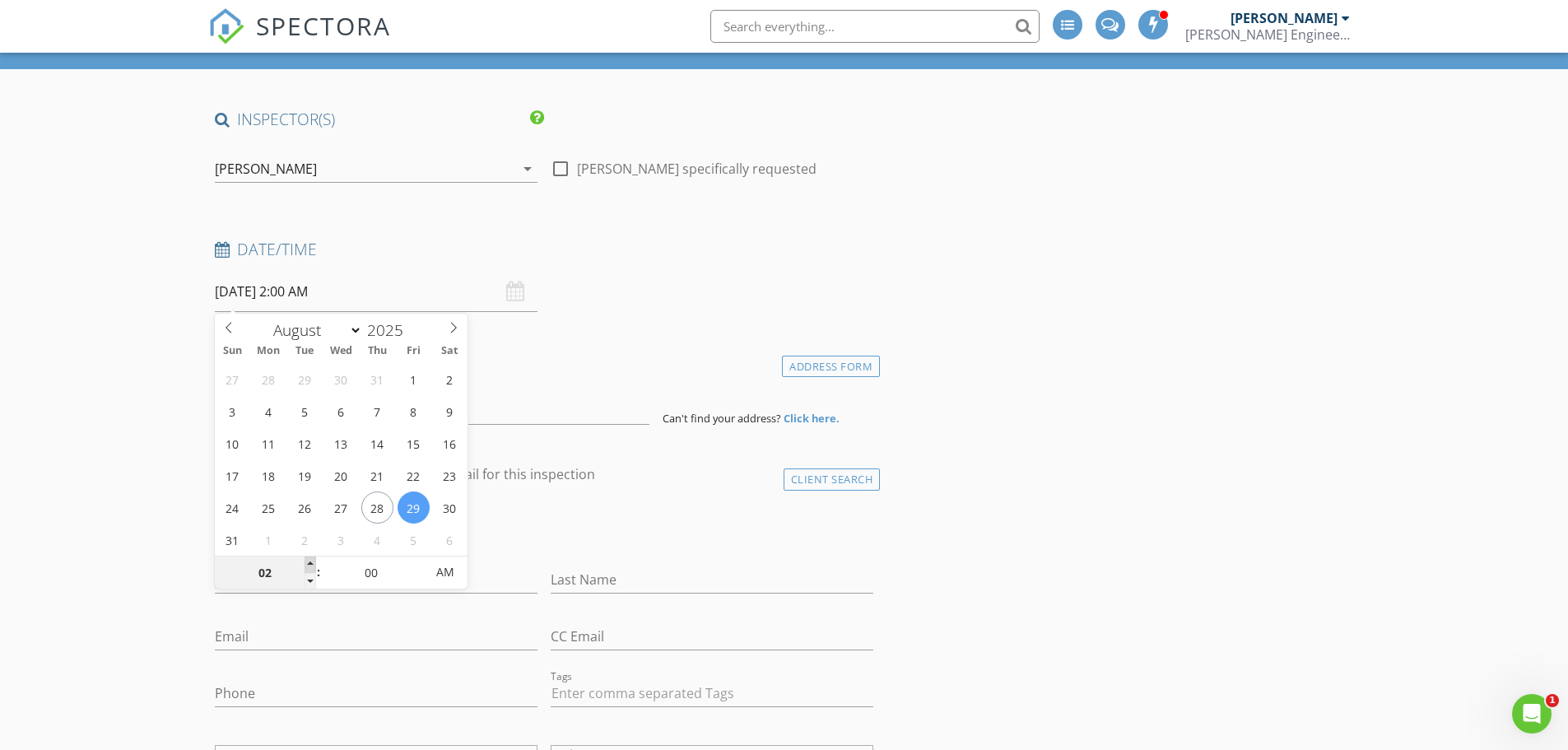
click at [315, 565] on span at bounding box center [311, 565] width 12 height 17
type input "03"
type input "08/29/2025 3:00 AM"
click at [315, 565] on span at bounding box center [311, 565] width 12 height 17
type input "04"
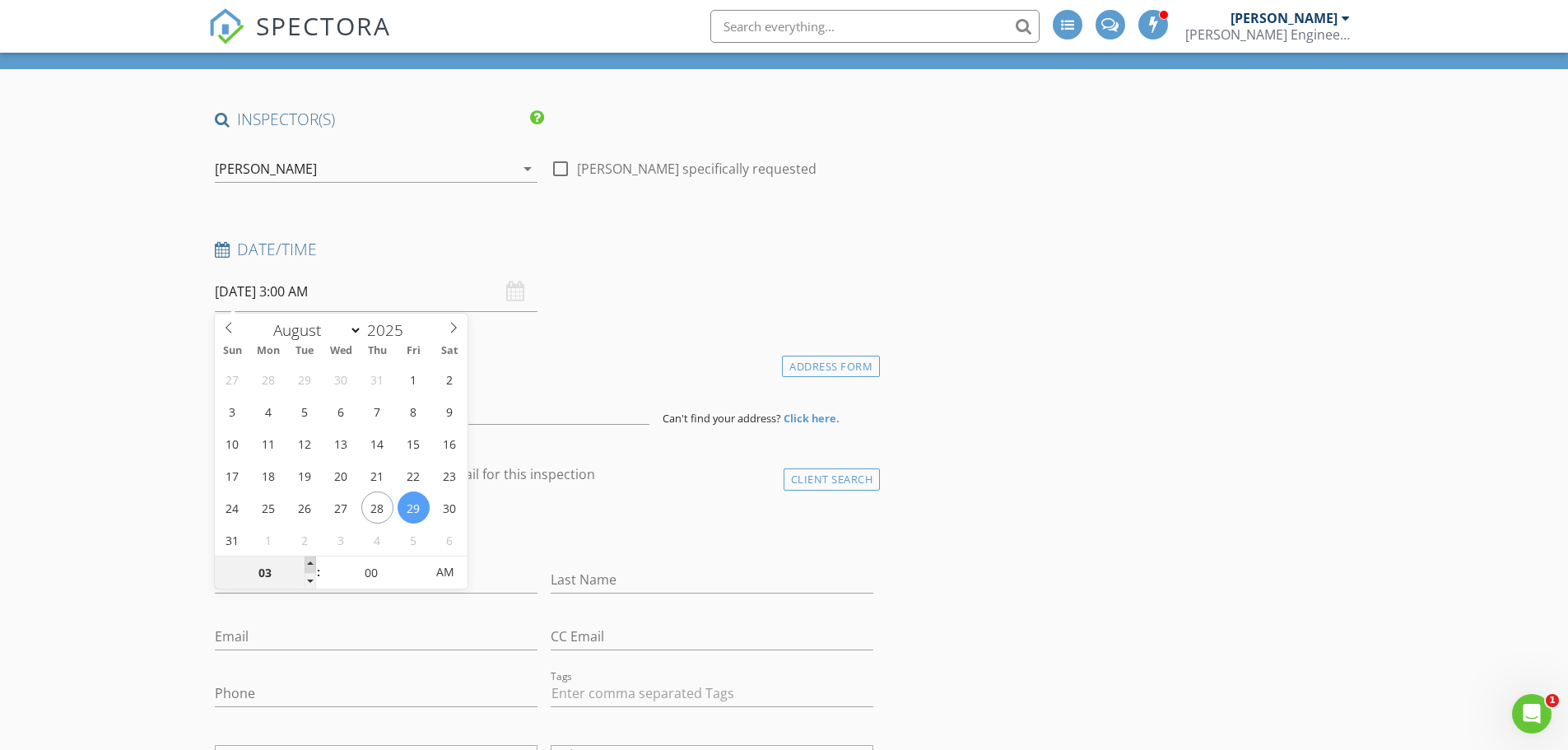
type input "08/29/2025 4:00 AM"
click at [315, 565] on span at bounding box center [311, 565] width 12 height 17
type input "05"
type input "08/29/2025 5:00 AM"
click at [315, 565] on span at bounding box center [311, 565] width 12 height 17
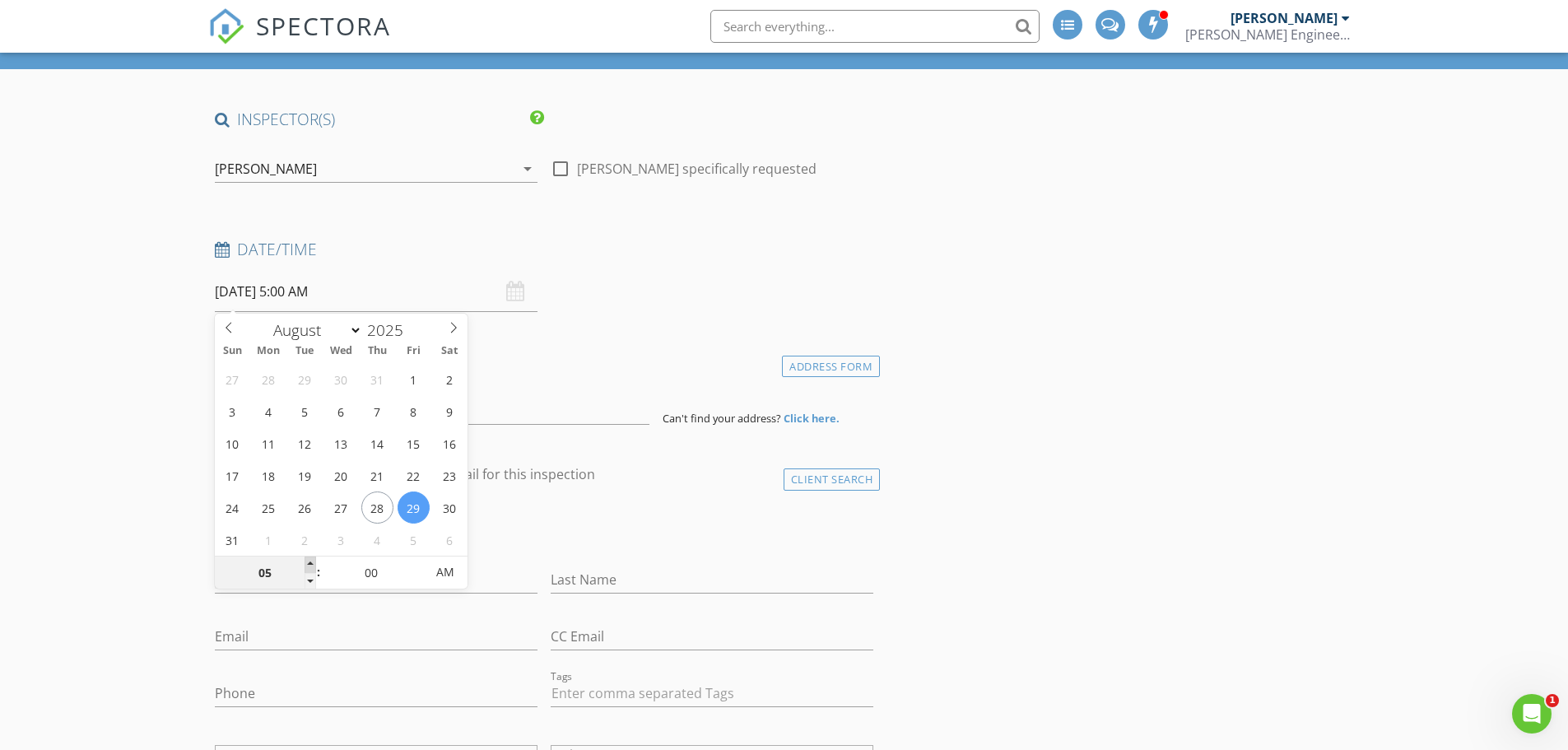
type input "06"
type input "08/29/2025 6:00 AM"
click at [315, 565] on span at bounding box center [311, 565] width 12 height 17
type input "07"
type input "08/29/2025 7:00 AM"
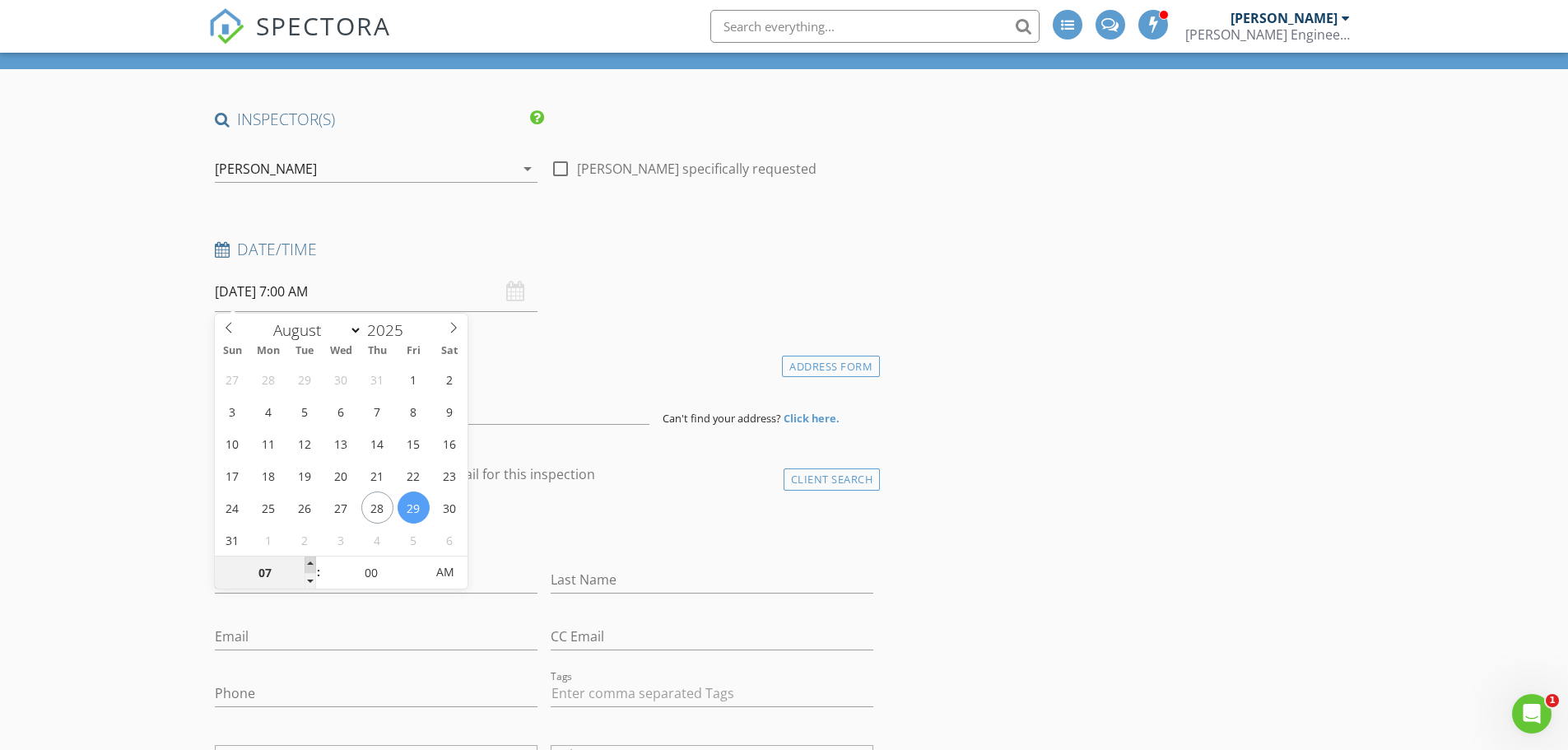
click at [315, 565] on span at bounding box center [311, 565] width 12 height 17
type input "08"
type input "08/29/2025 8:00 AM"
click at [315, 565] on span at bounding box center [311, 565] width 12 height 17
type input "09"
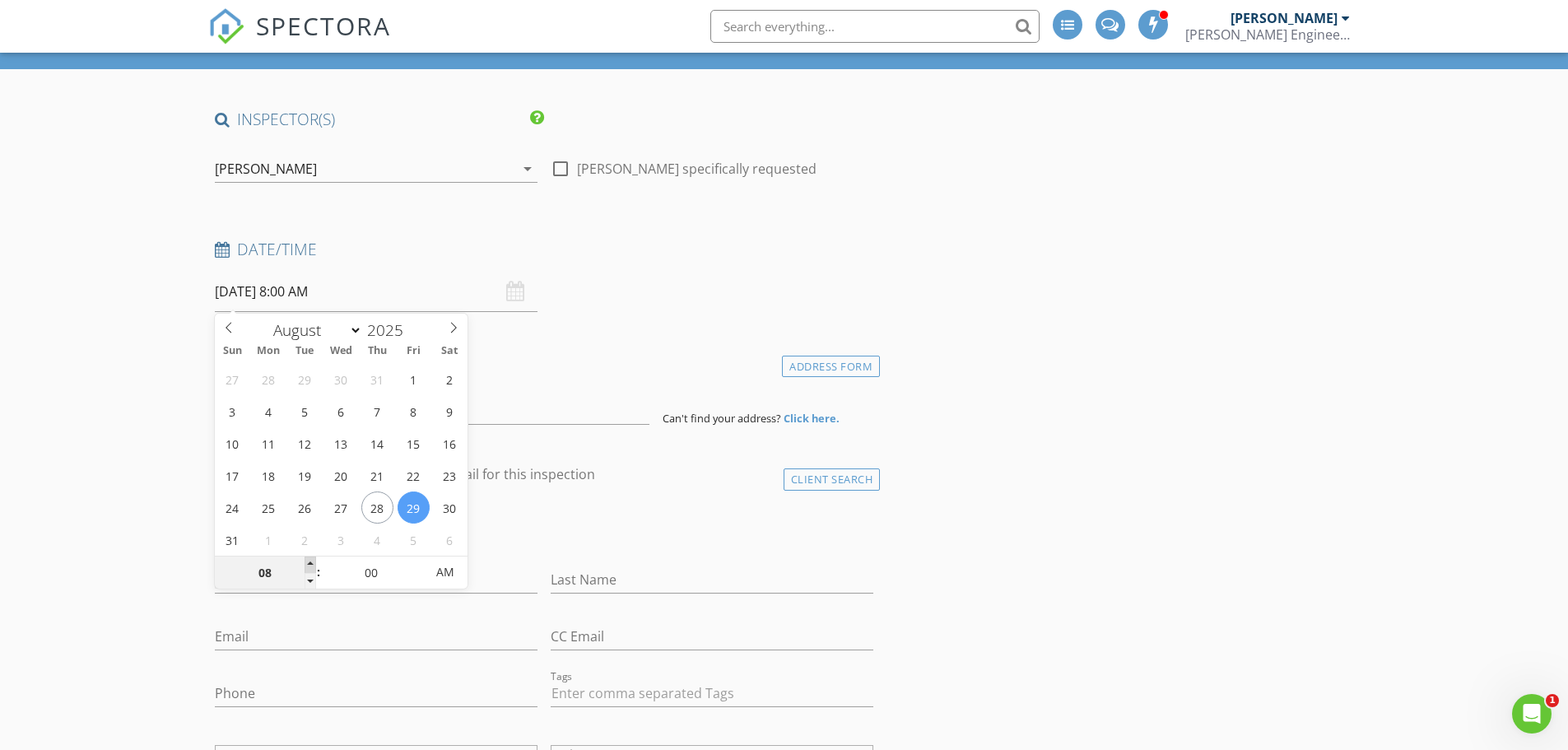
type input "[DATE] 9:00 AM"
click at [315, 565] on span at bounding box center [311, 565] width 12 height 17
click at [653, 296] on div "Date/Time 08/29/2025 9:00 AM" at bounding box center [544, 275] width 672 height 73
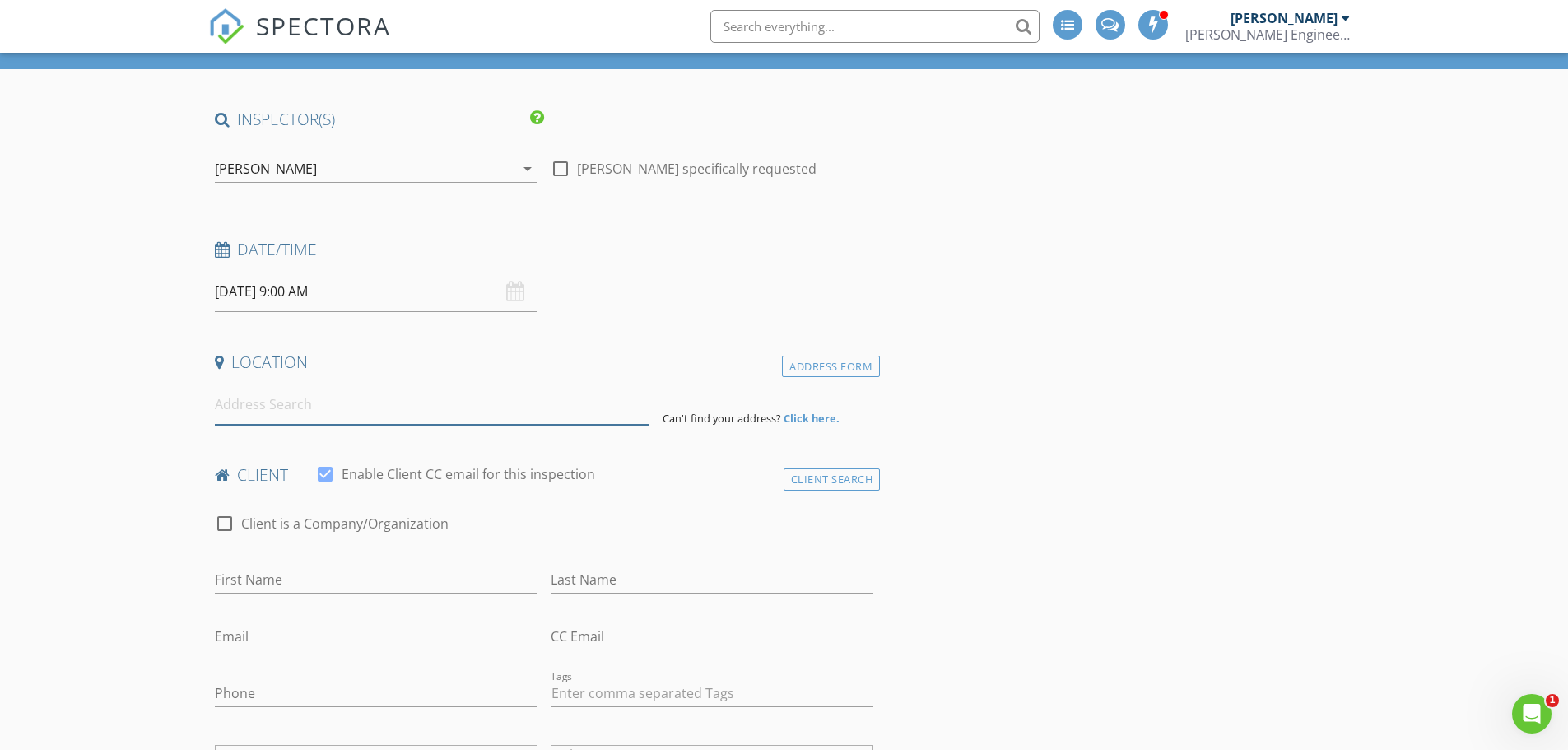
click at [365, 417] on input at bounding box center [432, 405] width 434 height 40
paste input "7319 Earnshaw St , Shawnee, KS 66216"
type input "7319 Earnshaw St, Shawnee, KS 66216, USA"
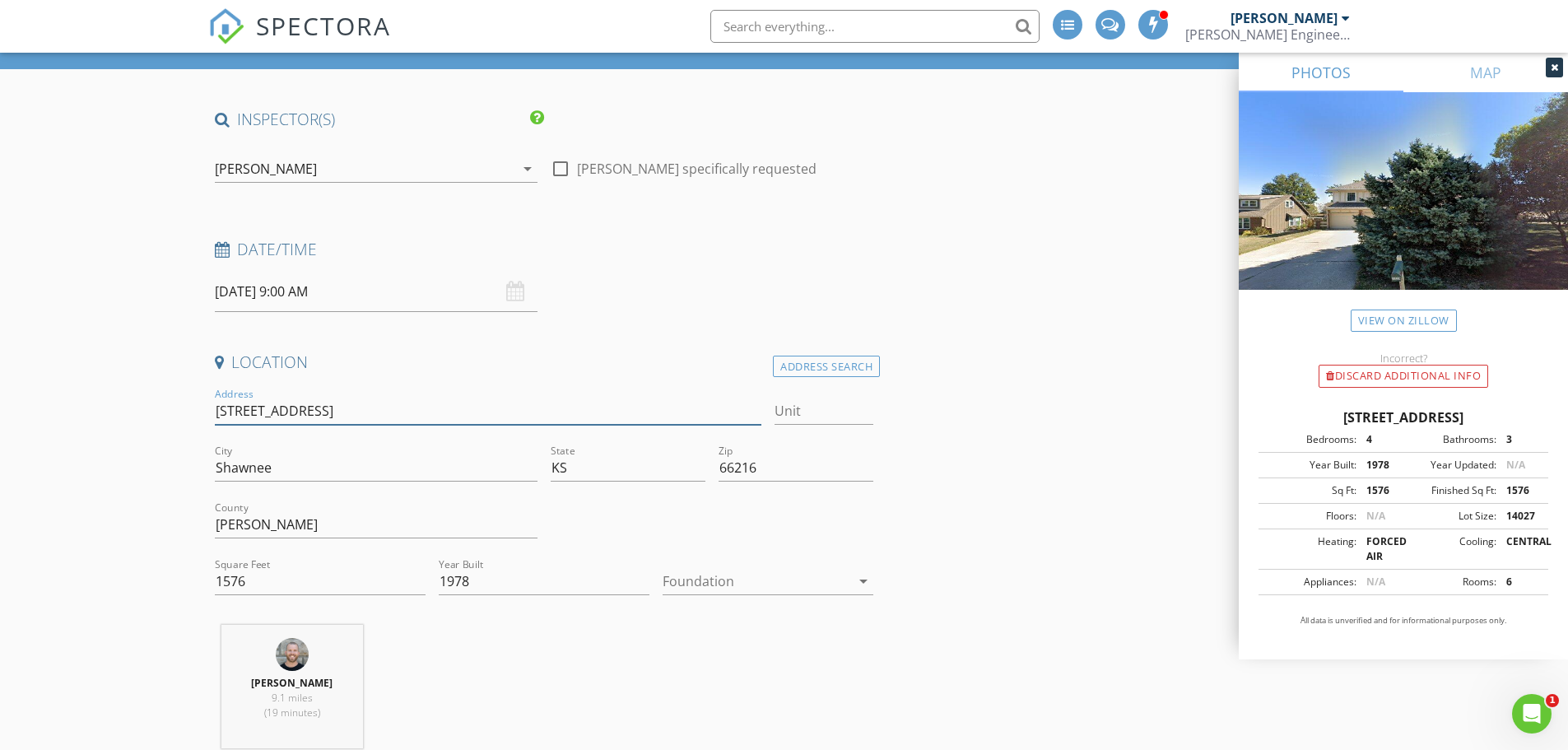
click at [344, 416] on input "7319 Earnshaw St" at bounding box center [488, 411] width 547 height 27
type input "7319 Earnshaw Street"
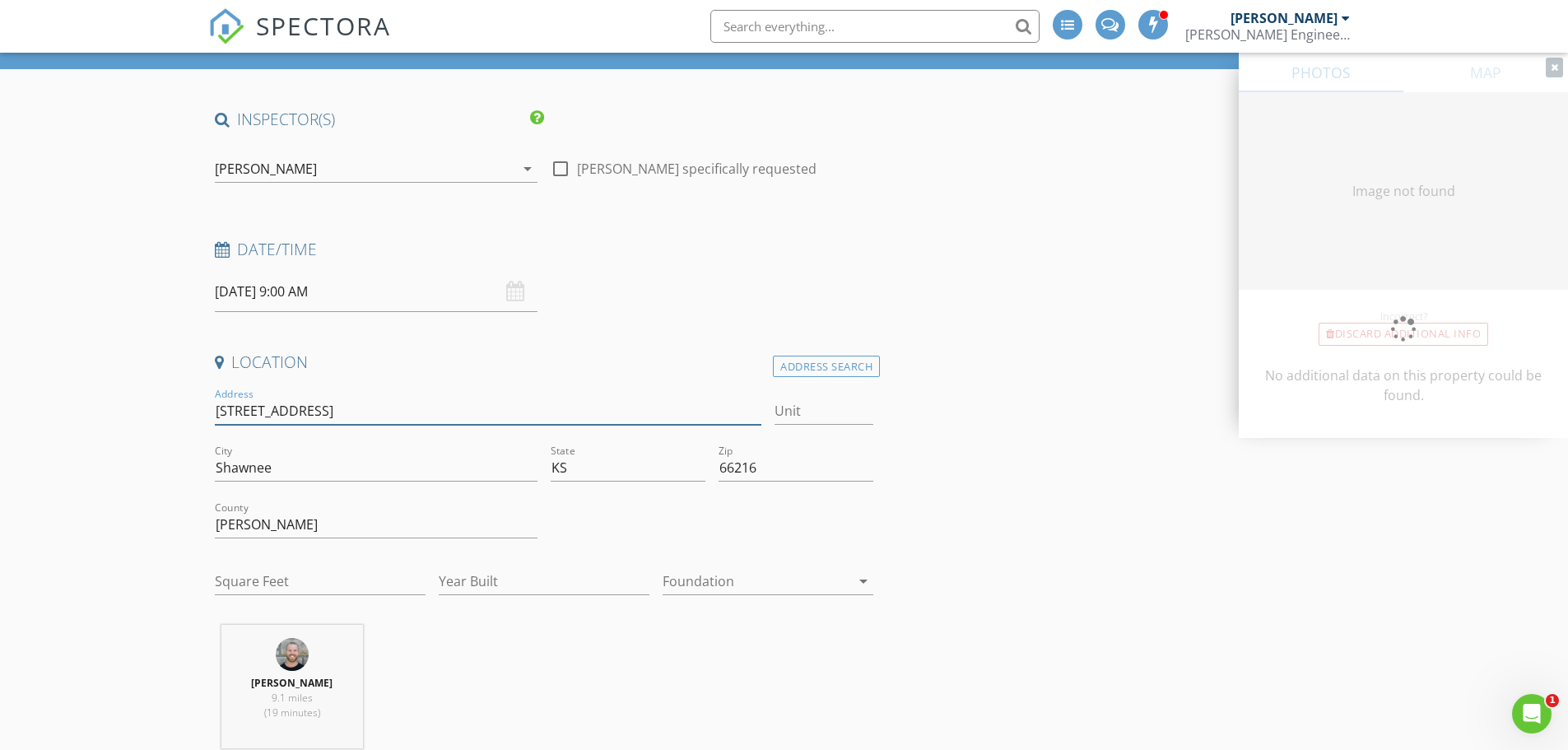
type input "1576"
type input "1978"
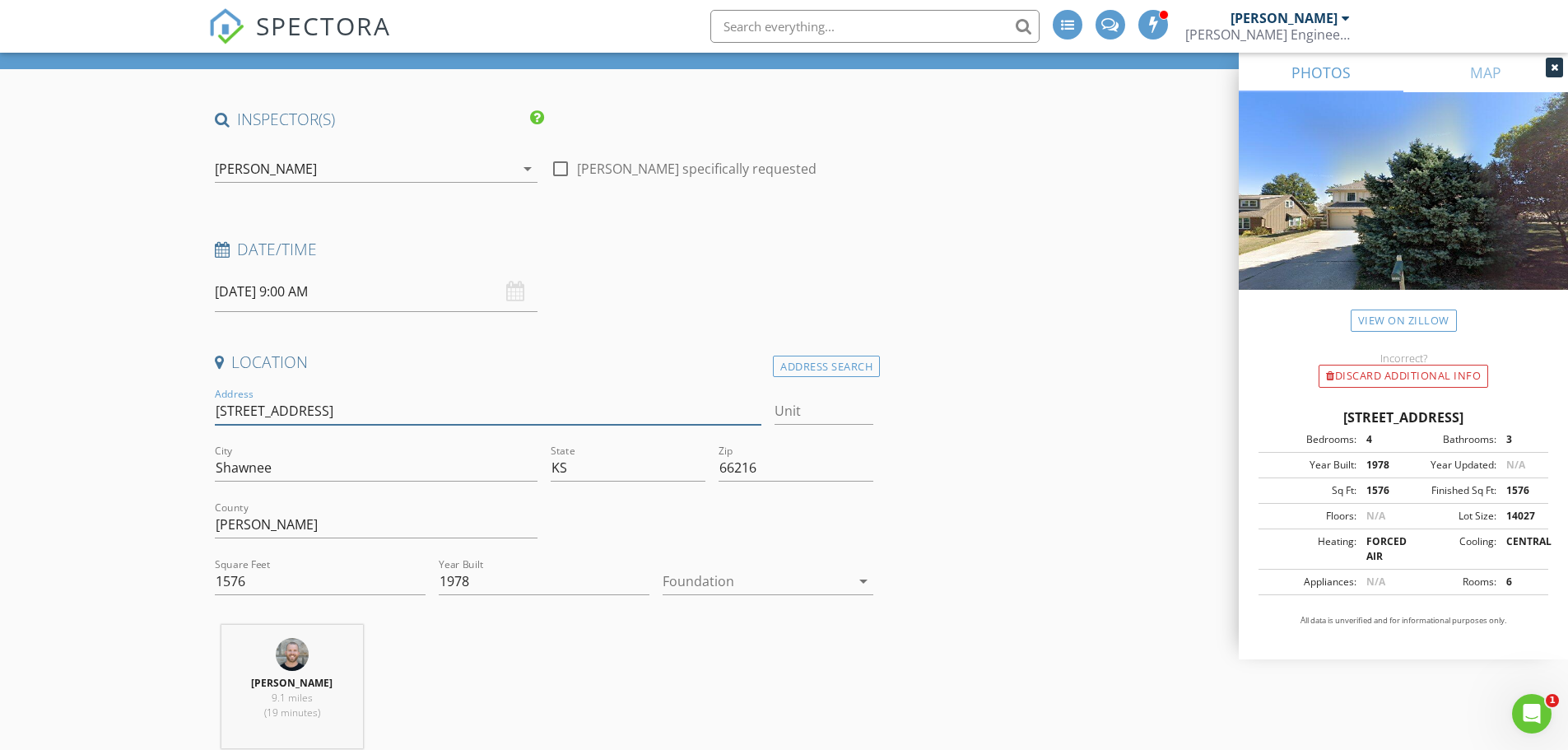
type input "7319 Earnshaw Street"
click at [741, 586] on div at bounding box center [756, 581] width 188 height 26
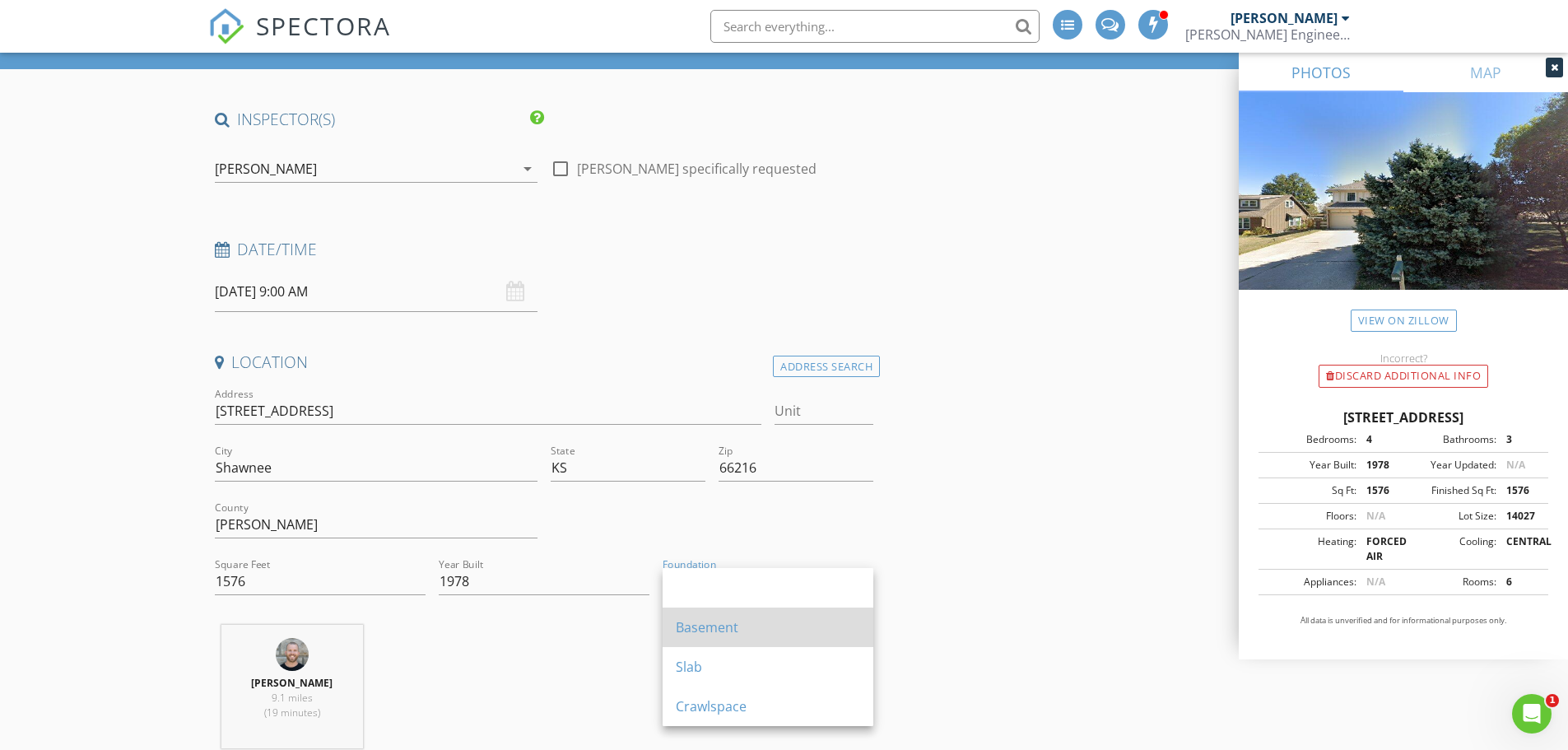
click at [716, 630] on div "Basement" at bounding box center [768, 627] width 184 height 19
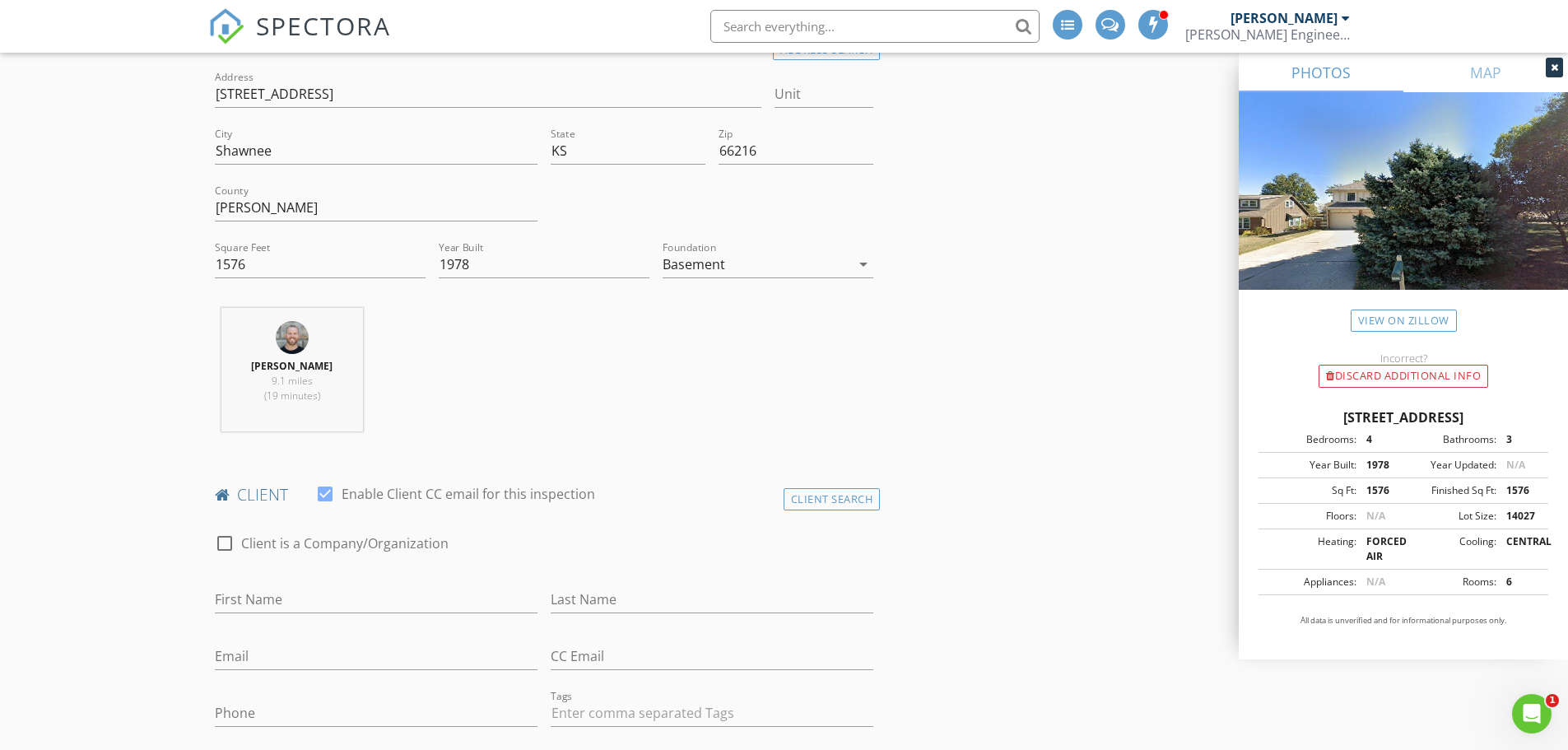
scroll to position [494, 0]
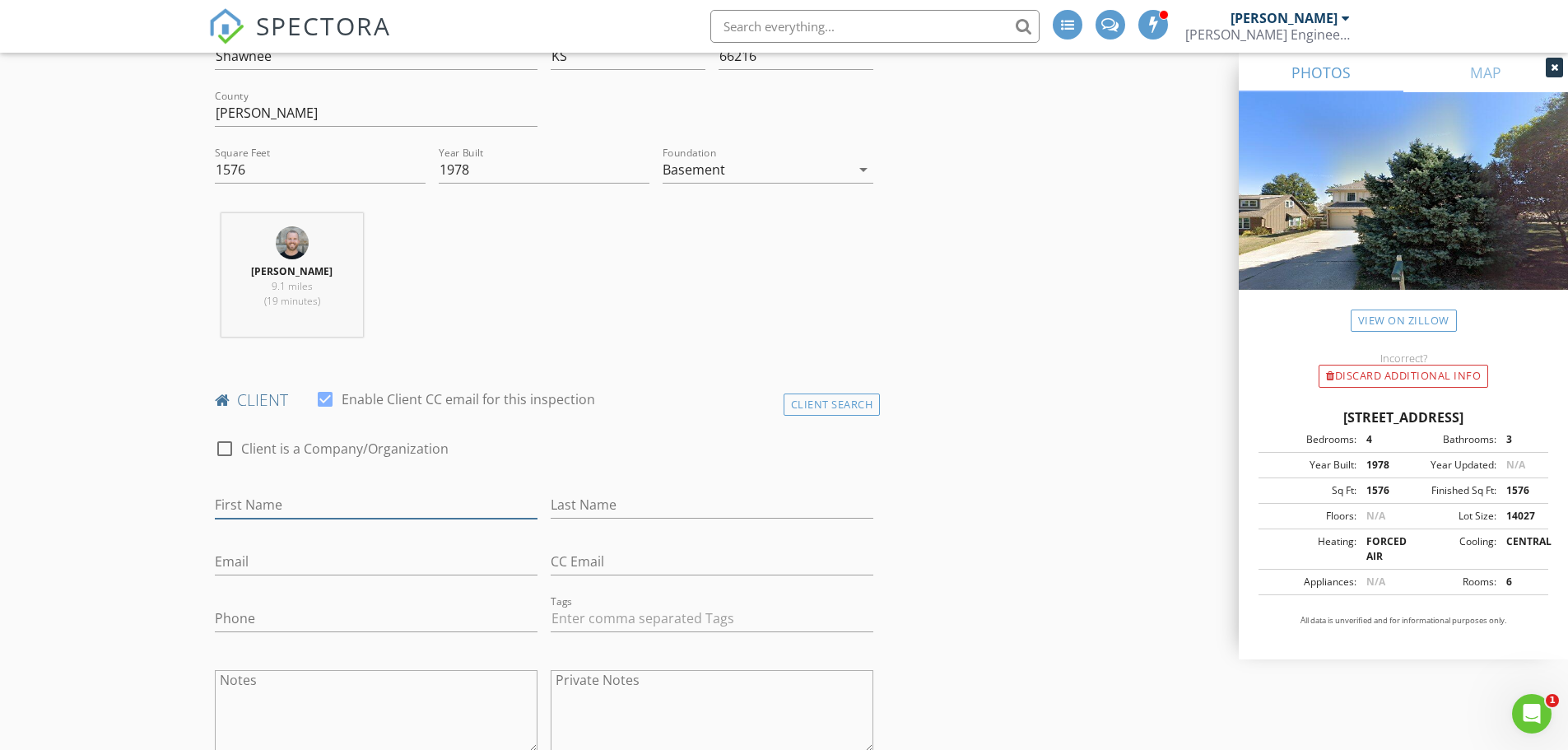
click at [236, 507] on input "First Name" at bounding box center [375, 505] width 322 height 27
paste input "Devyn & Aspen Chapman"
drag, startPoint x: 314, startPoint y: 505, endPoint x: 380, endPoint y: 509, distance: 66.1
click at [380, 509] on input "Devyn & Aspen Chapman" at bounding box center [375, 505] width 322 height 27
type input "Devyn & Aspen"
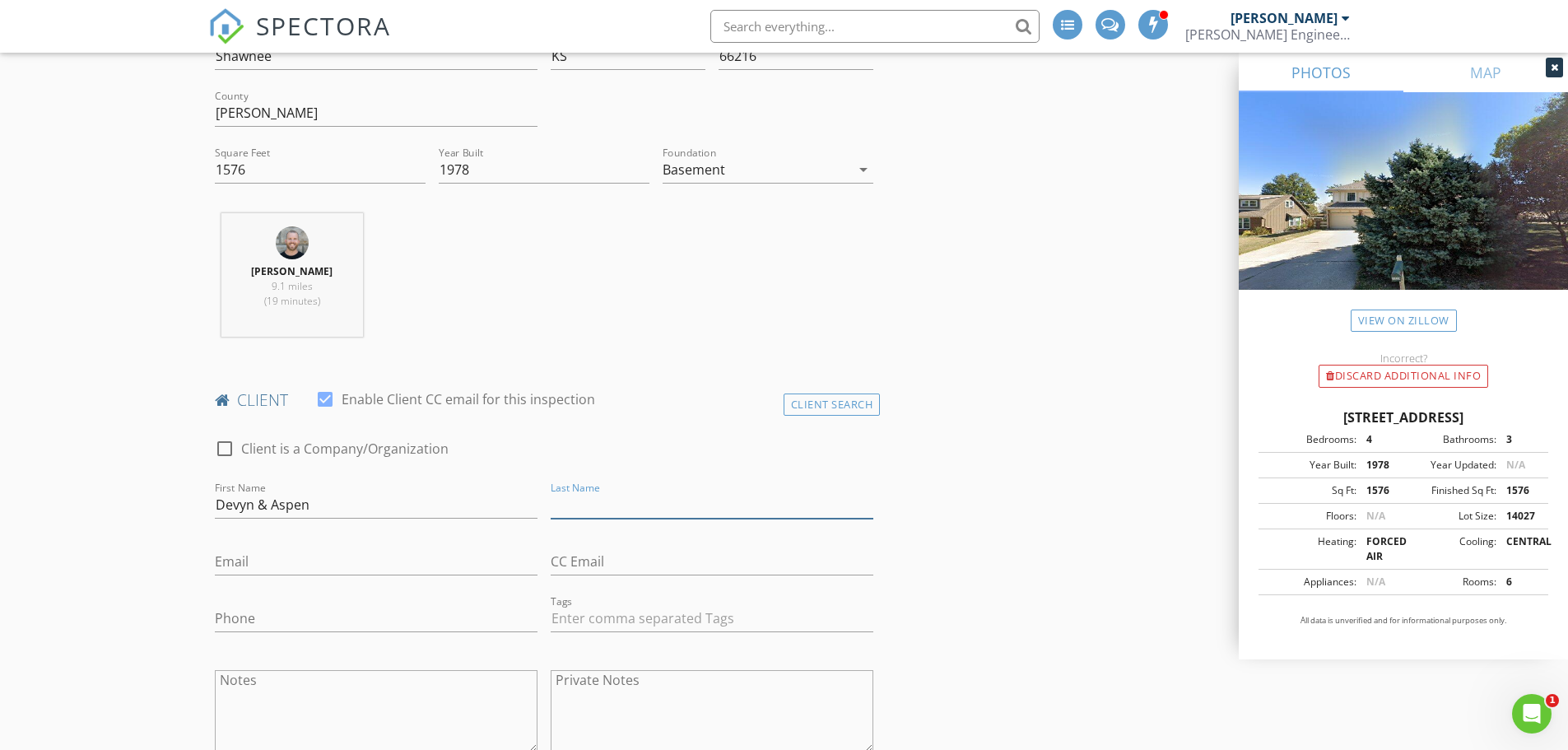
click at [568, 507] on input "Last Name" at bounding box center [711, 505] width 322 height 27
paste input "Chapman"
type input "Chapman"
click at [306, 549] on input "Email" at bounding box center [375, 561] width 322 height 27
paste input "devynandaspen2024@gmail.com"
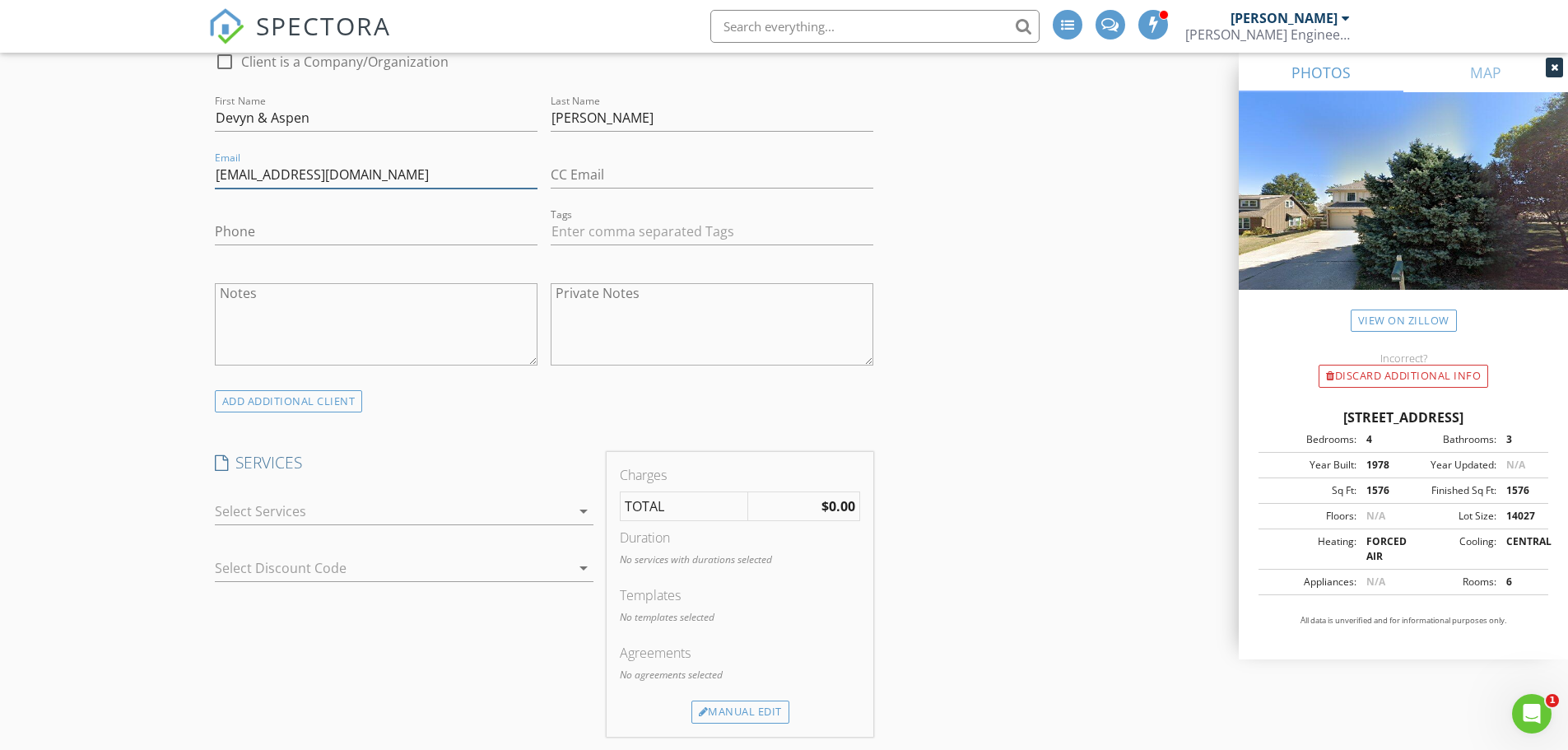
scroll to position [906, 0]
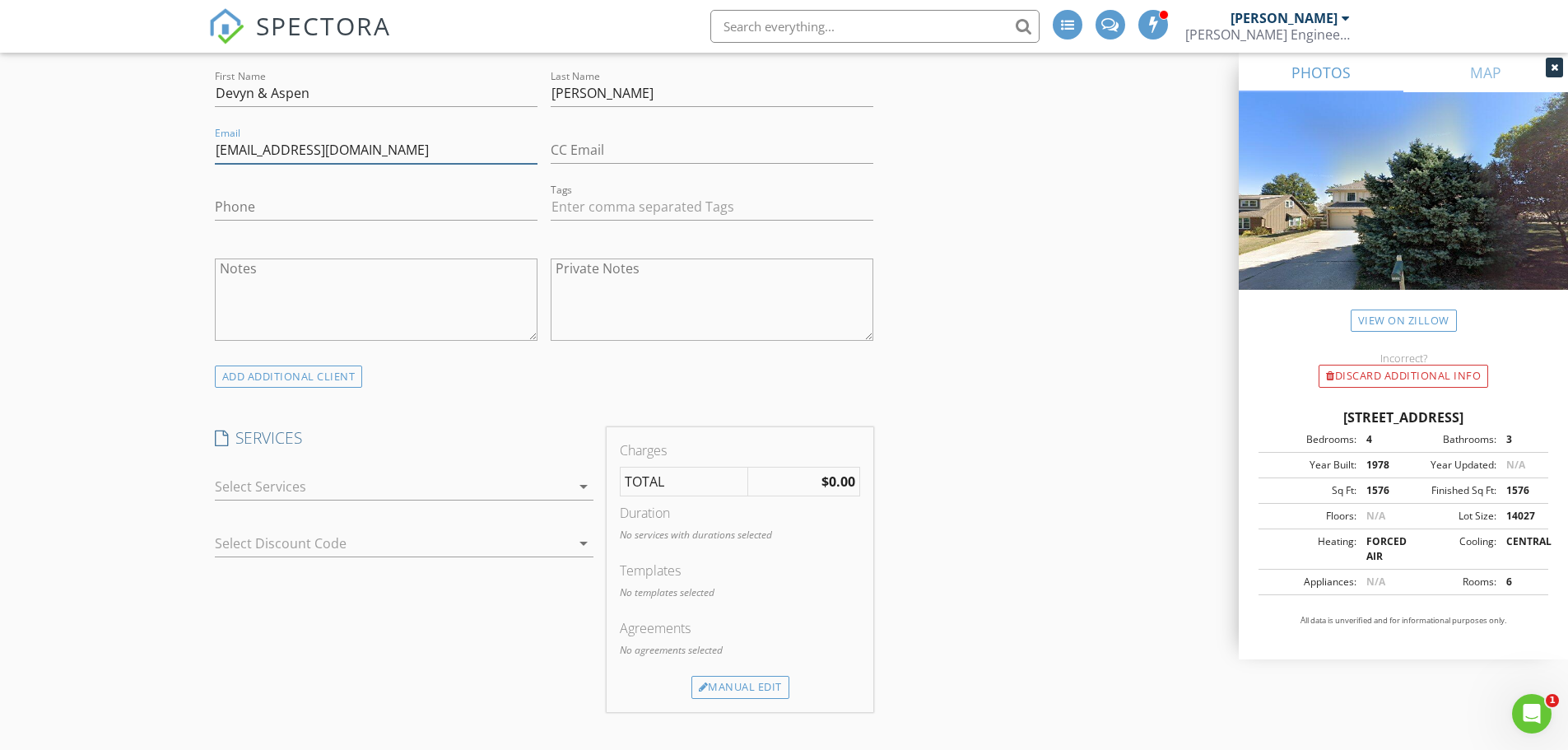
type input "devynandaspen2024@gmail.com"
click at [270, 490] on div at bounding box center [392, 486] width 356 height 26
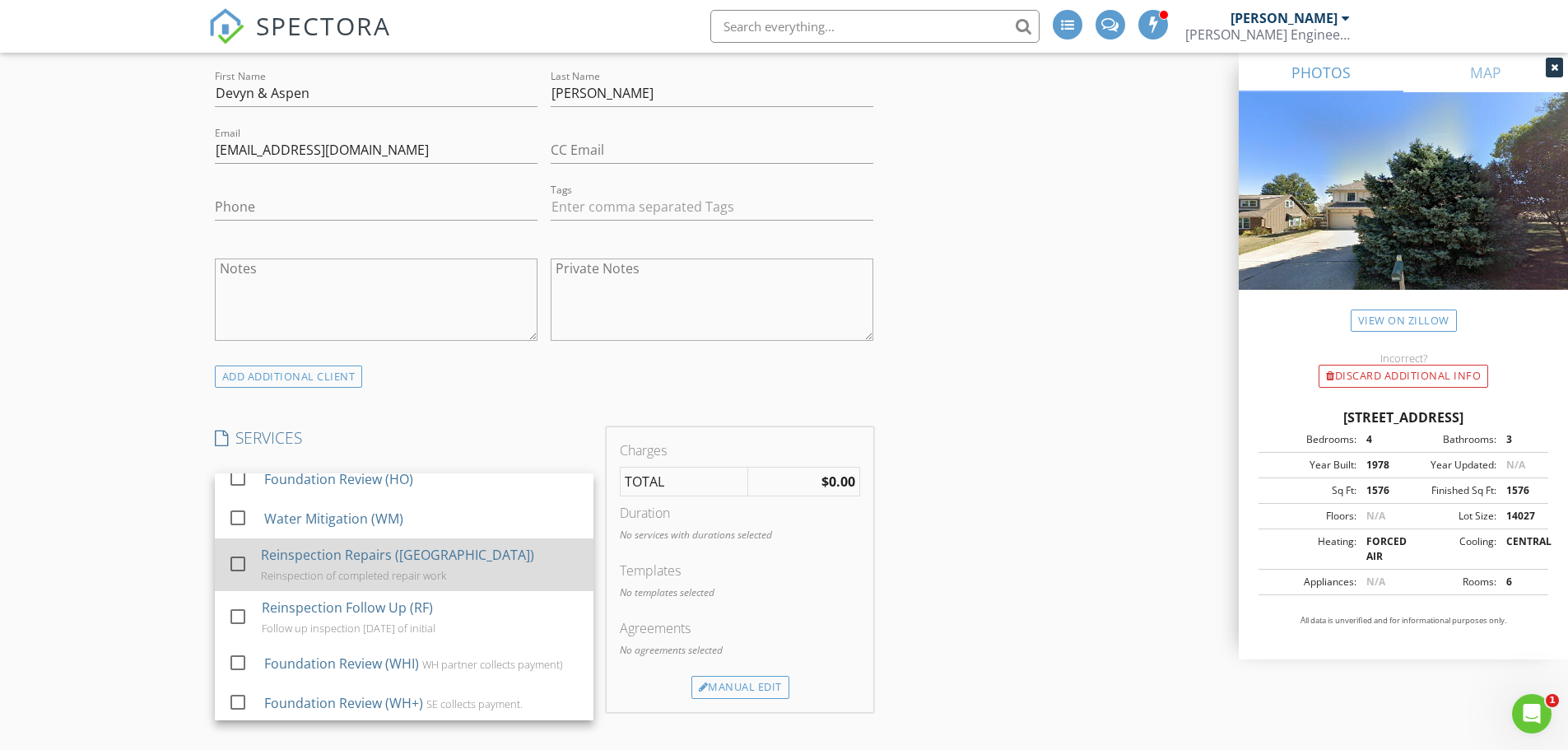
scroll to position [82, 0]
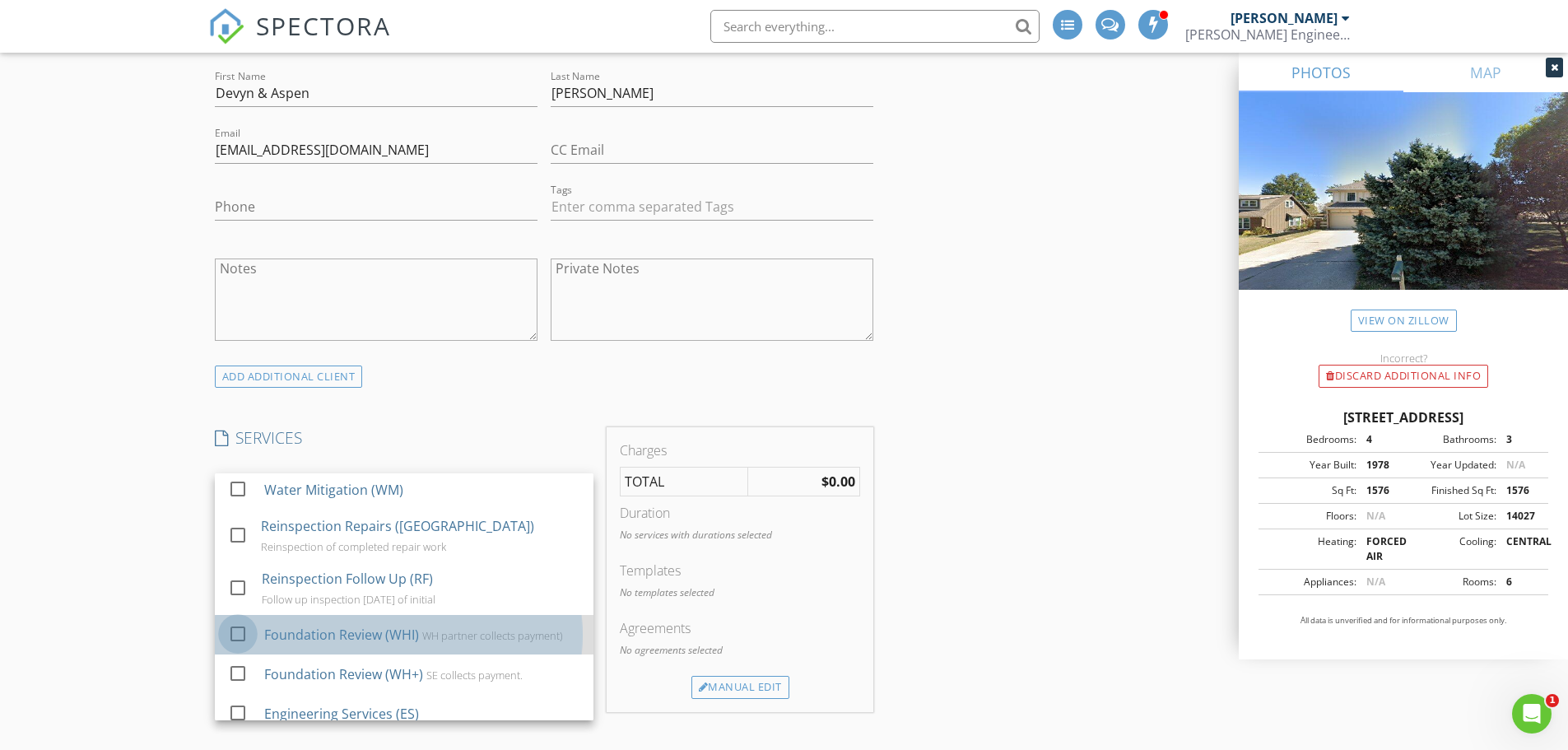
click at [242, 635] on div at bounding box center [237, 634] width 28 height 28
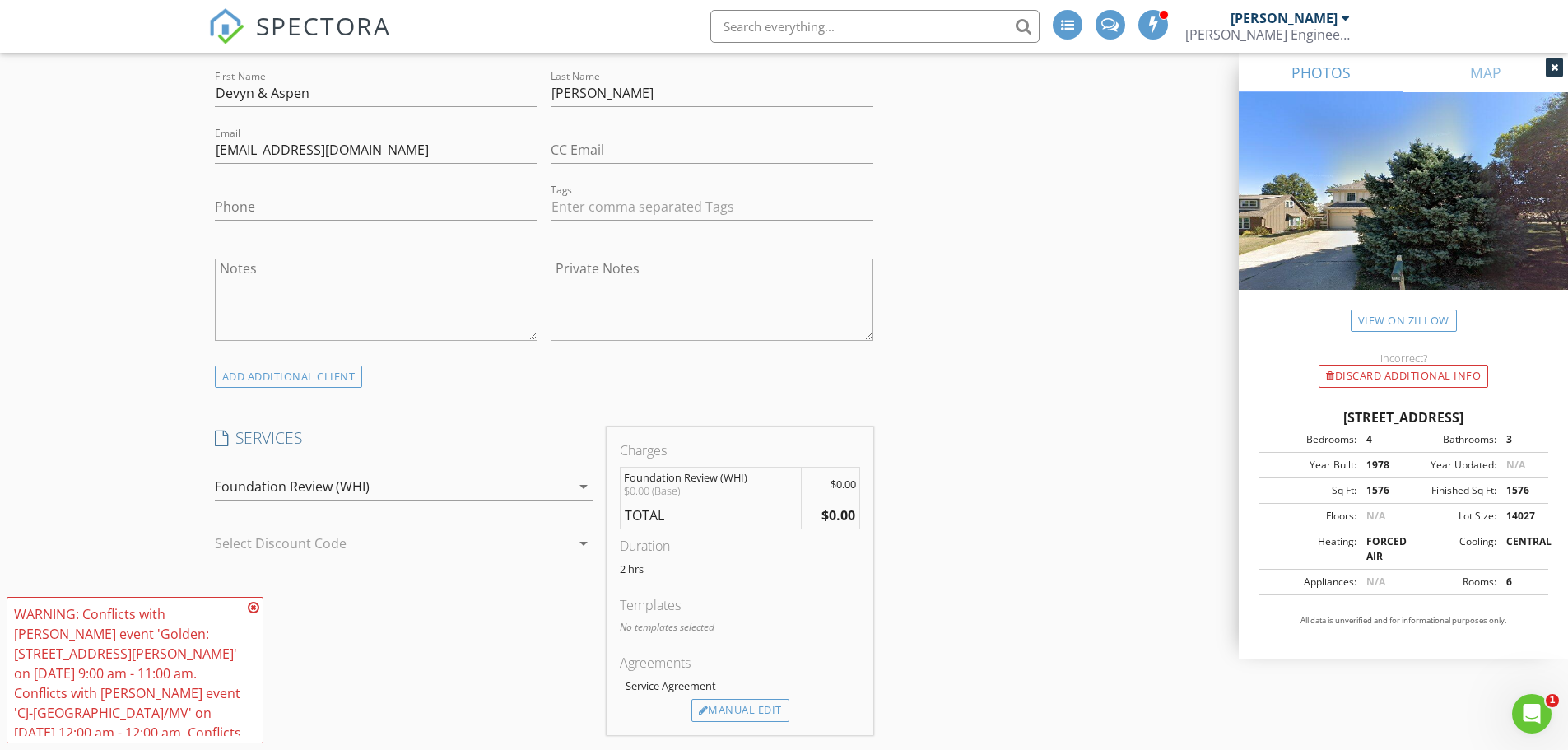
click at [249, 609] on icon at bounding box center [253, 608] width 12 height 13
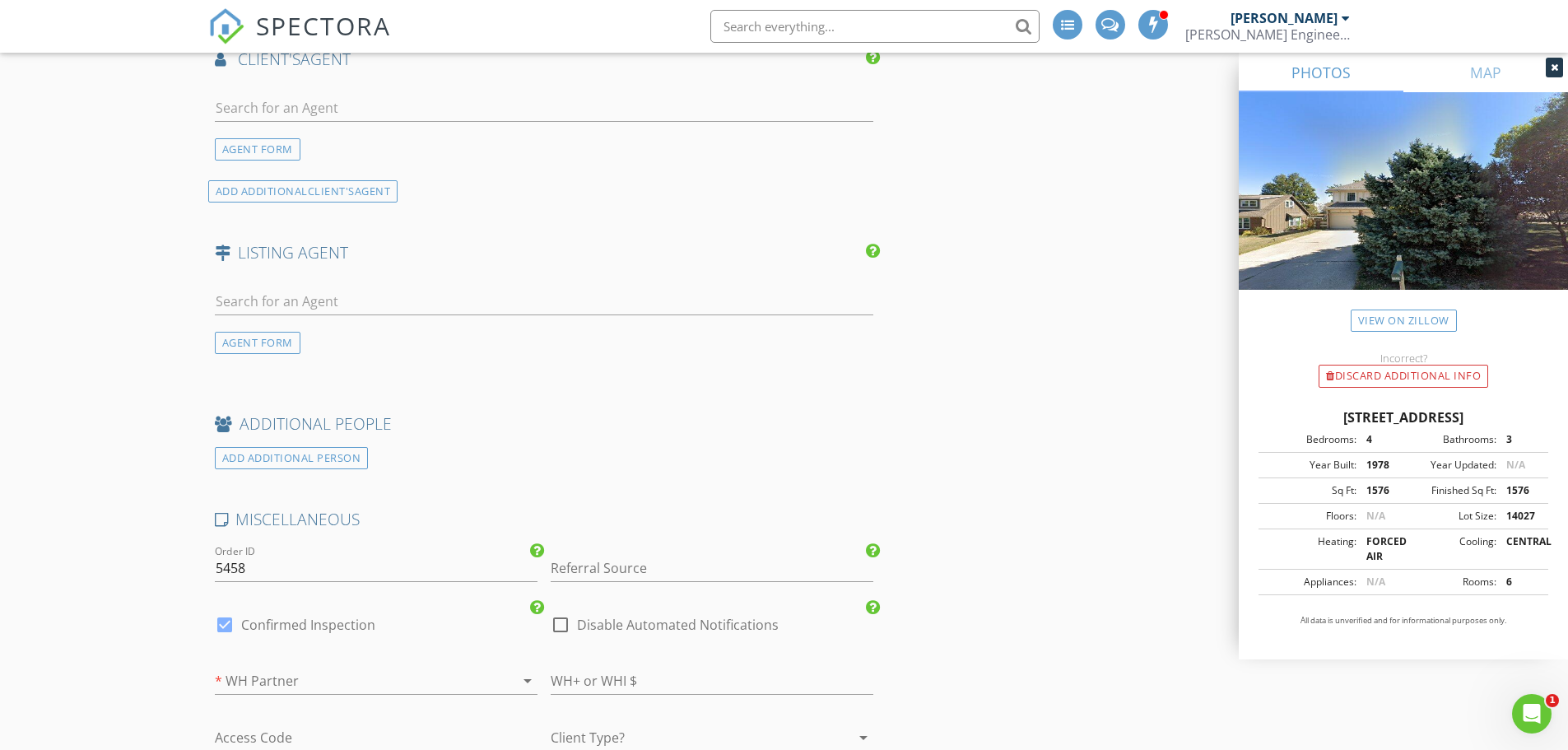
scroll to position [1976, 0]
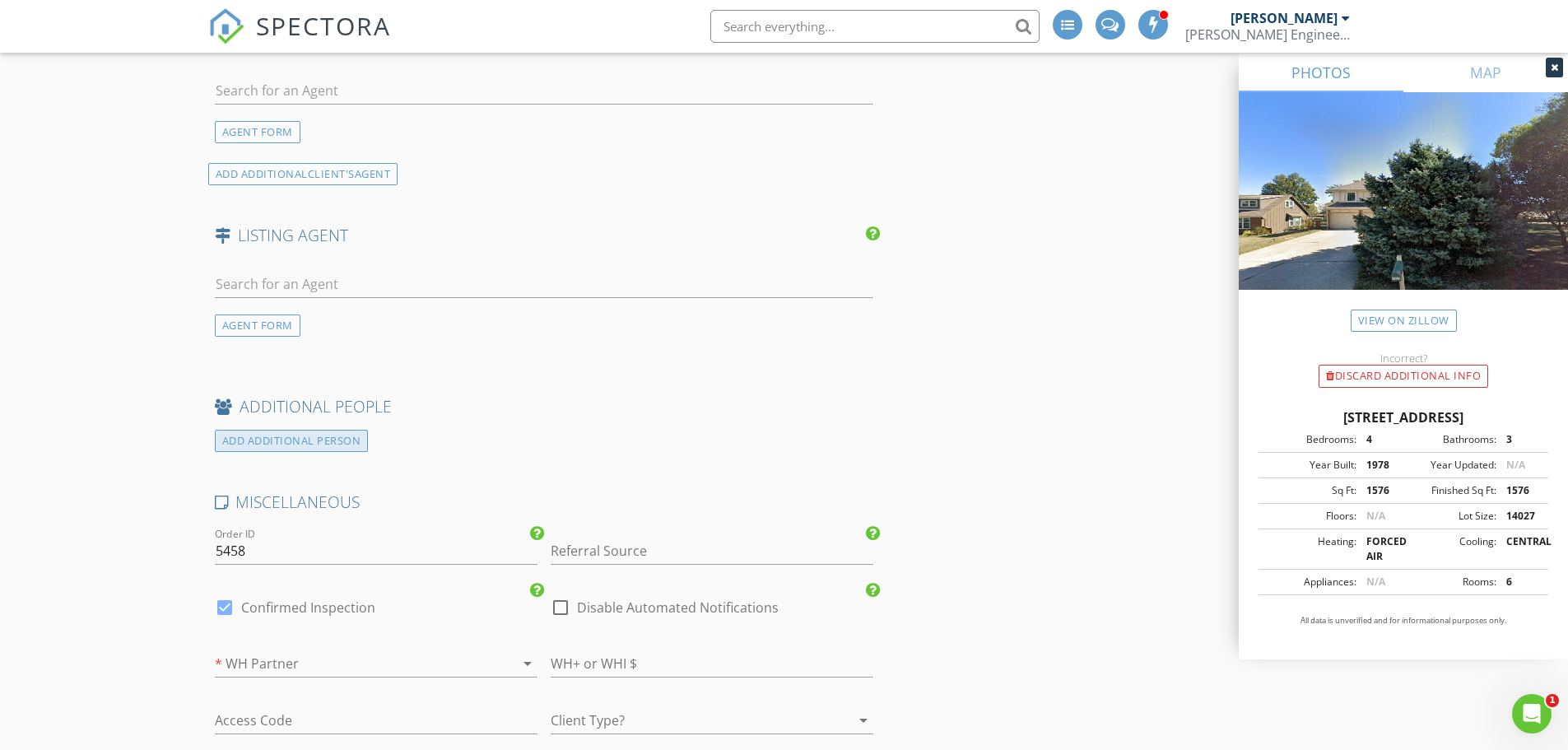
click at [275, 447] on div "ADD ADDITIONAL PERSON" at bounding box center [291, 441] width 154 height 22
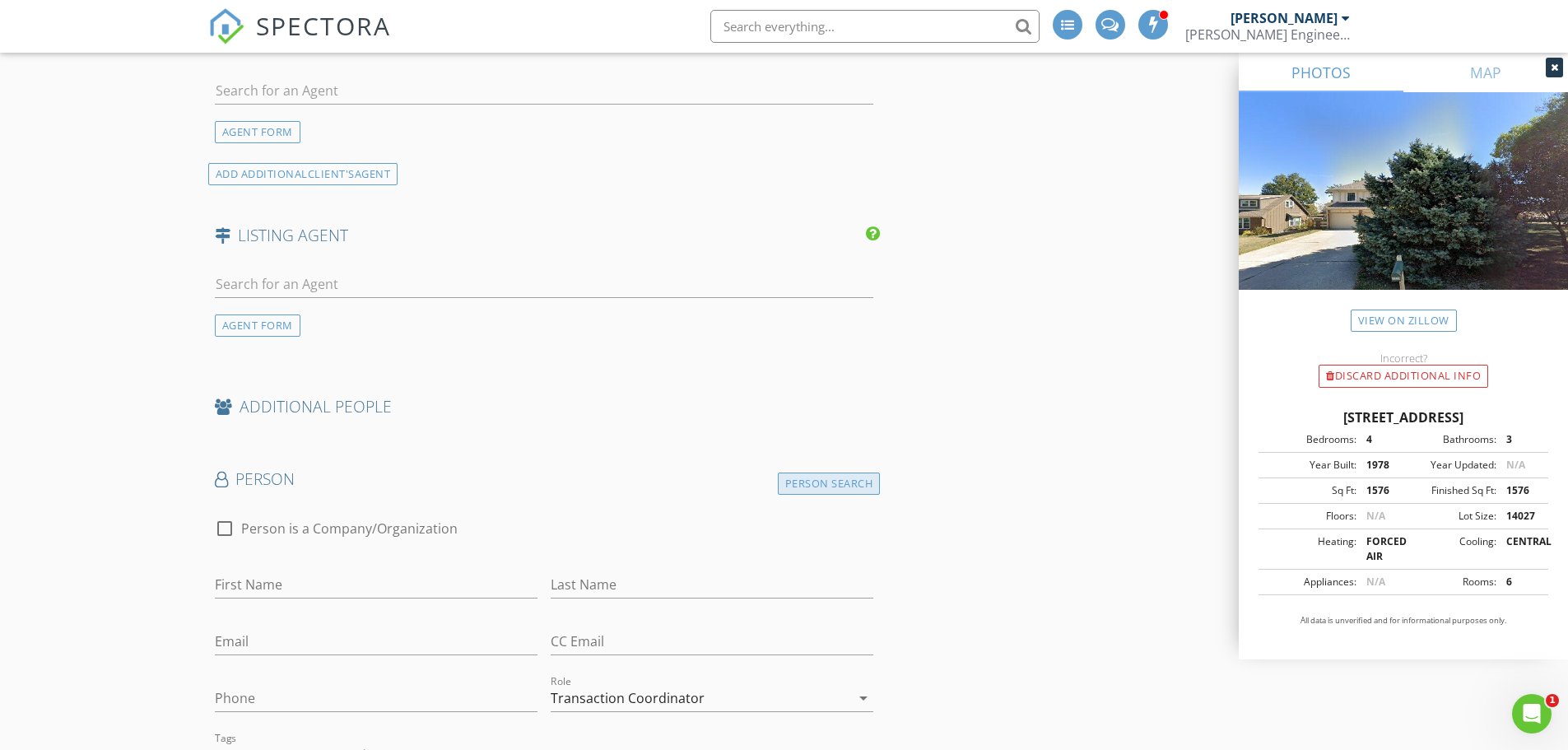
click at [817, 486] on div "Person Search" at bounding box center [829, 483] width 103 height 22
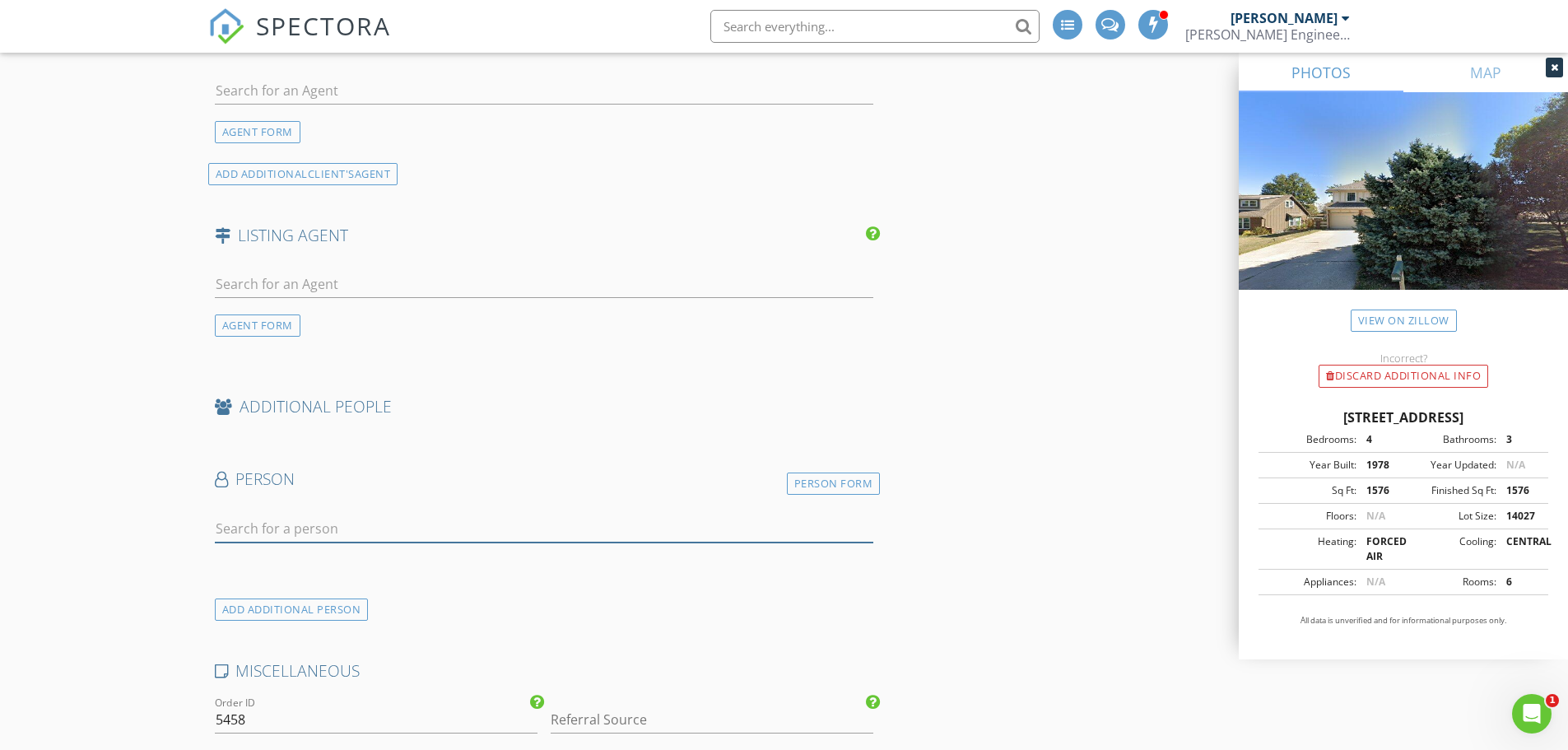
click at [377, 517] on input "text" at bounding box center [545, 529] width 660 height 27
type input "Golden"
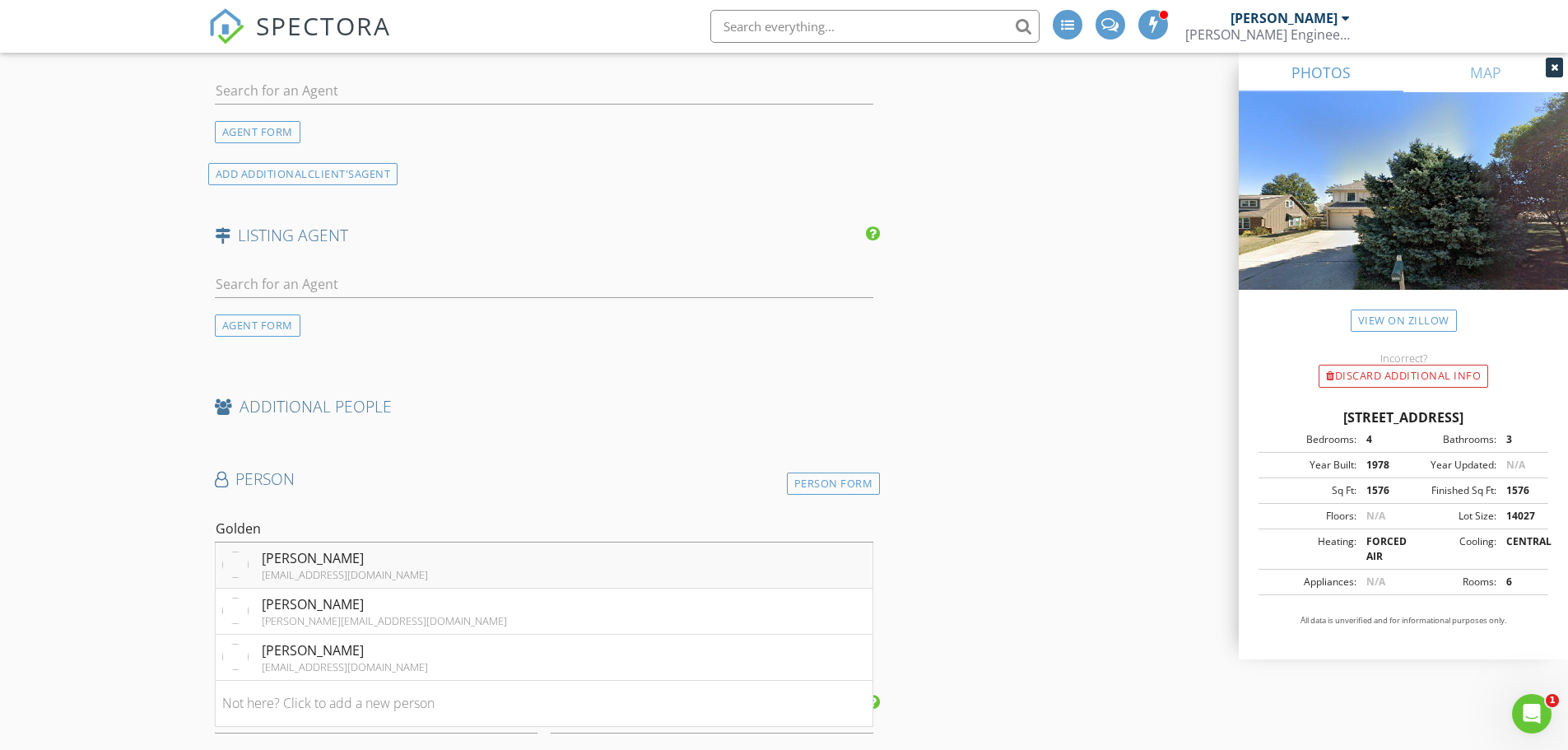
click at [343, 572] on div "dev@goldenhomeinspections.com" at bounding box center [345, 575] width 167 height 13
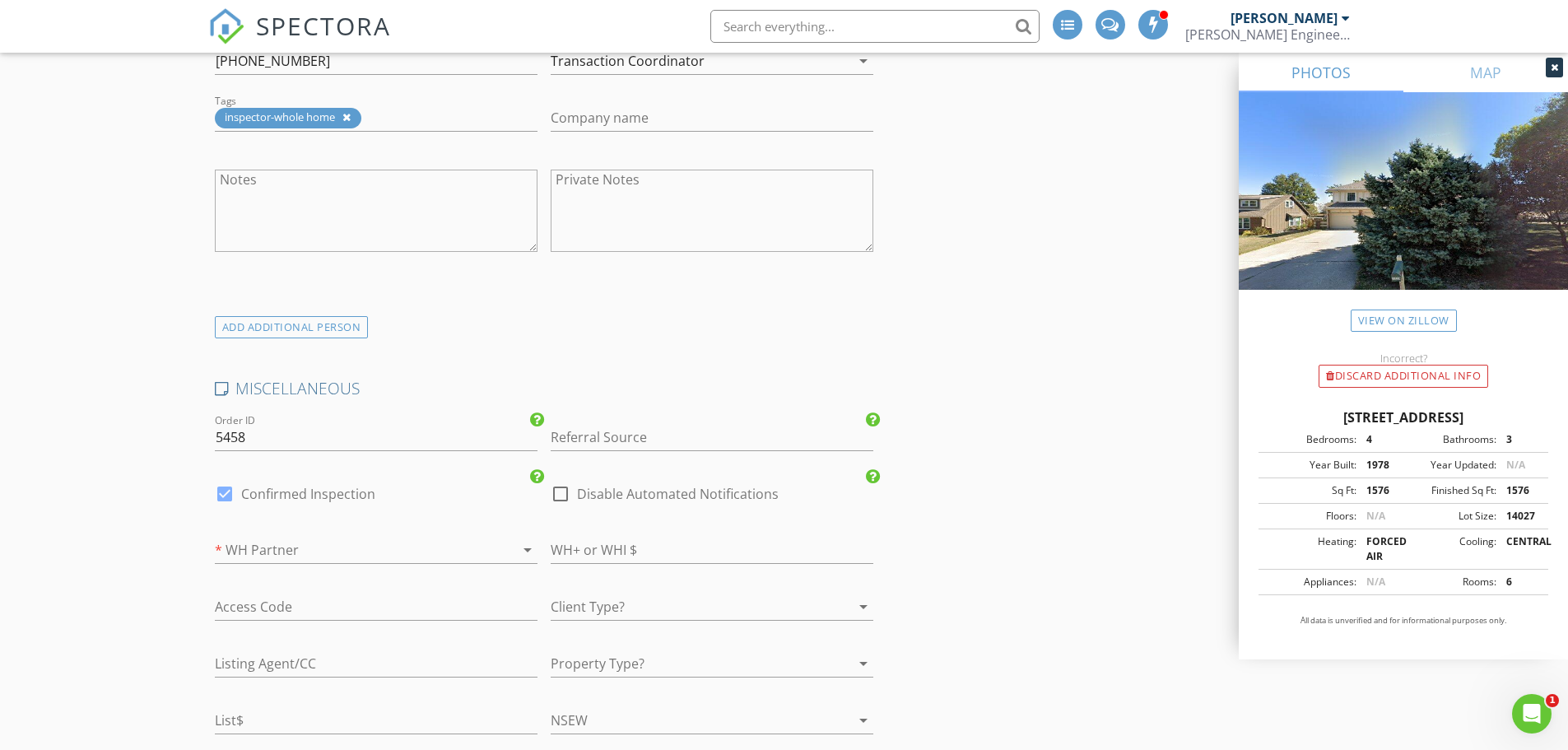
scroll to position [2635, 0]
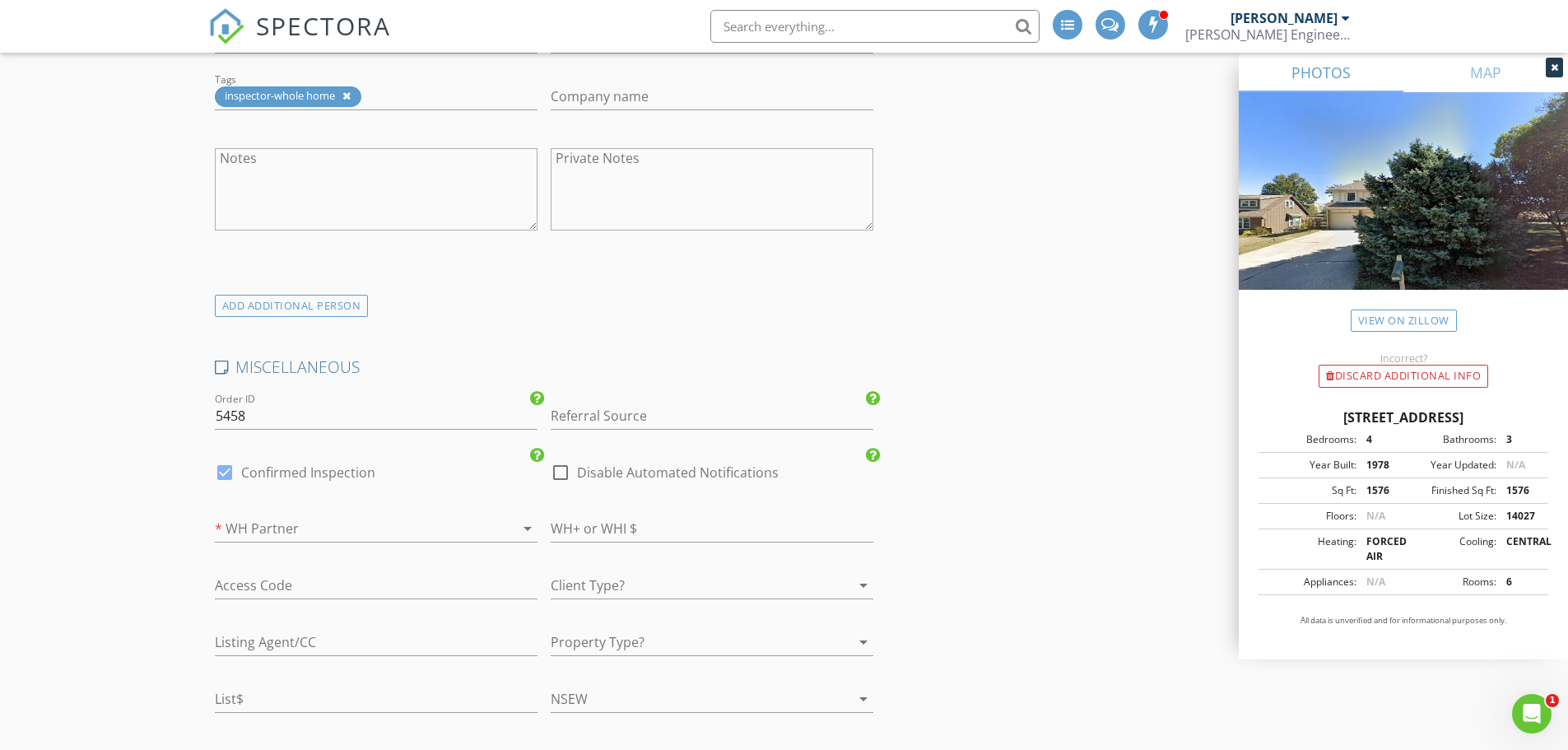
click at [251, 531] on div at bounding box center [353, 528] width 277 height 26
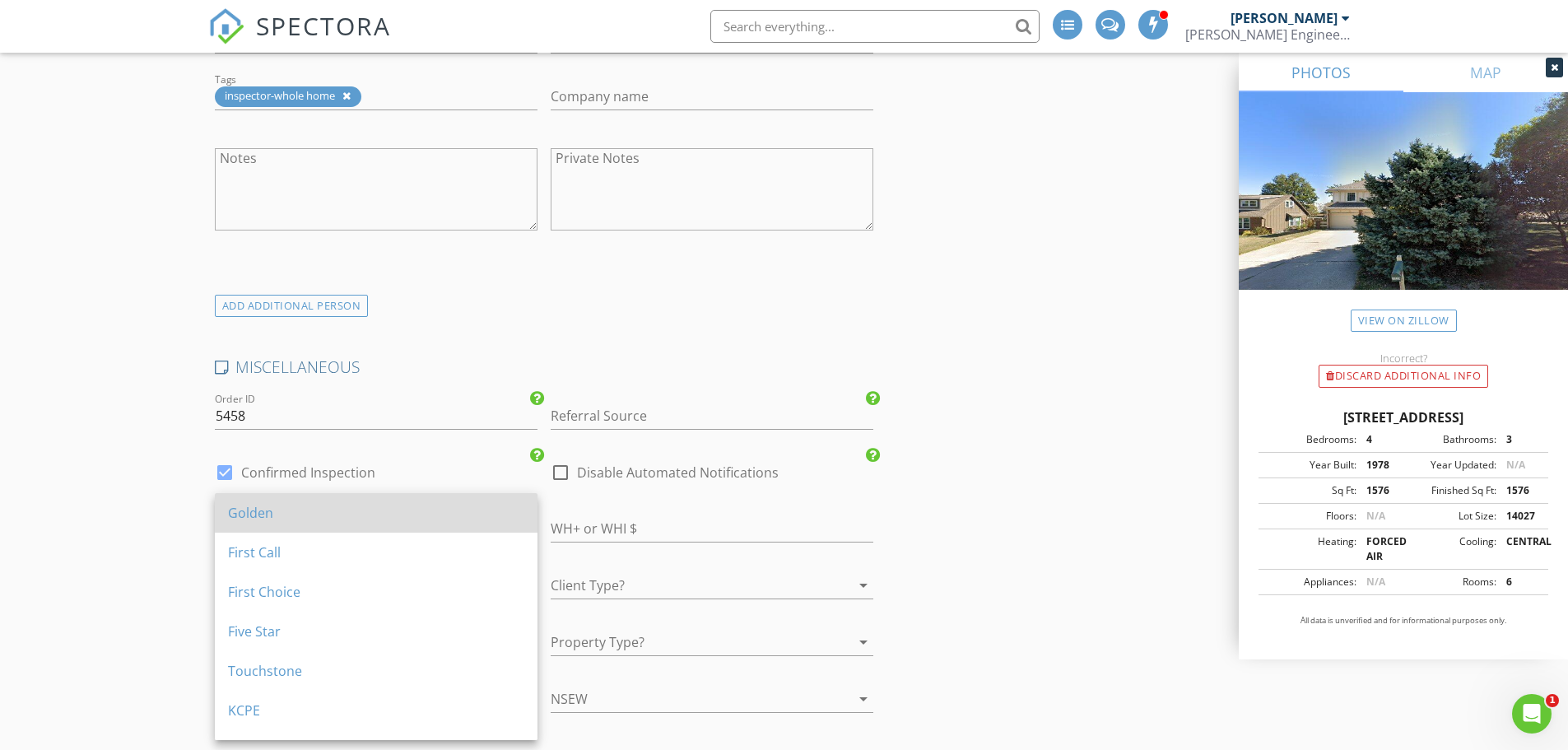
click at [264, 518] on div "Golden" at bounding box center [376, 513] width 296 height 19
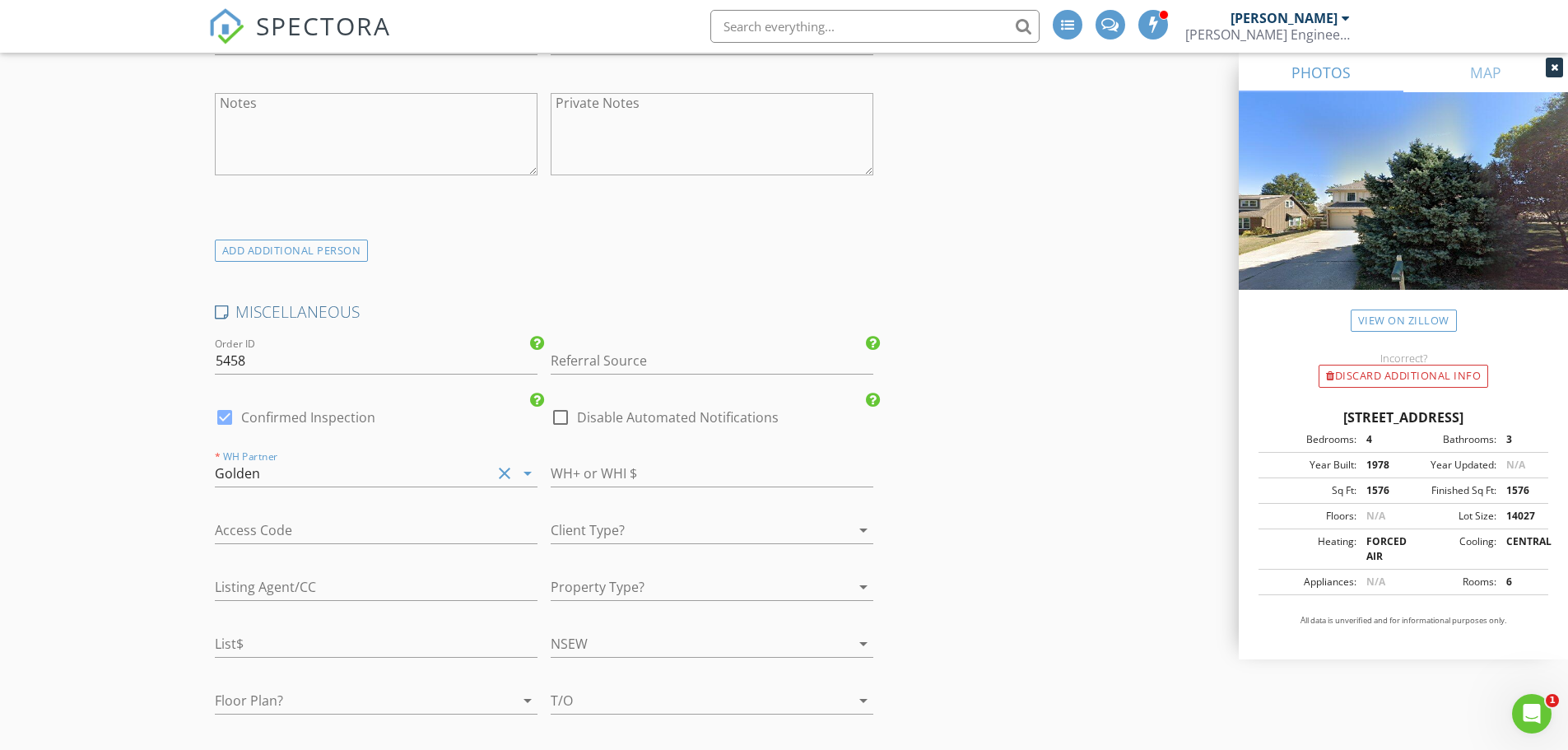
scroll to position [2717, 0]
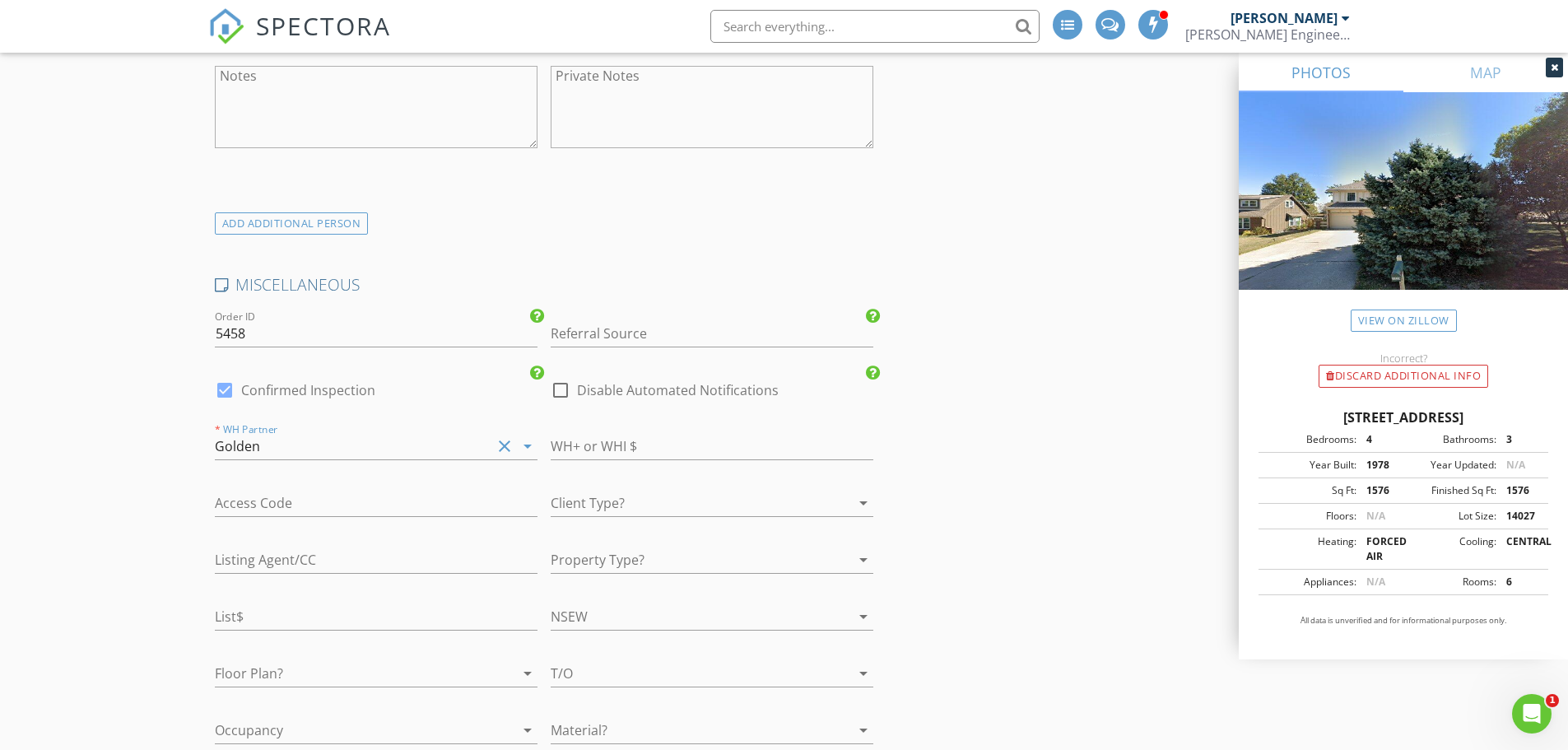
click at [589, 511] on div at bounding box center [688, 503] width 277 height 26
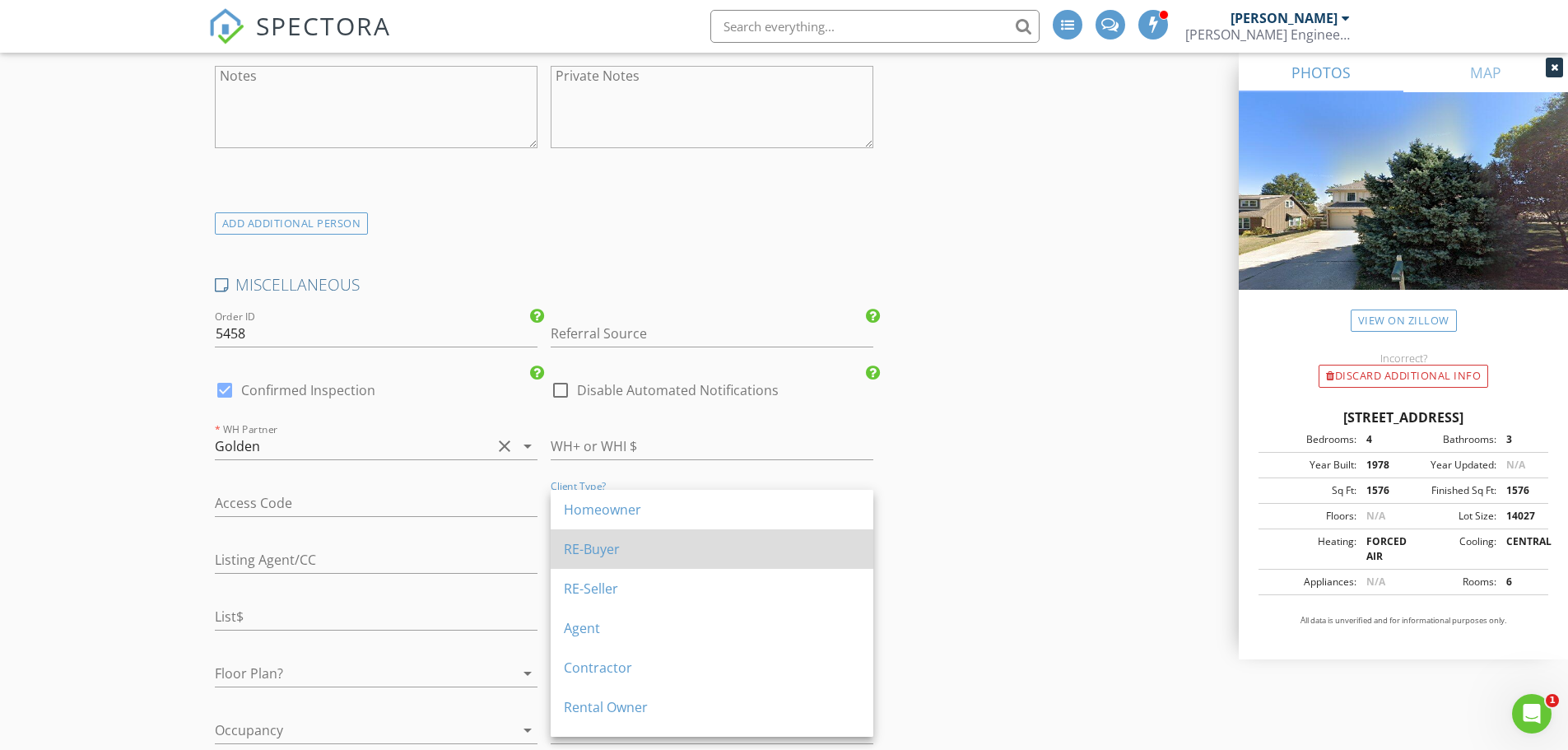
click at [592, 549] on div "RE-Buyer" at bounding box center [712, 549] width 296 height 19
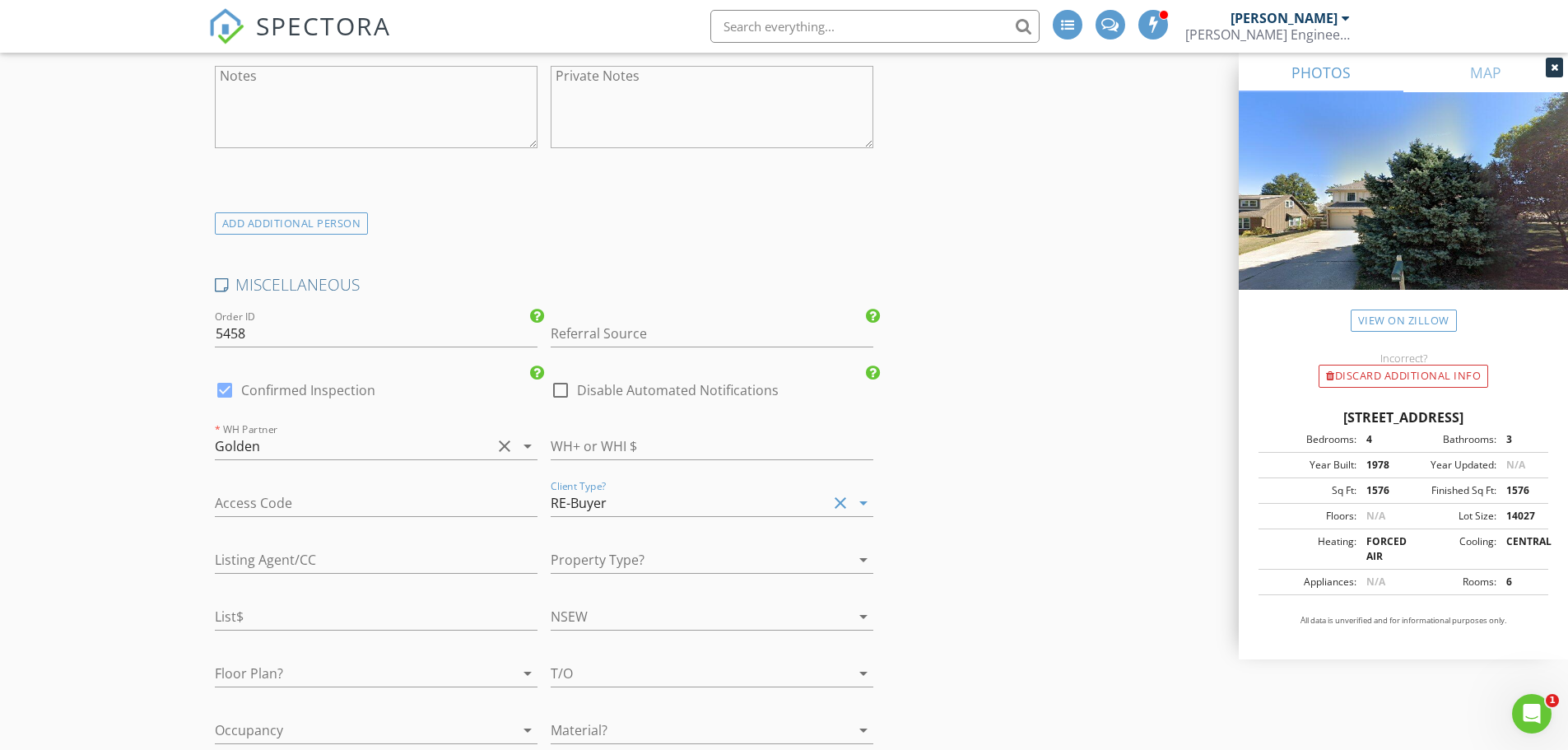
click at [598, 558] on div at bounding box center [688, 559] width 277 height 26
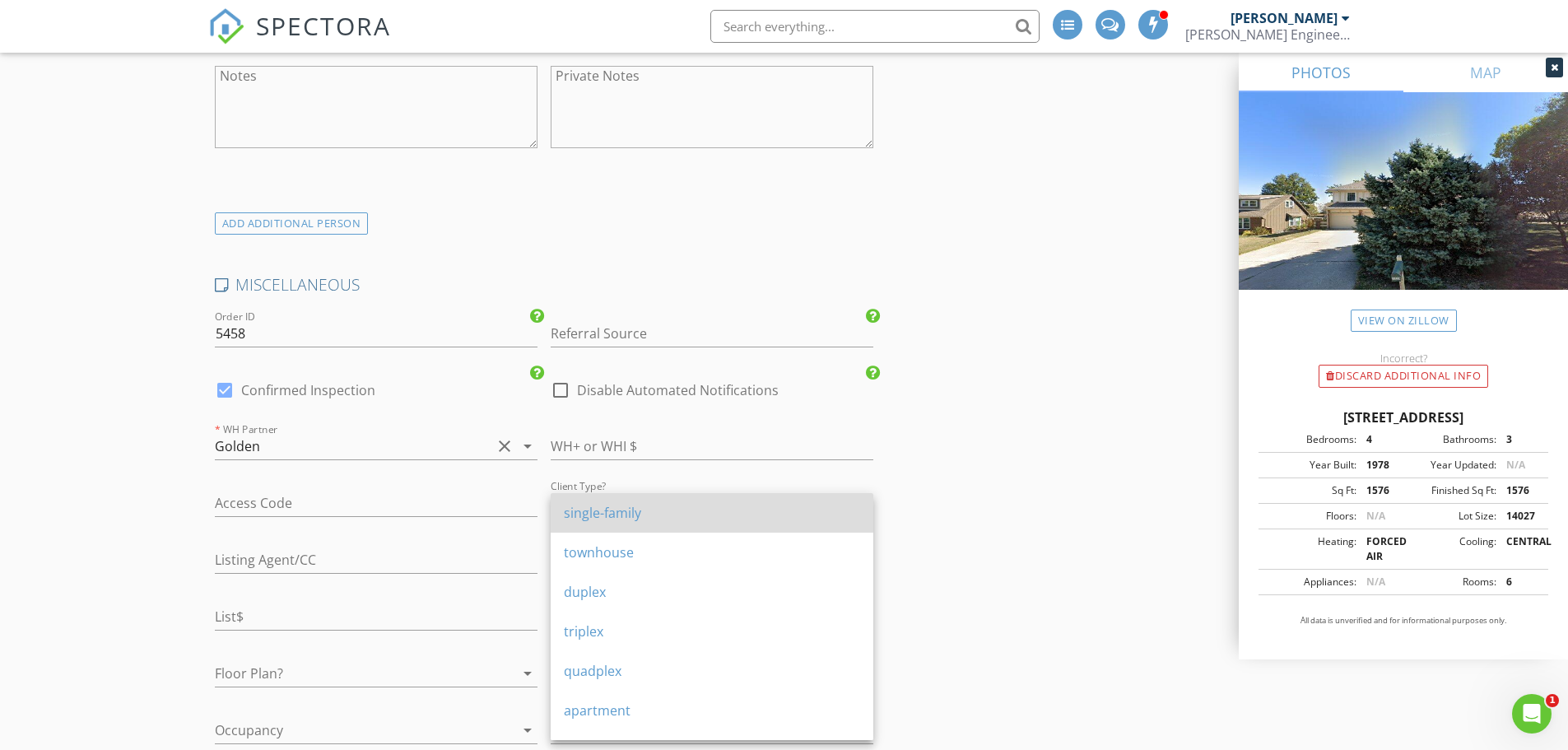
click at [603, 520] on div "single-family" at bounding box center [712, 513] width 296 height 19
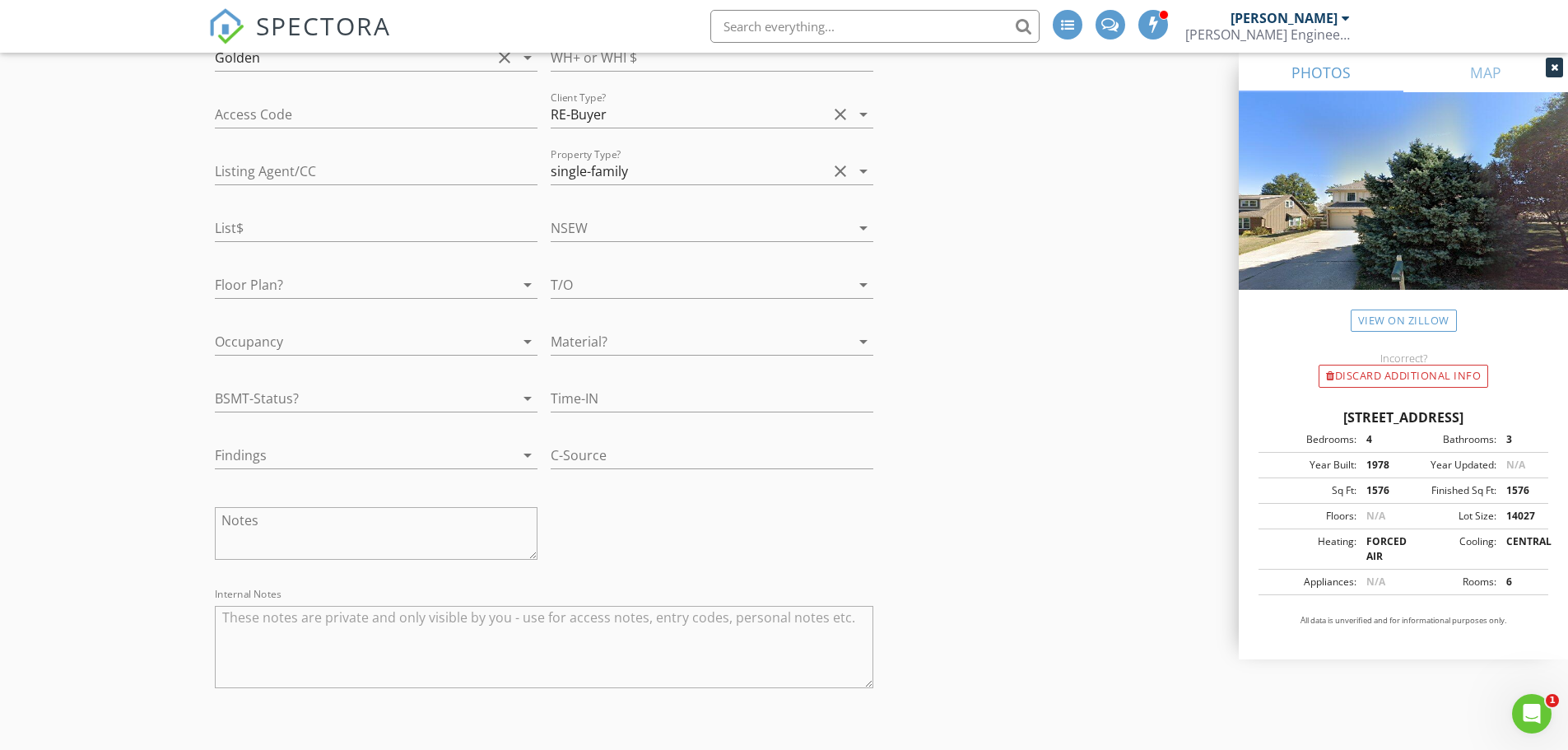
scroll to position [3129, 0]
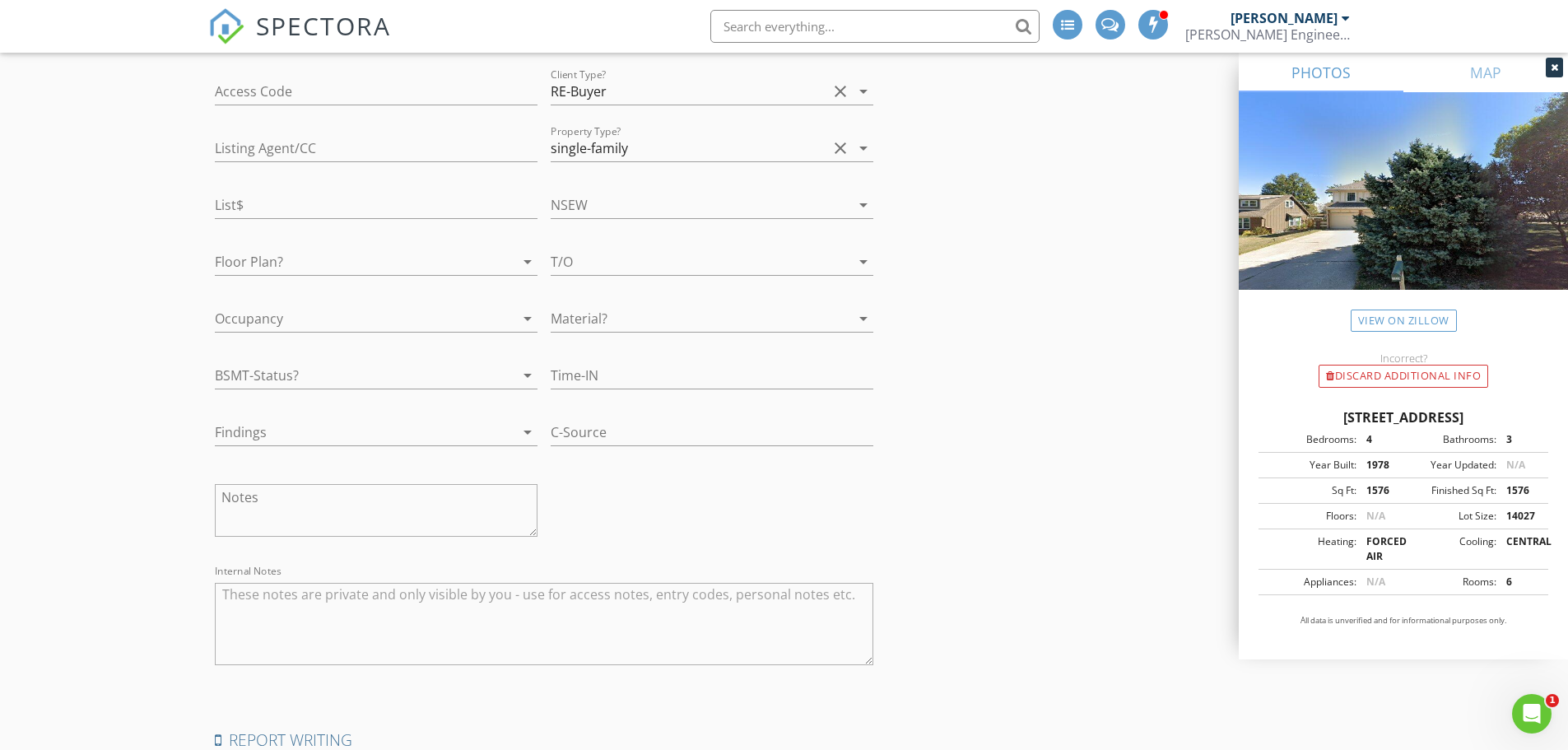
click at [279, 499] on textarea at bounding box center [375, 510] width 322 height 53
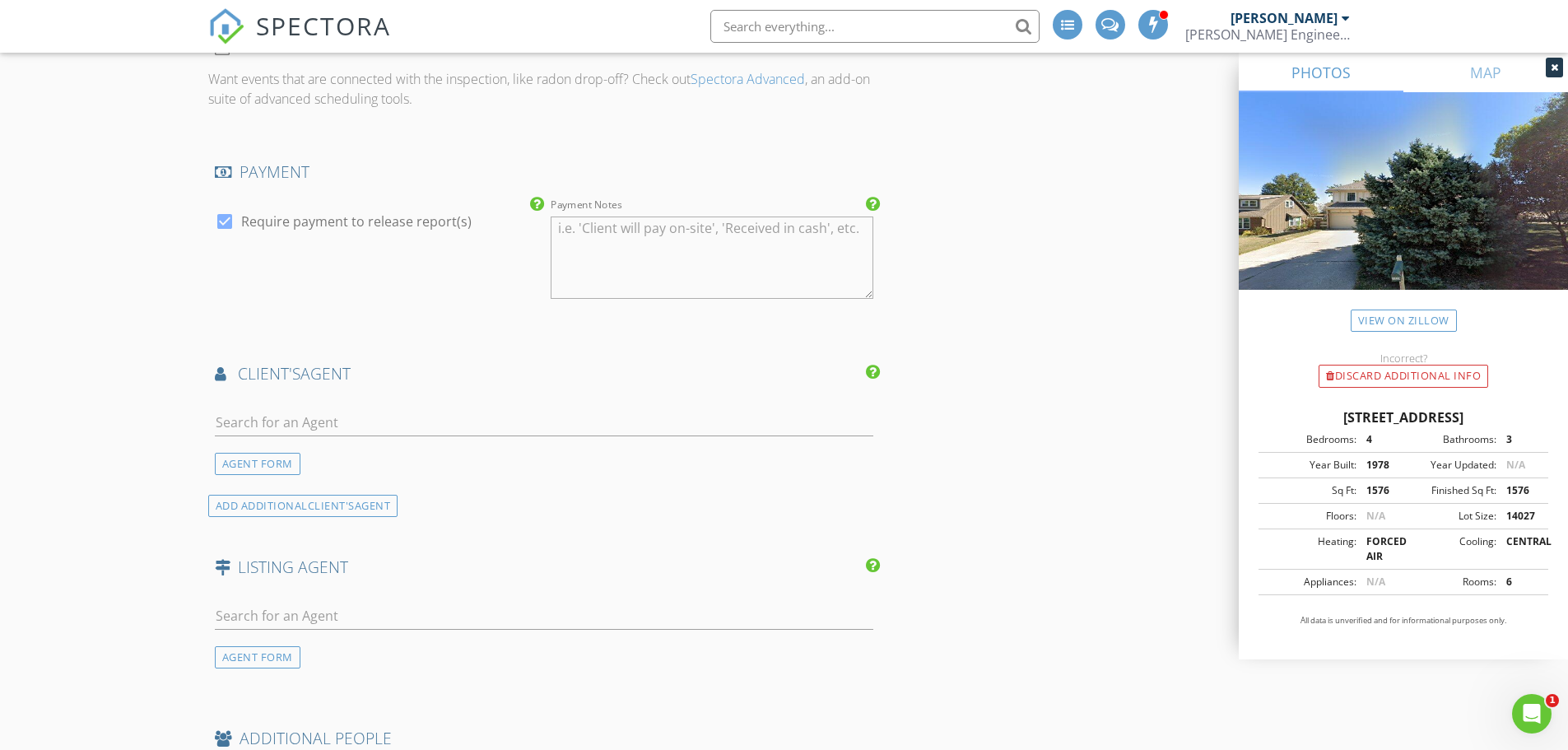
scroll to position [1564, 0]
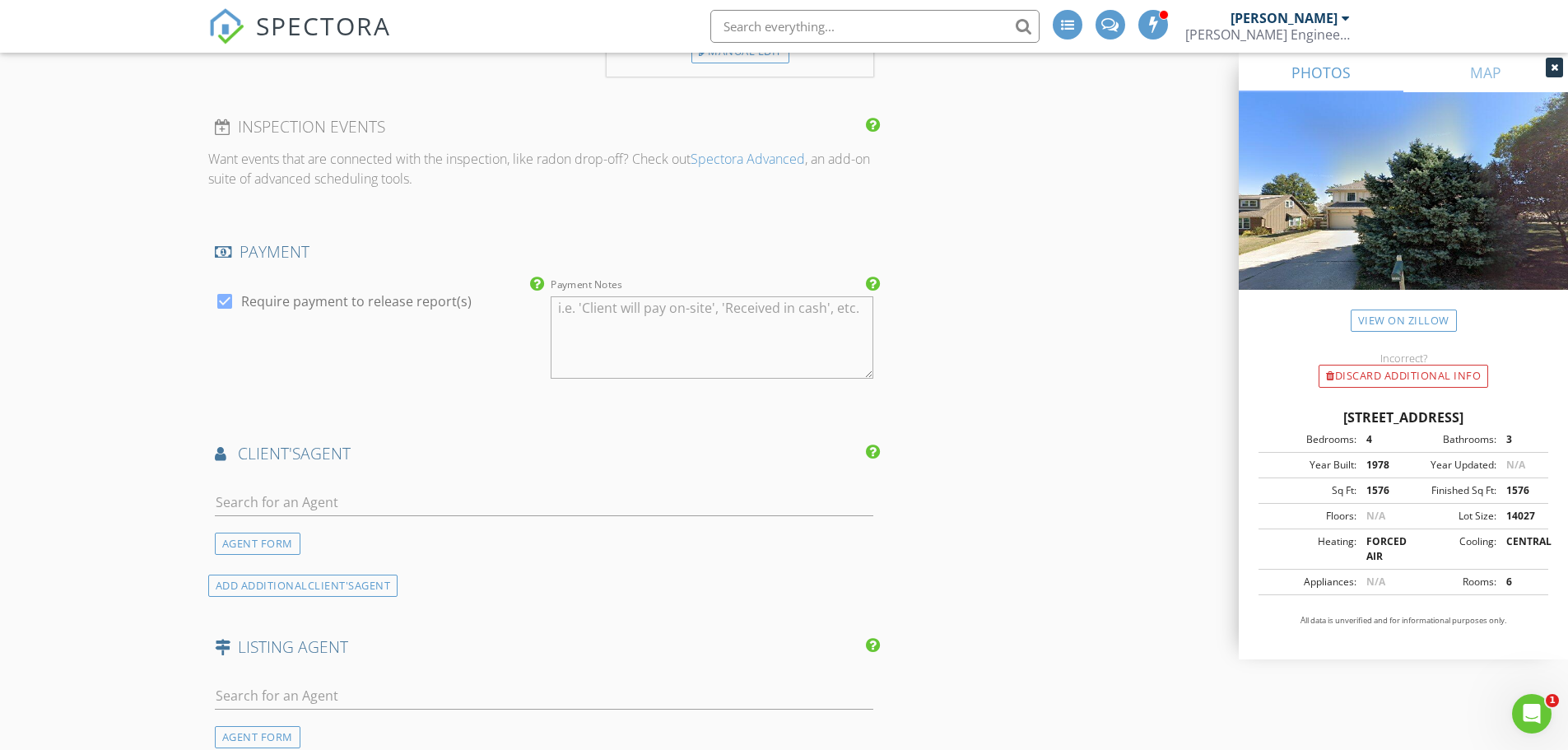
type textarea "WH at 9am"
click at [328, 495] on input "text" at bounding box center [545, 503] width 660 height 27
type input "hannah shi"
click at [327, 528] on div "Hannah Shireman" at bounding box center [312, 531] width 102 height 19
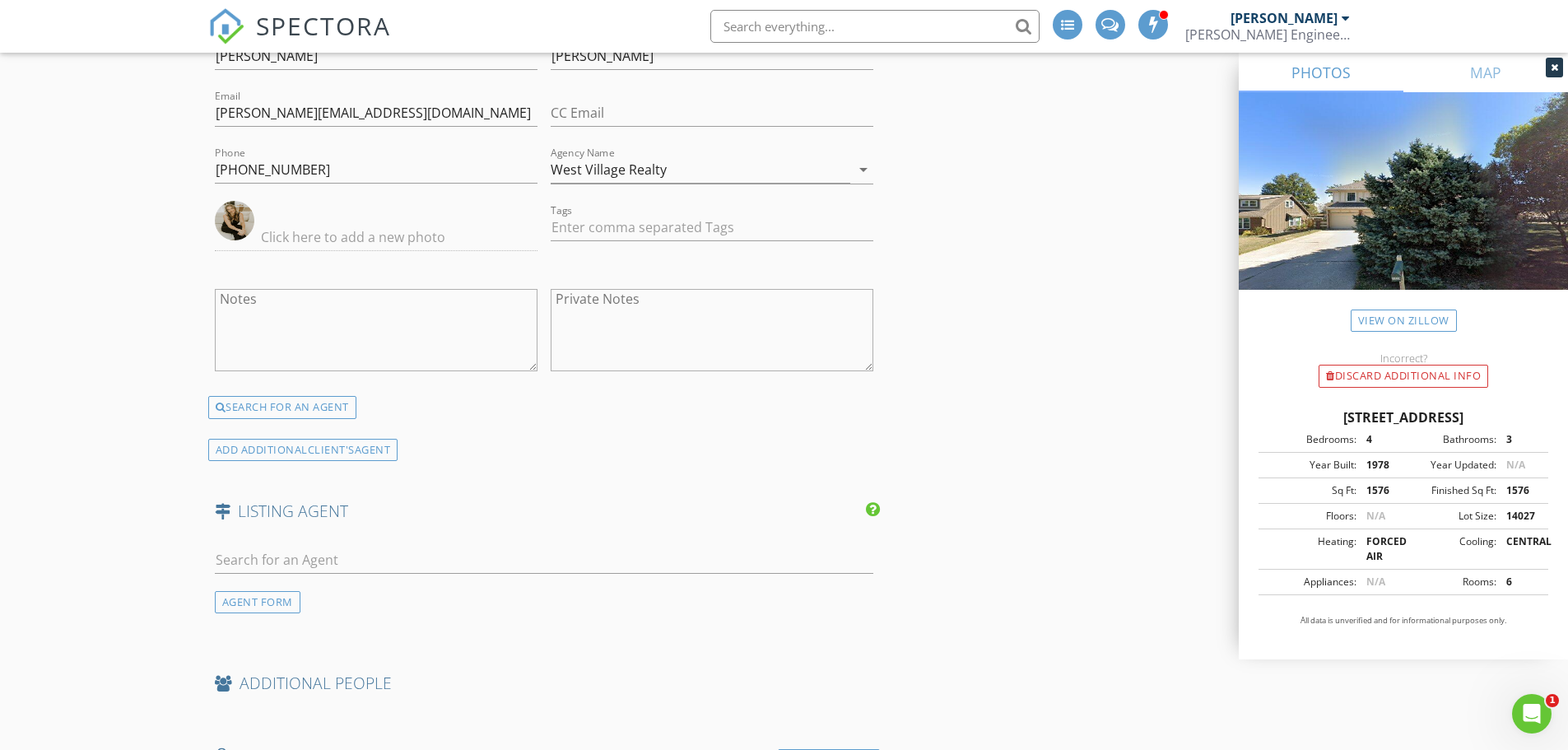
scroll to position [2058, 0]
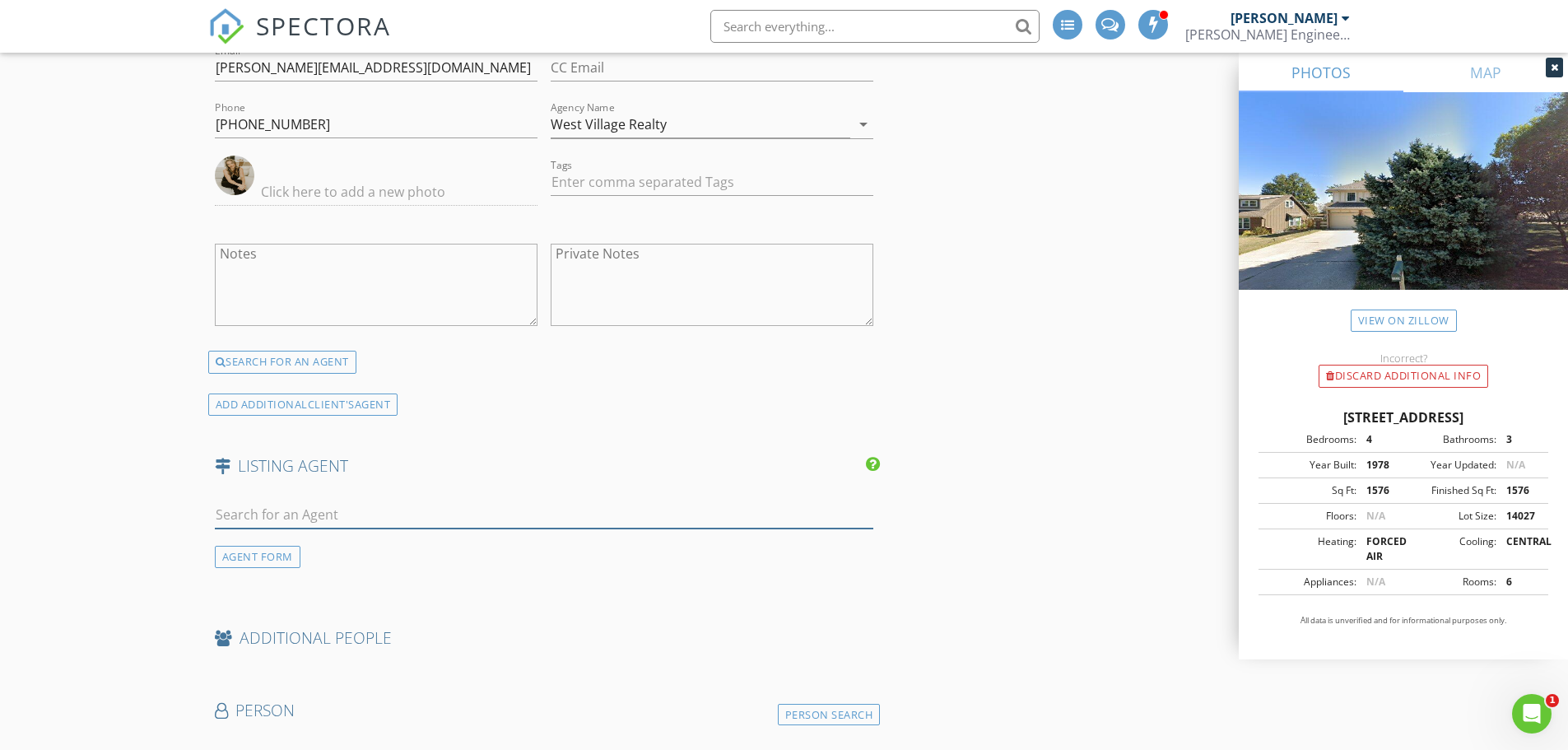
click at [283, 509] on input "text" at bounding box center [545, 515] width 660 height 27
click at [1389, 311] on link "View on Zillow" at bounding box center [1404, 321] width 106 height 22
click at [250, 509] on input "text" at bounding box center [545, 515] width 660 height 27
paste input "Therese Hinds"
type input "Therese Hinds"
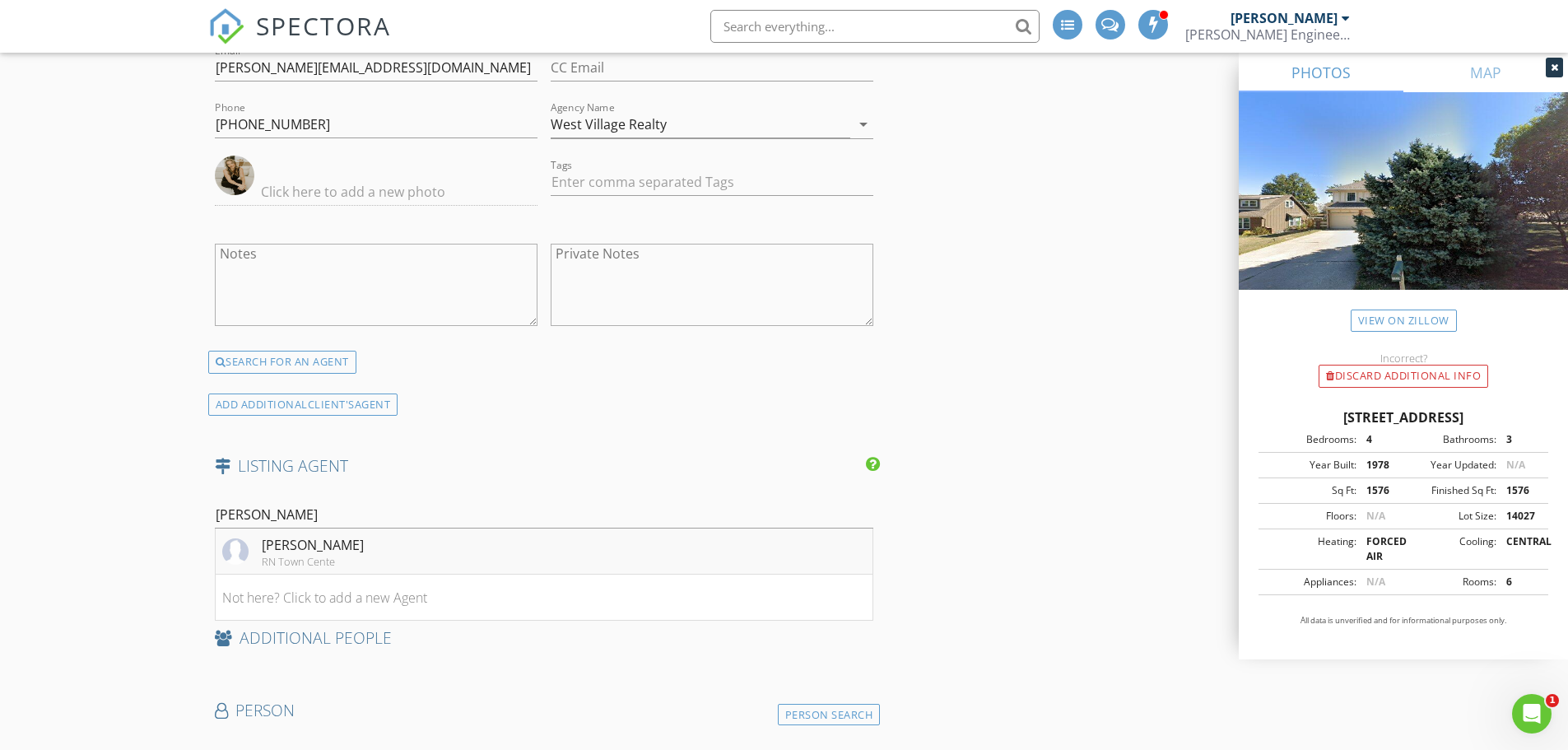
click at [293, 551] on div "Therese Hinds" at bounding box center [312, 545] width 102 height 19
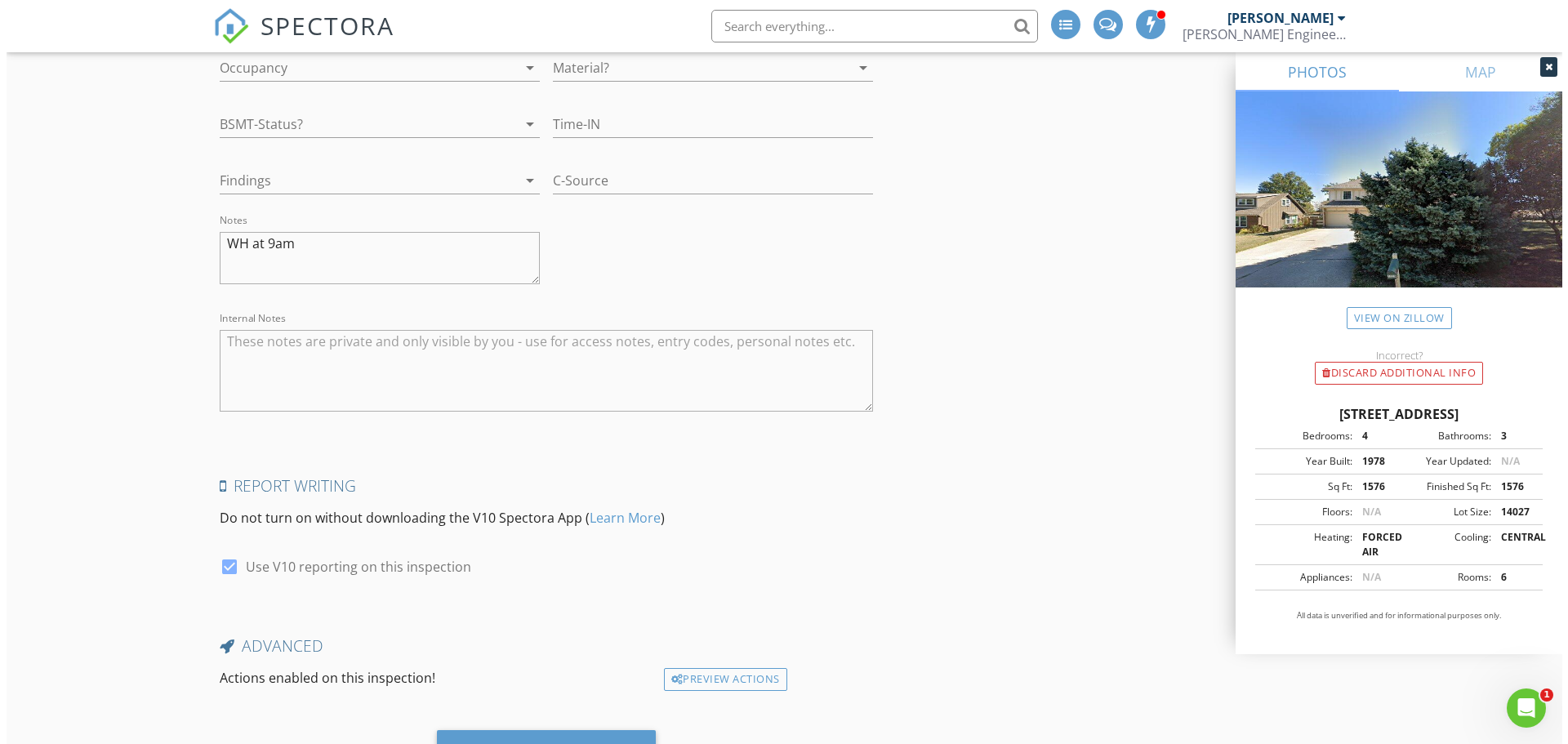
scroll to position [4077, 0]
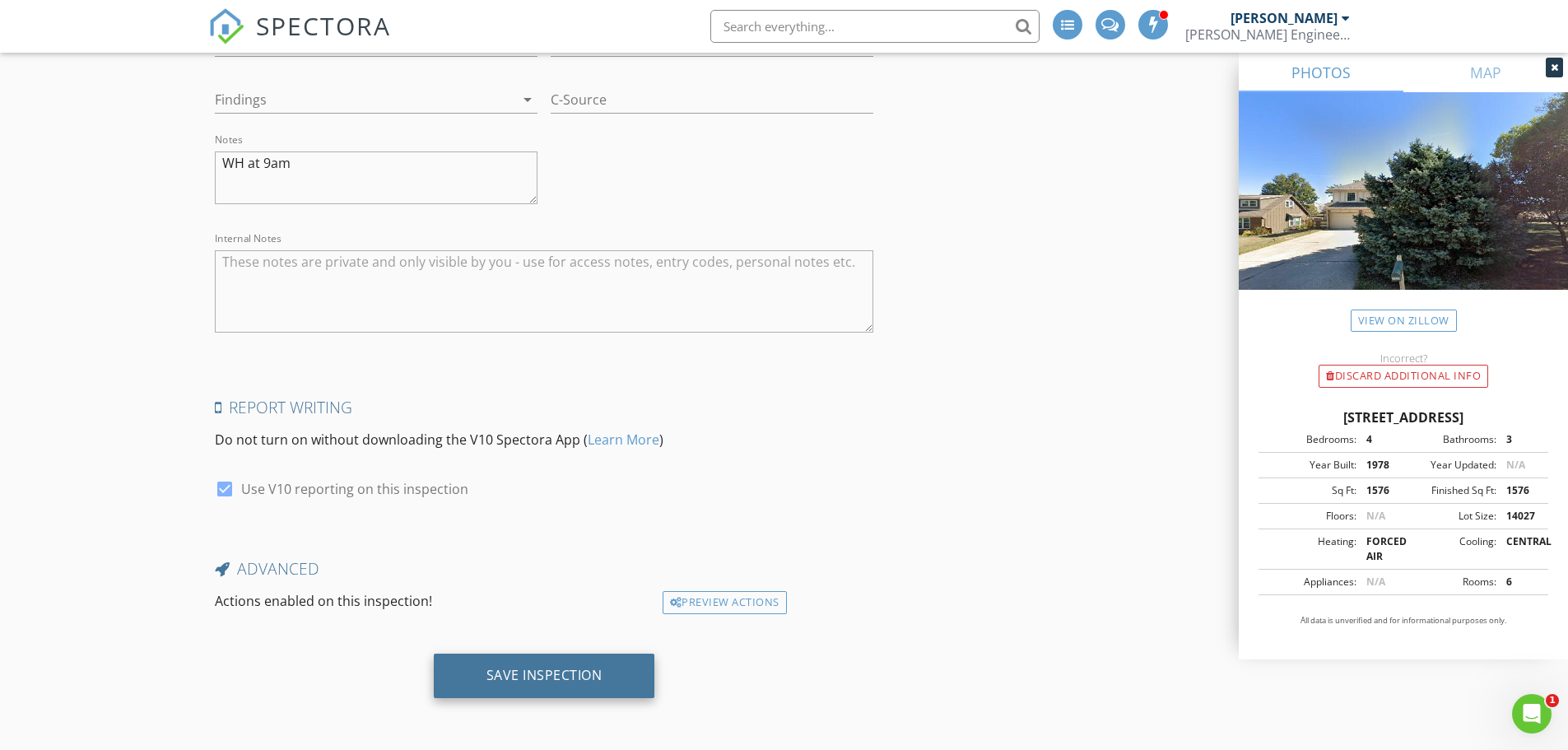
click at [504, 681] on div "Save Inspection" at bounding box center [545, 675] width 116 height 17
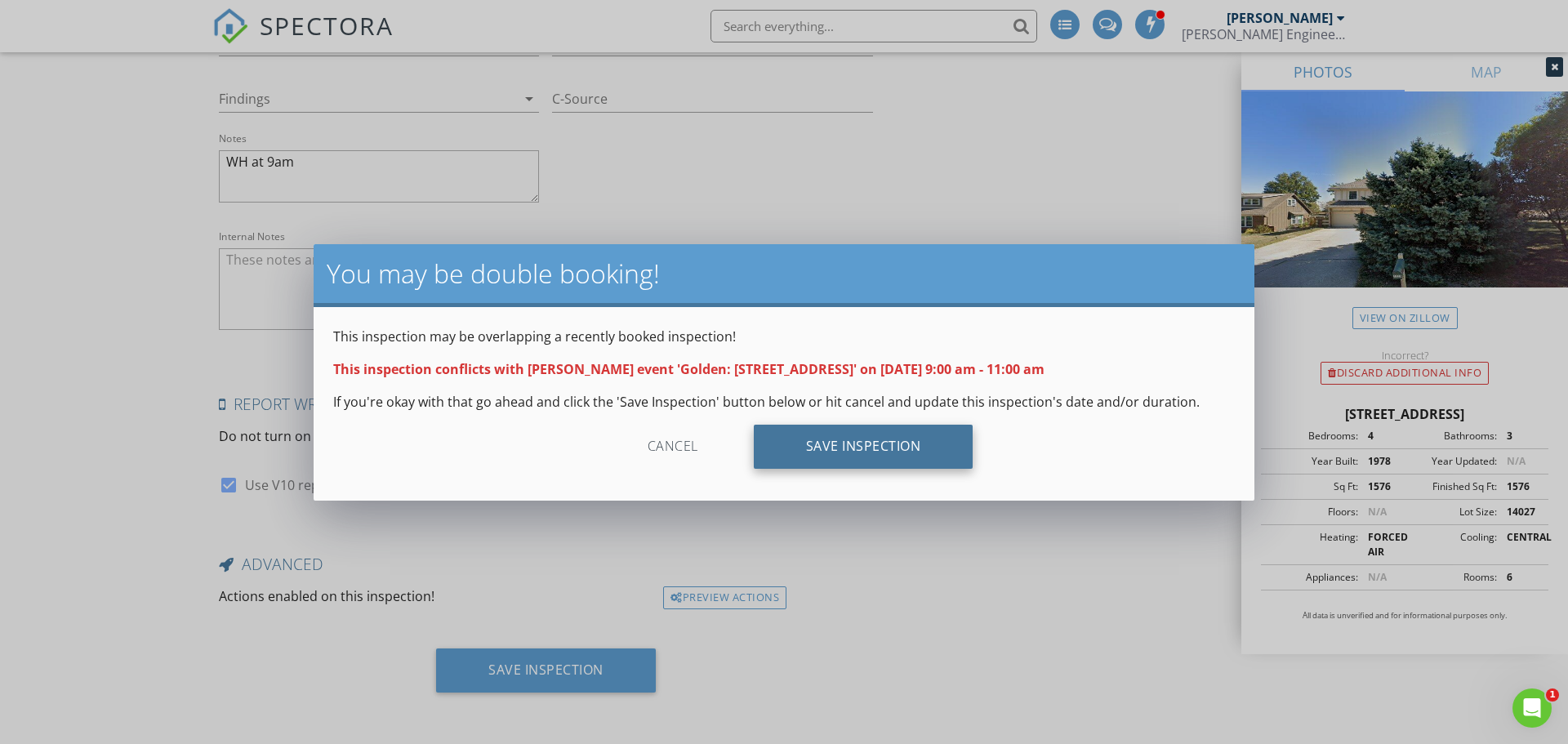
click at [794, 448] on div "Save Inspection" at bounding box center [863, 447] width 220 height 44
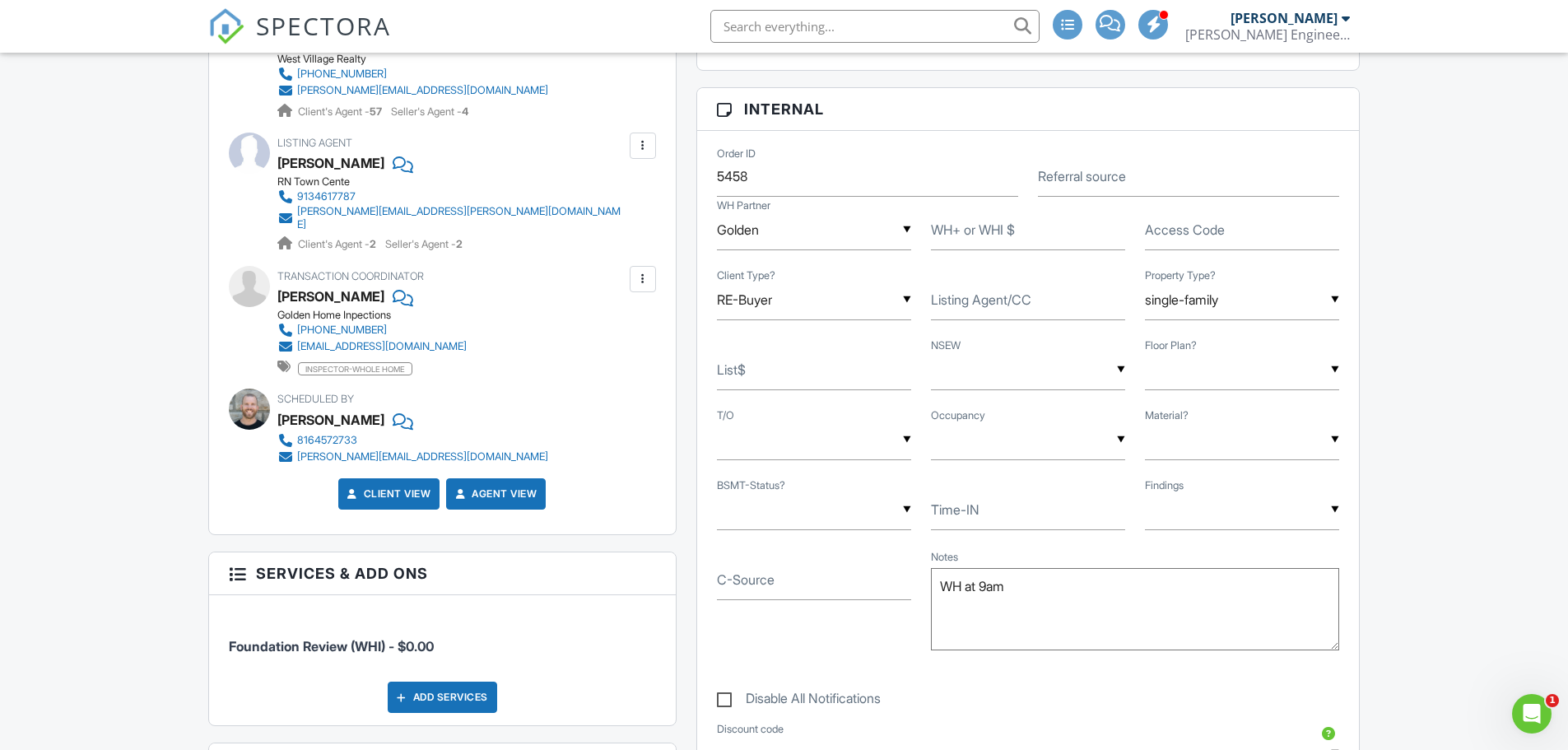
scroll to position [741, 0]
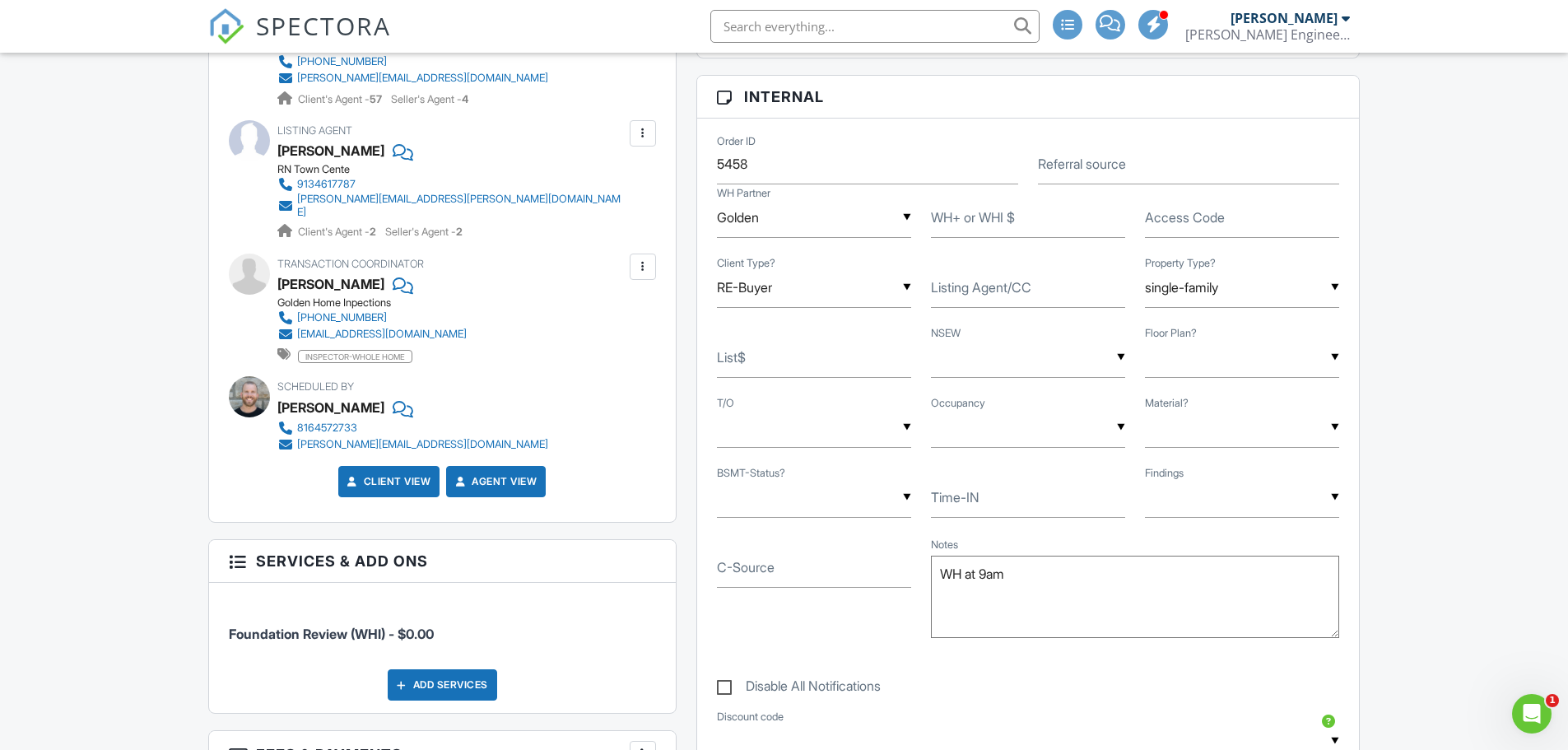
click at [1168, 361] on div "▼ one-story 1.5-story two-story three-story split-level raised ranch UNK N/A on…" at bounding box center [1242, 358] width 194 height 40
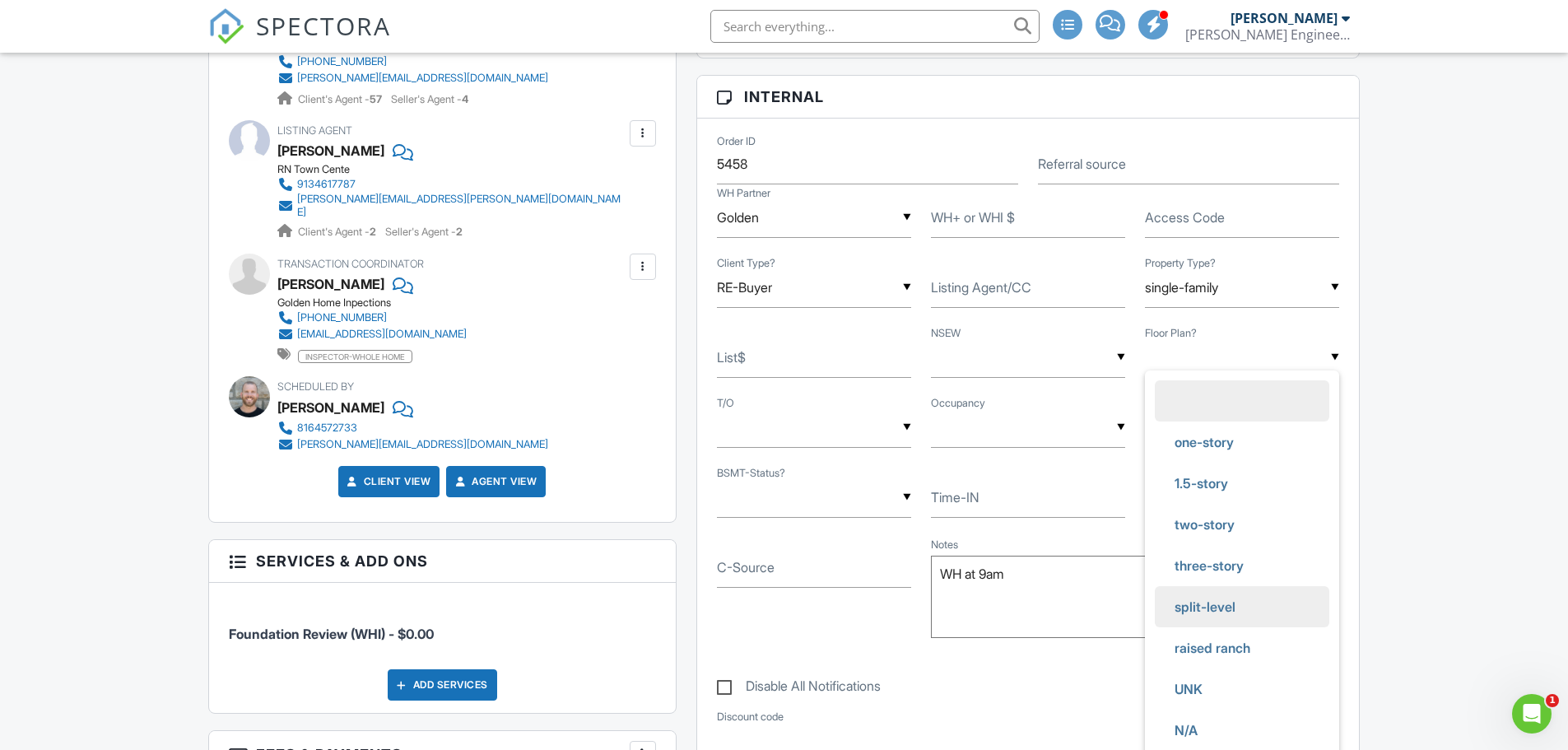
click at [1204, 604] on span "split-level" at bounding box center [1205, 606] width 88 height 41
type input "split-level"
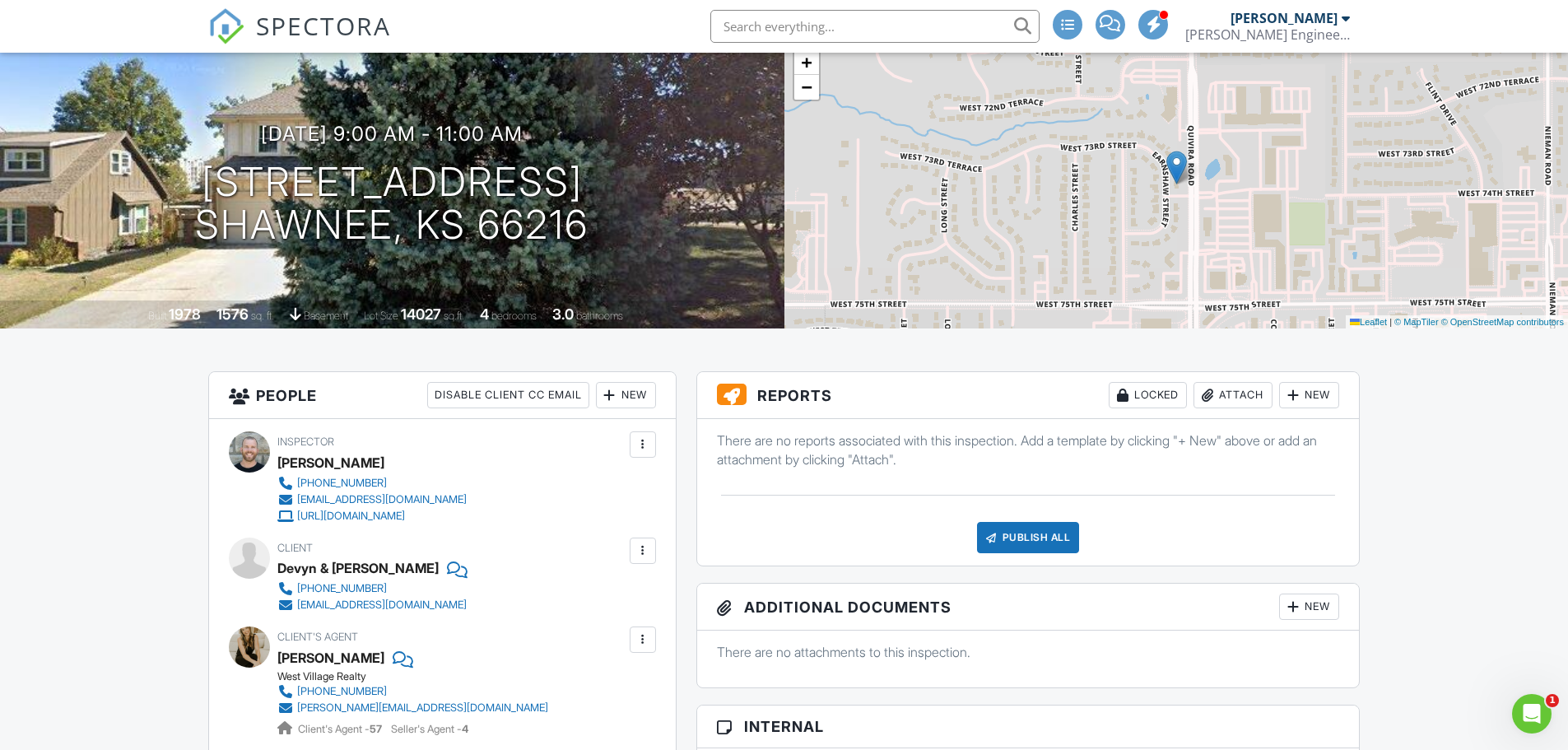
scroll to position [0, 0]
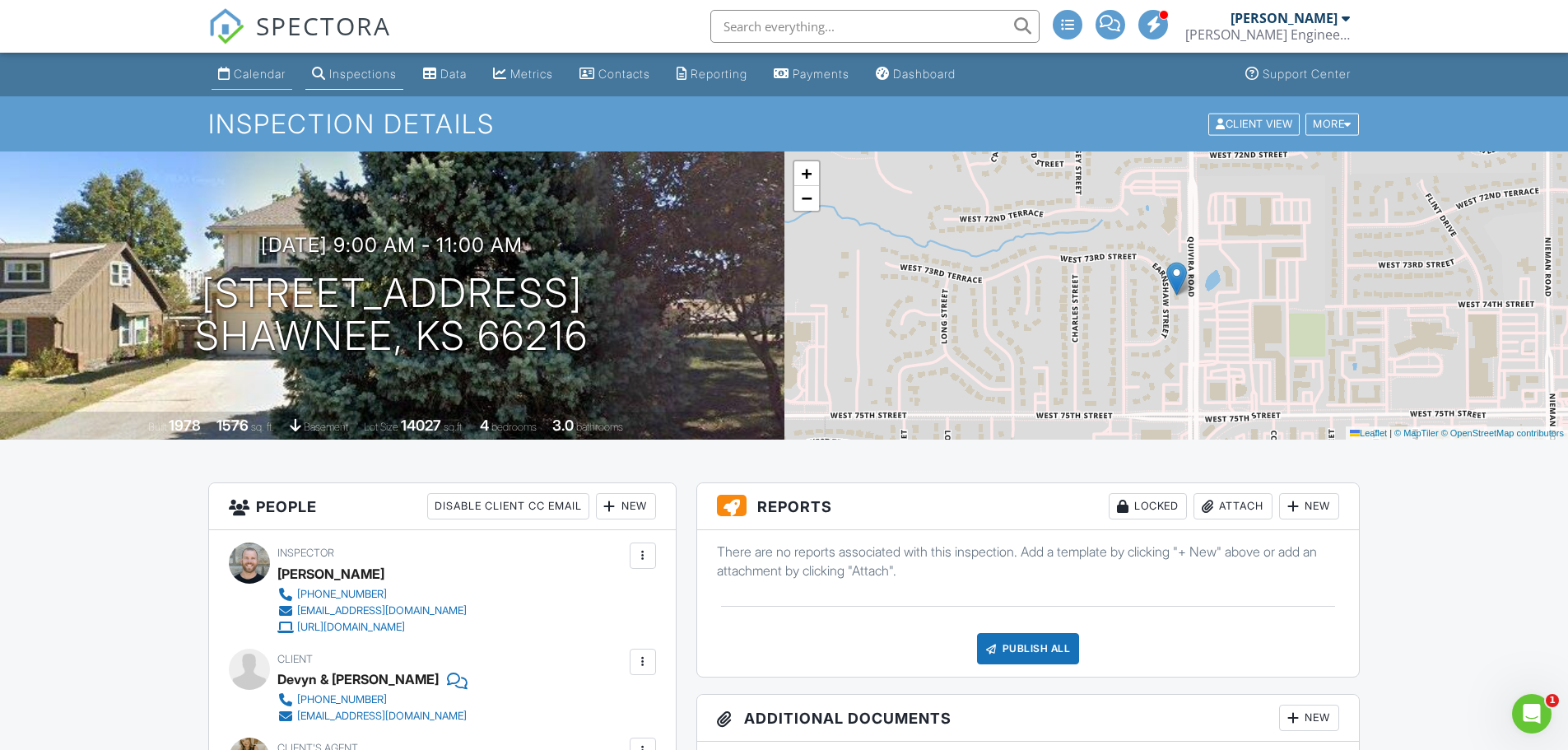
click at [263, 72] on div "Calendar" at bounding box center [260, 73] width 52 height 14
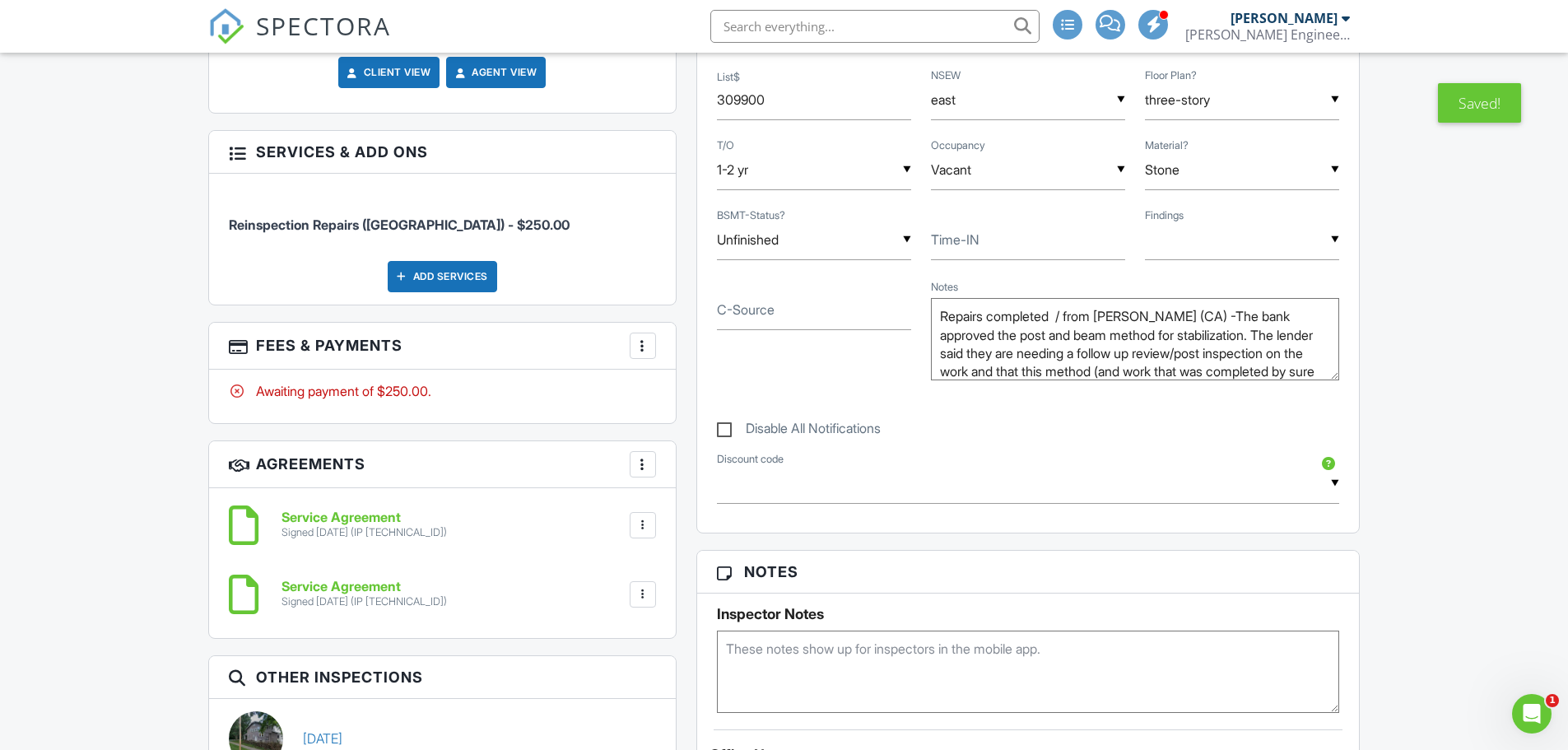
scroll to position [1071, 0]
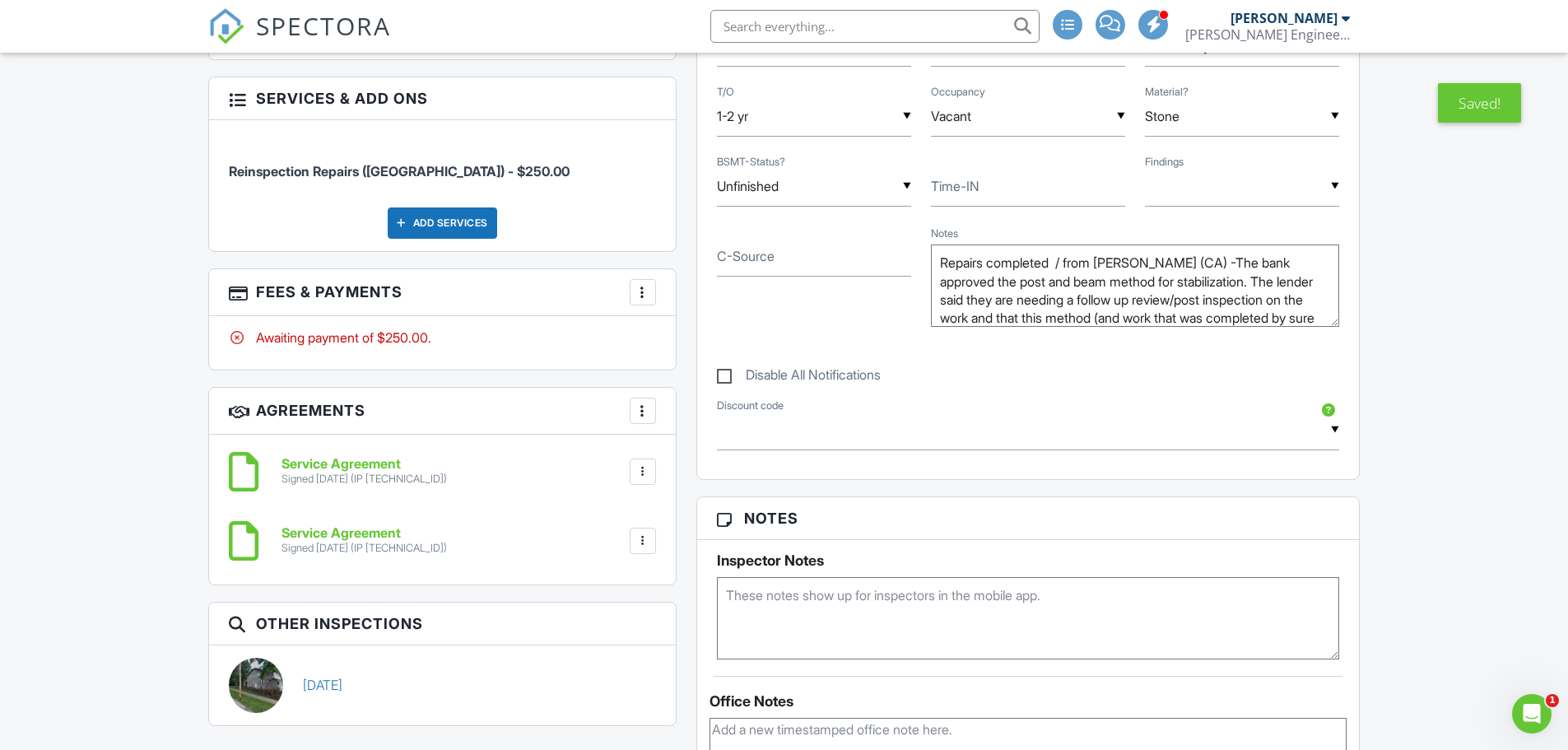
click at [643, 292] on div at bounding box center [643, 292] width 17 height 17
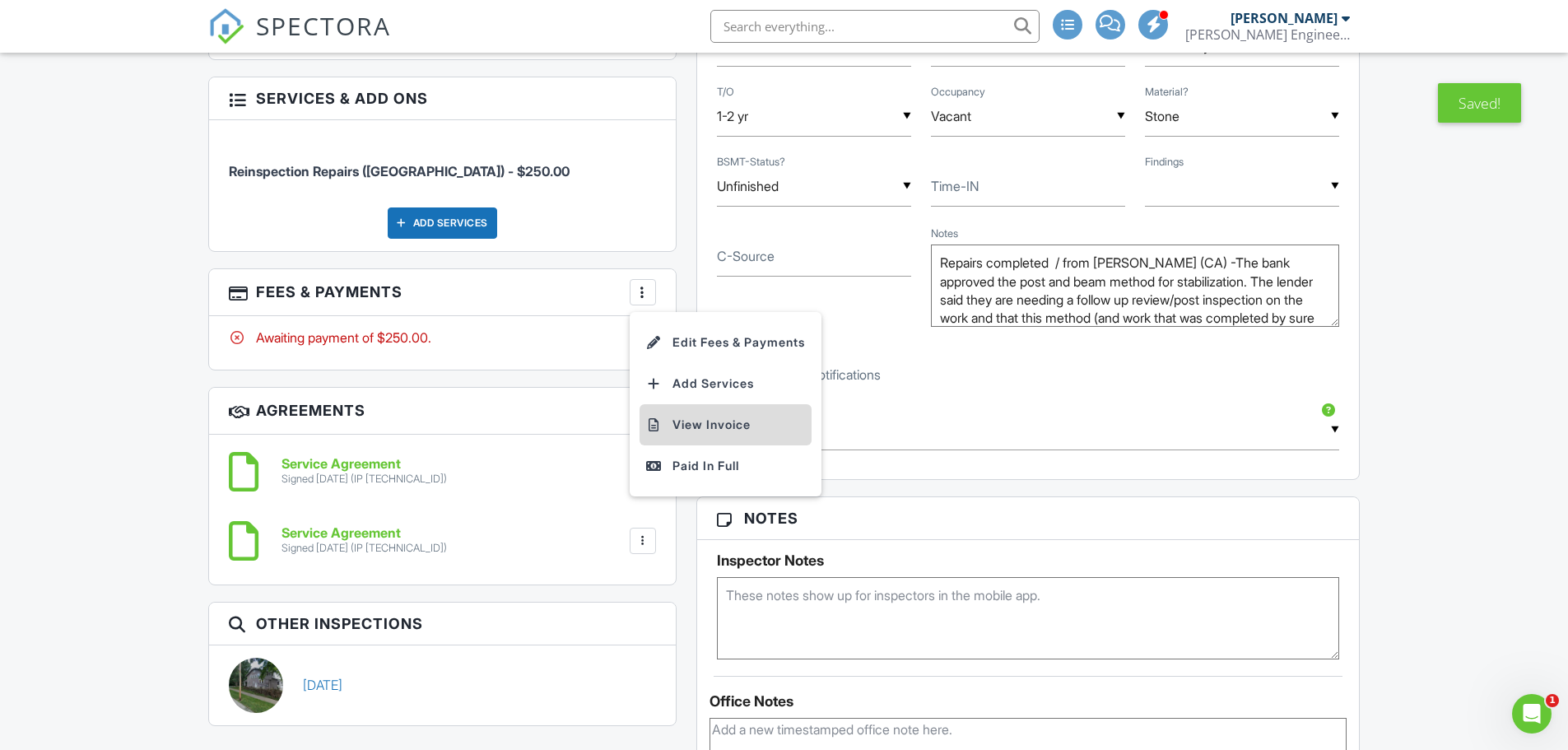
click at [710, 426] on li "View Invoice" at bounding box center [726, 424] width 172 height 41
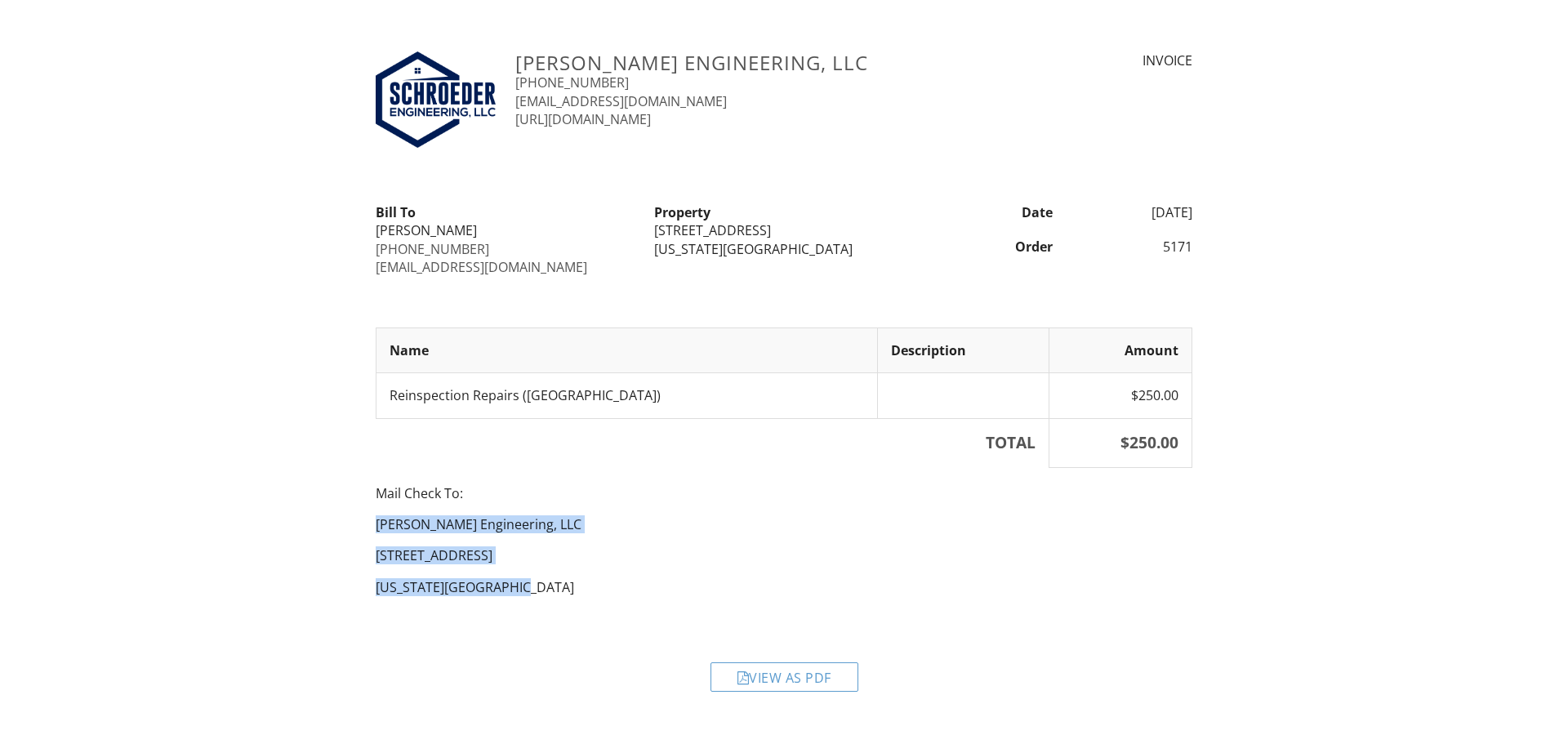
drag, startPoint x: 377, startPoint y: 526, endPoint x: 512, endPoint y: 583, distance: 146.5
click at [512, 583] on div "Mail Check To: [PERSON_NAME] Engineering, LLC [STREET_ADDRESS][US_STATE]" at bounding box center [784, 547] width 837 height 126
copy div "[PERSON_NAME] Engineering, LLC [STREET_ADDRESS][US_STATE]"
click at [775, 671] on div "View as PDF" at bounding box center [784, 676] width 148 height 29
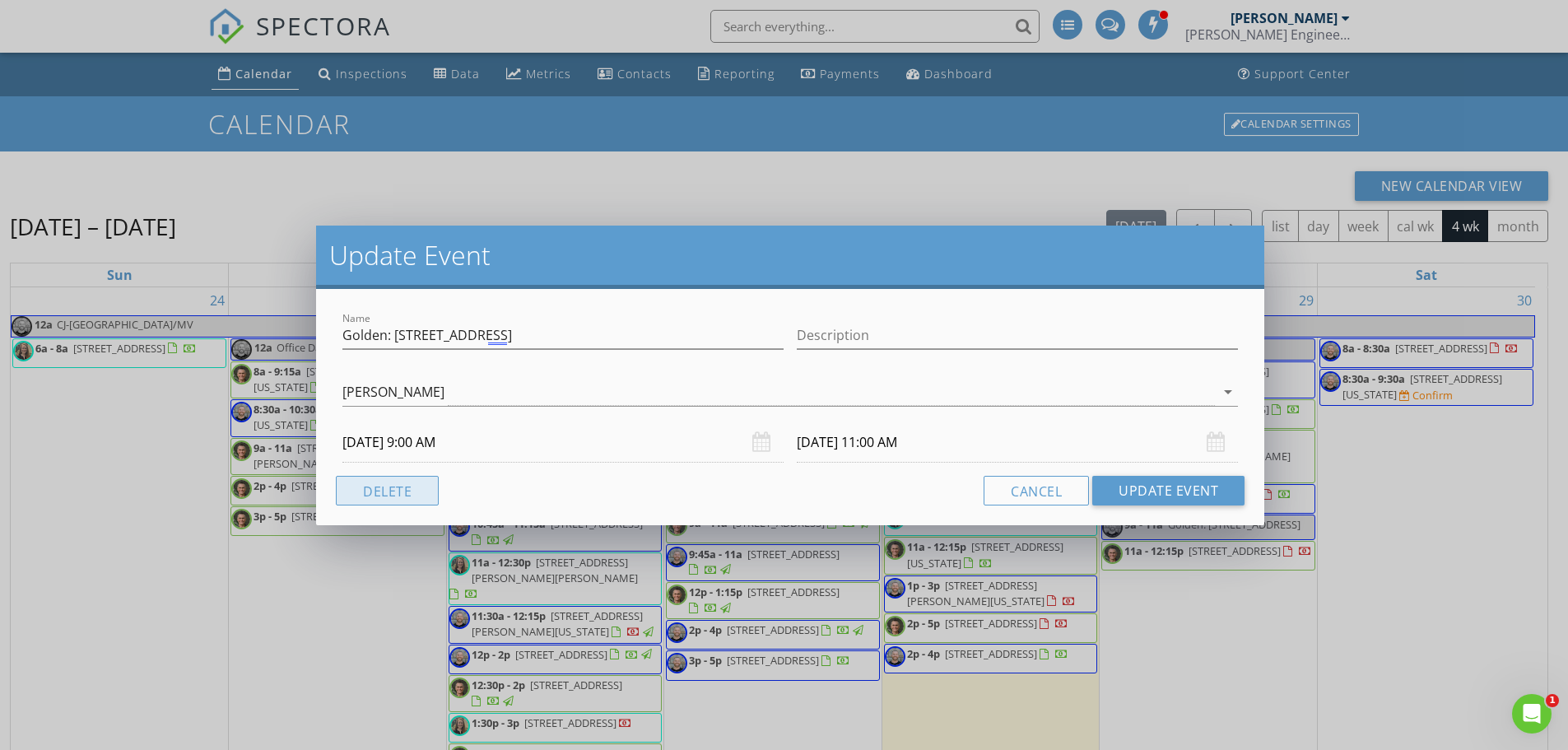
click at [396, 492] on button "Delete" at bounding box center [387, 490] width 103 height 29
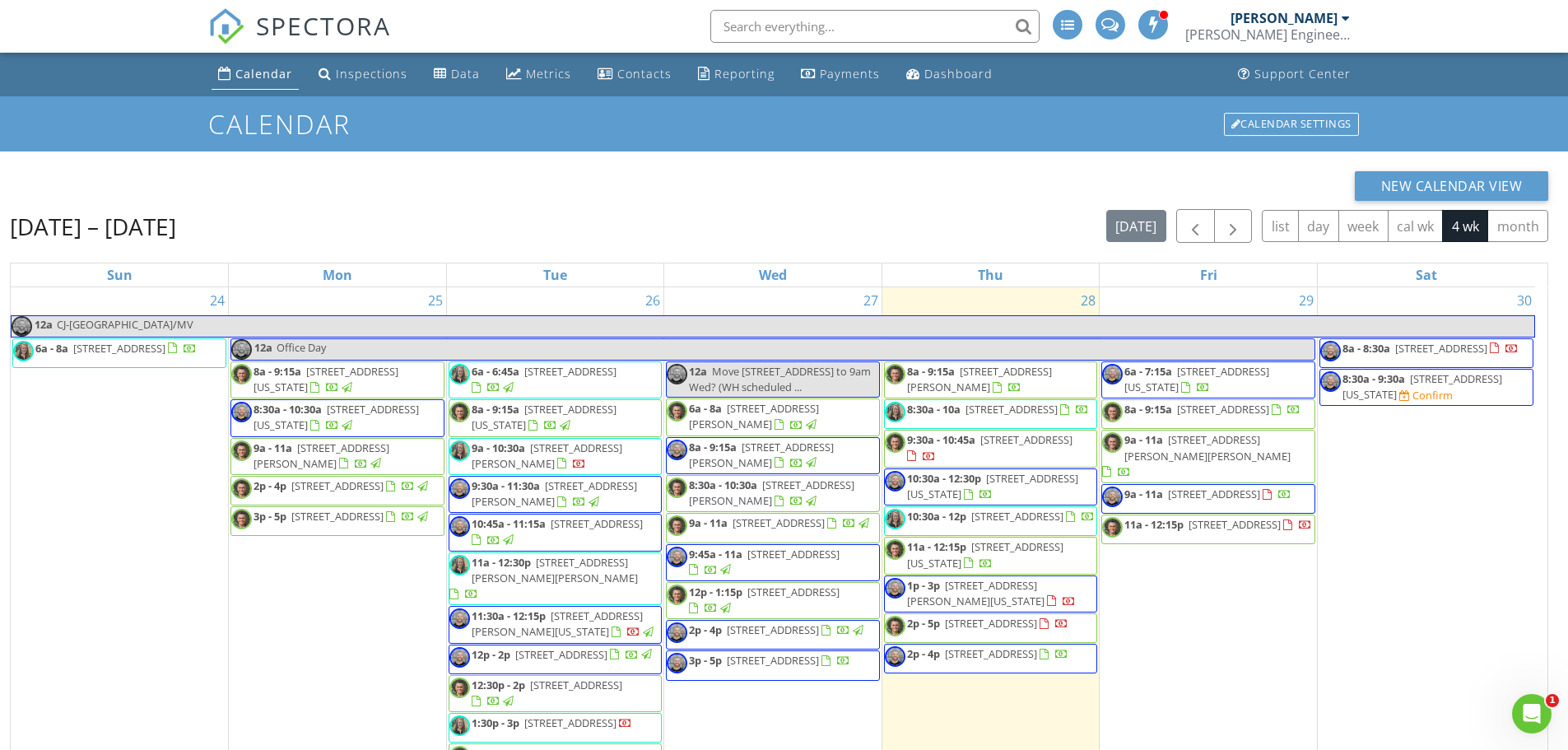
click at [591, 227] on div "[DATE] – [DATE] [DATE] list day week cal wk 4 wk month" at bounding box center [779, 226] width 1539 height 34
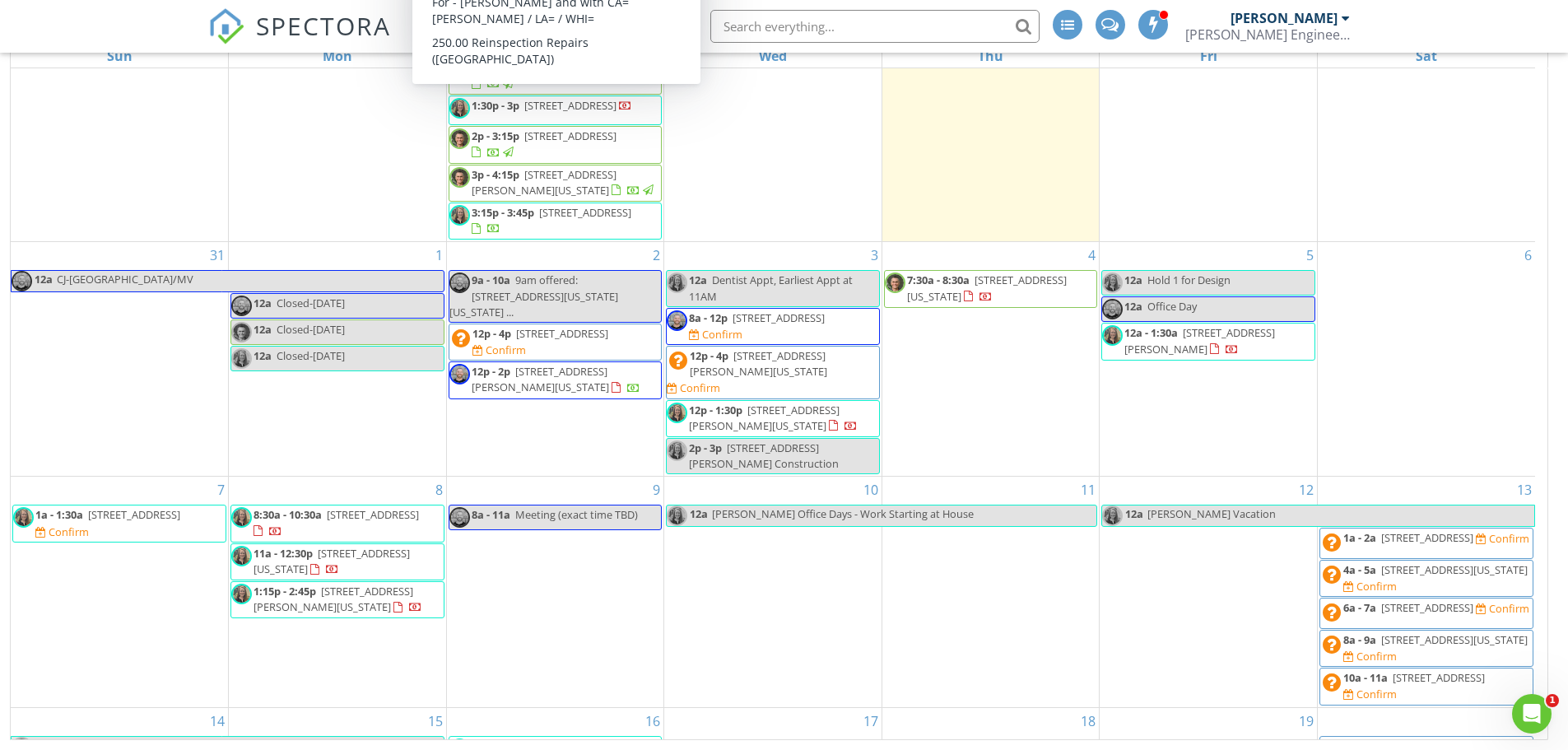
scroll to position [412, 0]
